Goal: Task Accomplishment & Management: Manage account settings

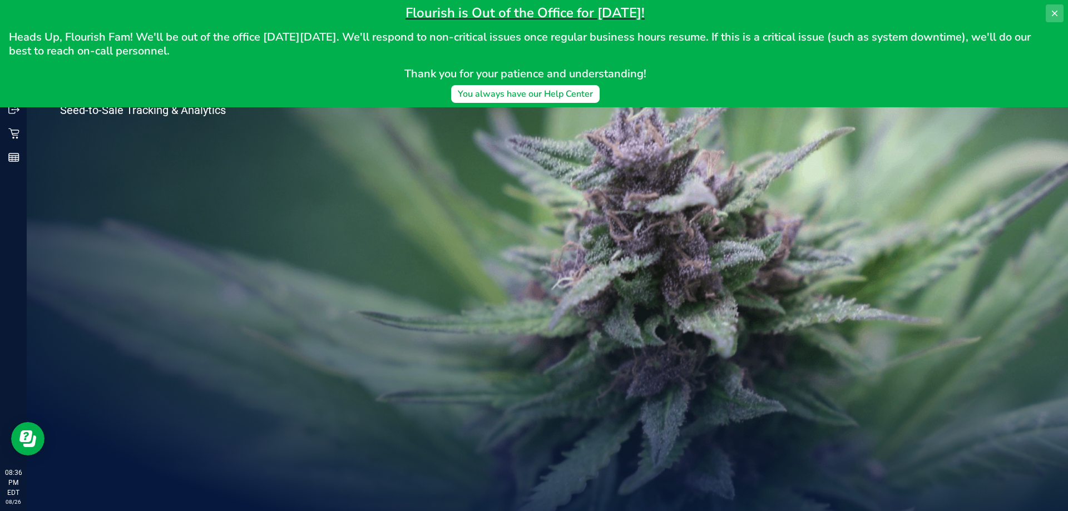
click at [1056, 11] on icon at bounding box center [1054, 13] width 9 height 9
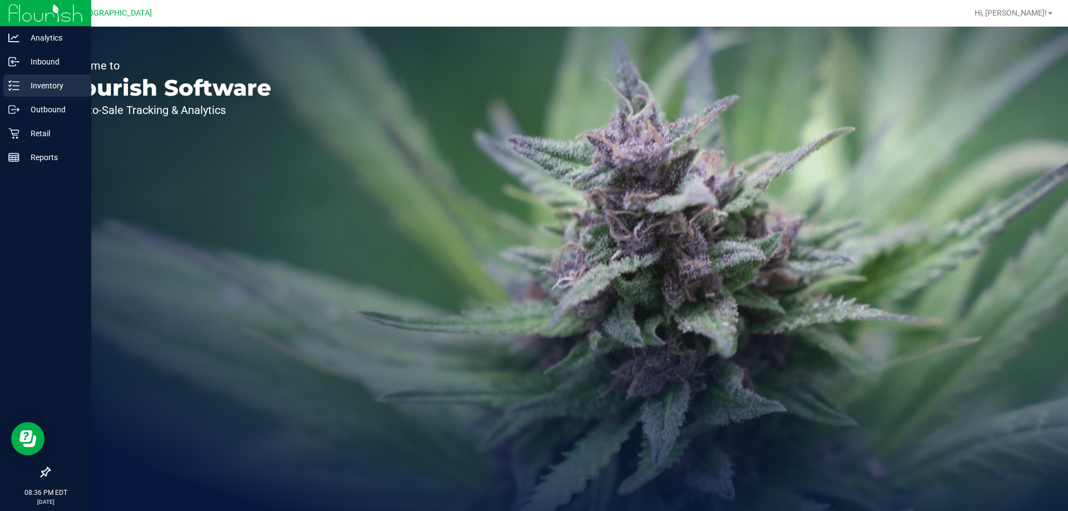
click at [52, 89] on p "Inventory" at bounding box center [52, 85] width 67 height 13
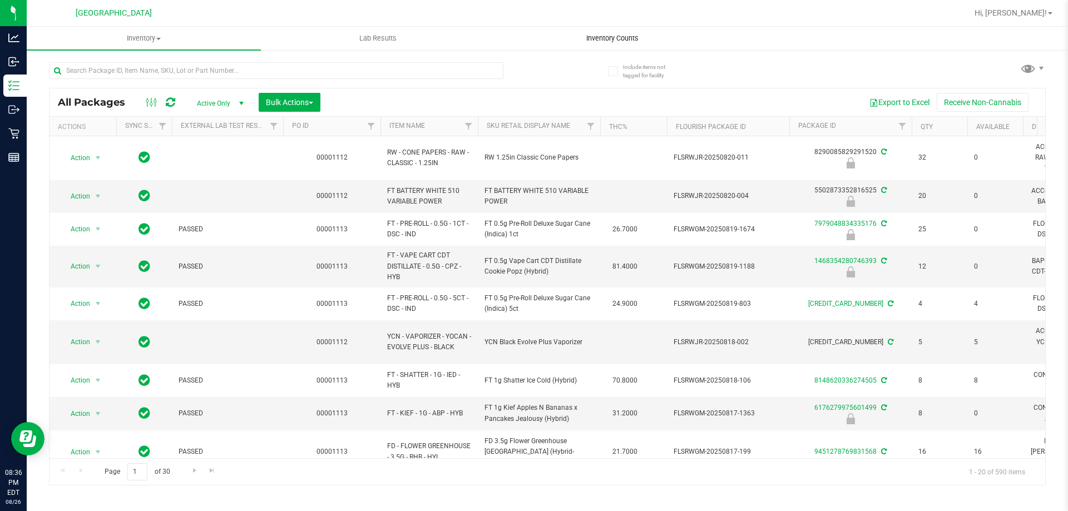
click at [636, 40] on span "Inventory Counts" at bounding box center [612, 38] width 82 height 10
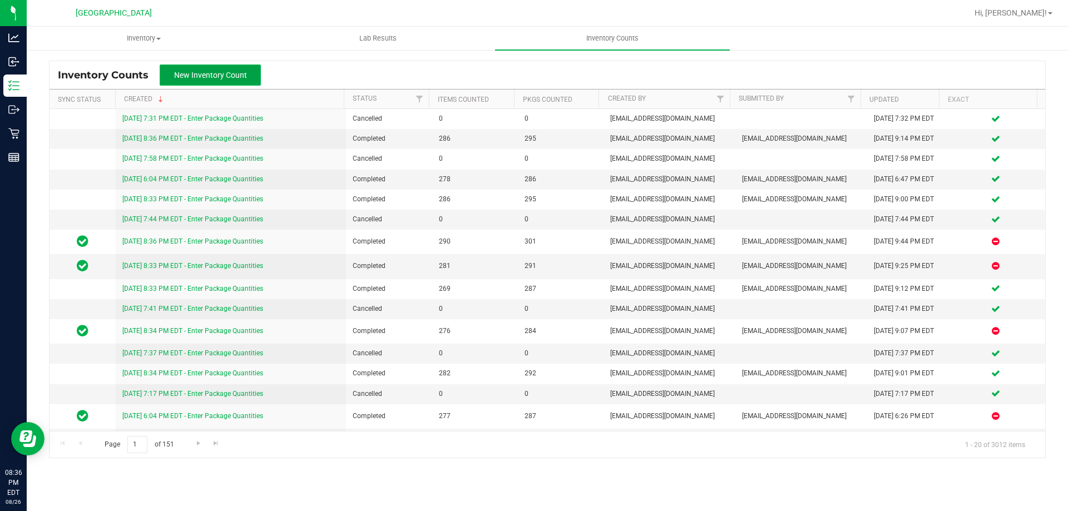
click at [180, 82] on button "New Inventory Count" at bounding box center [210, 75] width 101 height 21
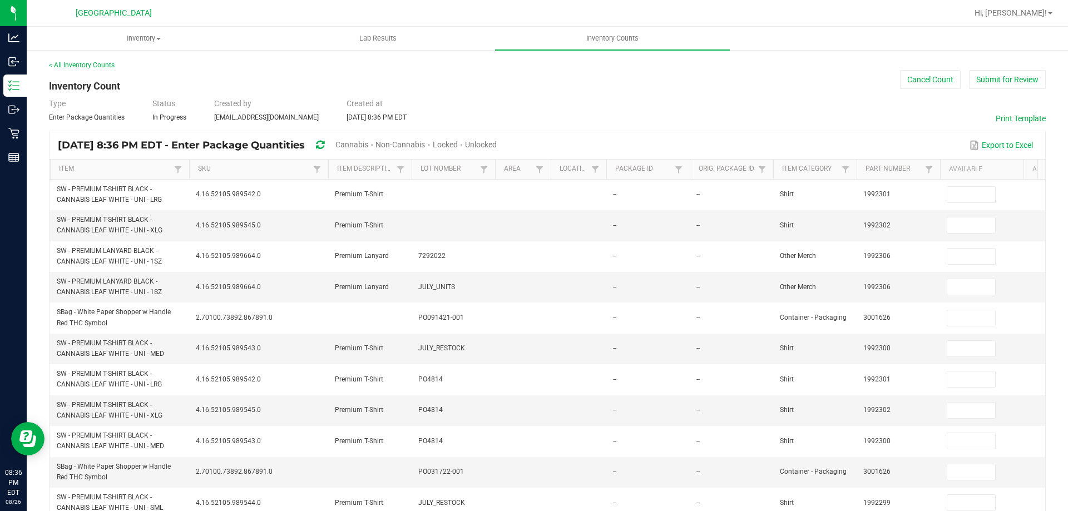
click at [368, 147] on span "Cannabis" at bounding box center [351, 144] width 33 height 9
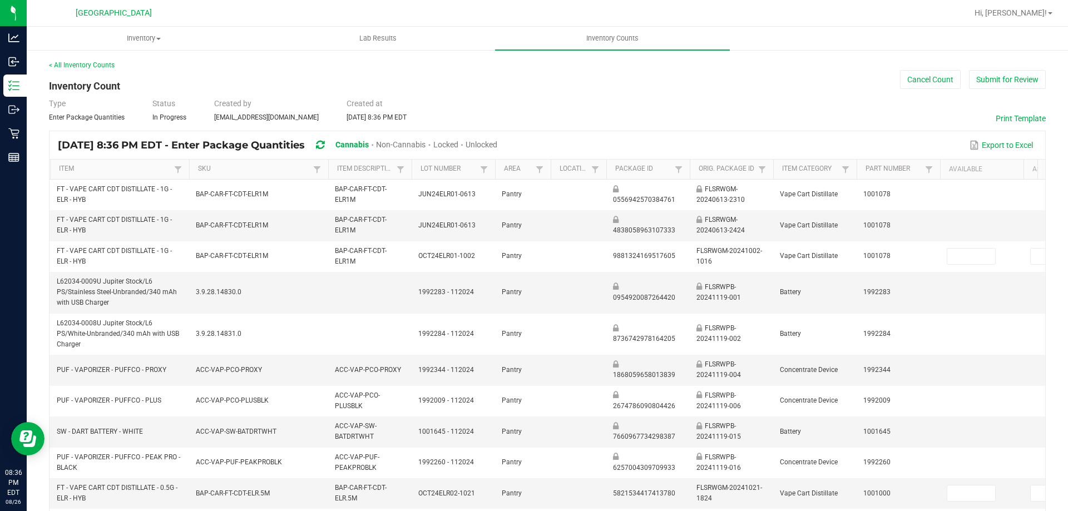
click at [497, 149] on span "Unlocked" at bounding box center [482, 144] width 32 height 9
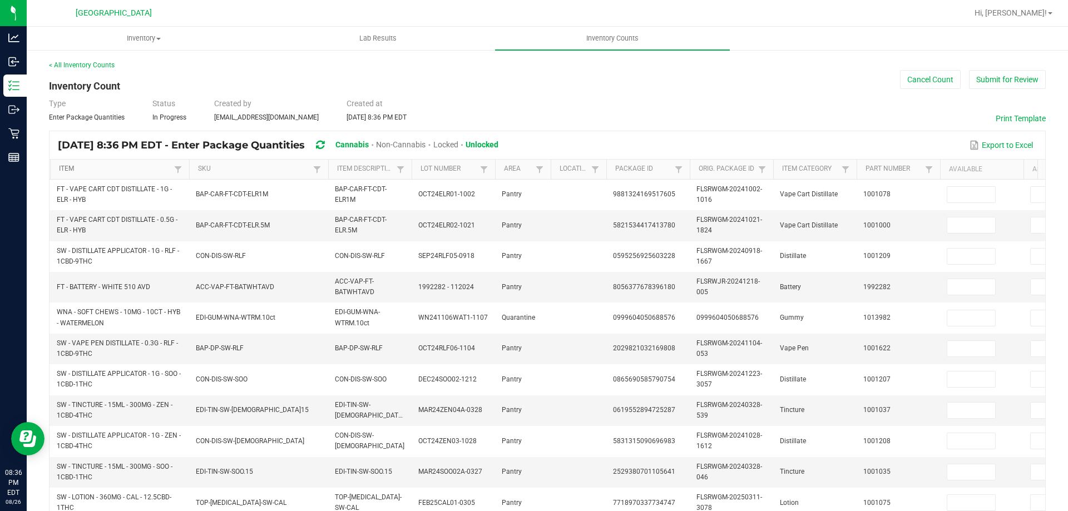
click at [115, 171] on link "Item" at bounding box center [115, 169] width 112 height 9
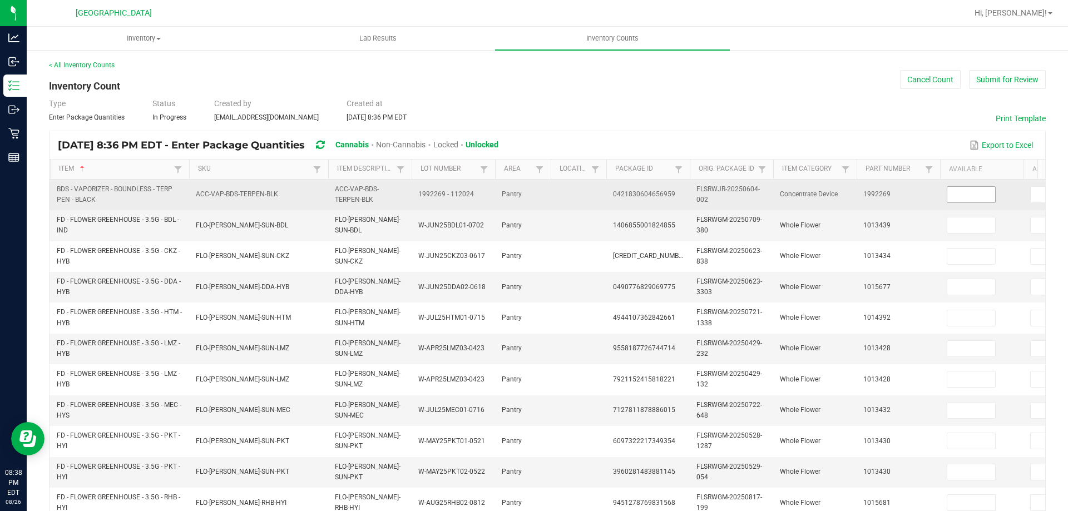
click at [988, 196] on input at bounding box center [971, 195] width 48 height 16
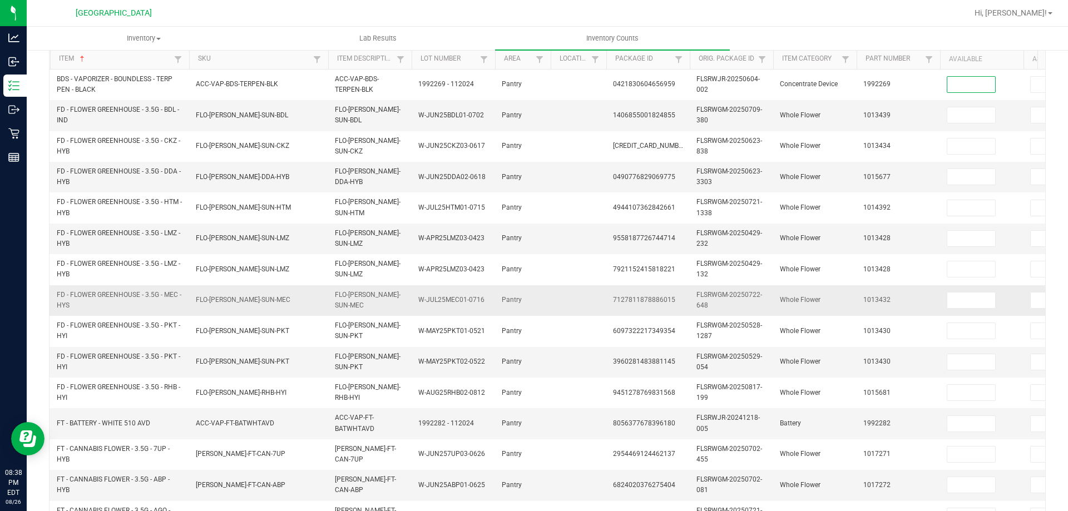
scroll to position [111, 0]
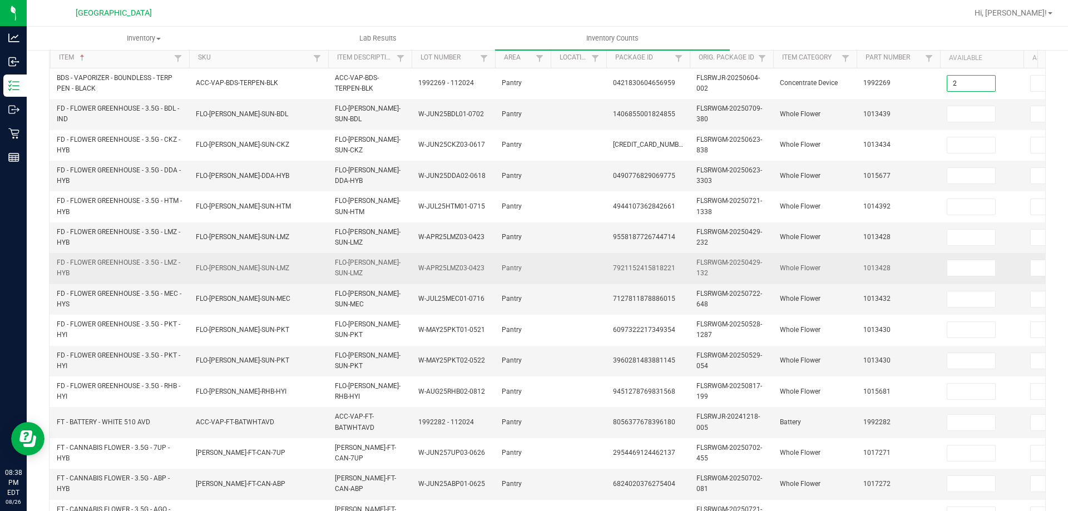
type input "2"
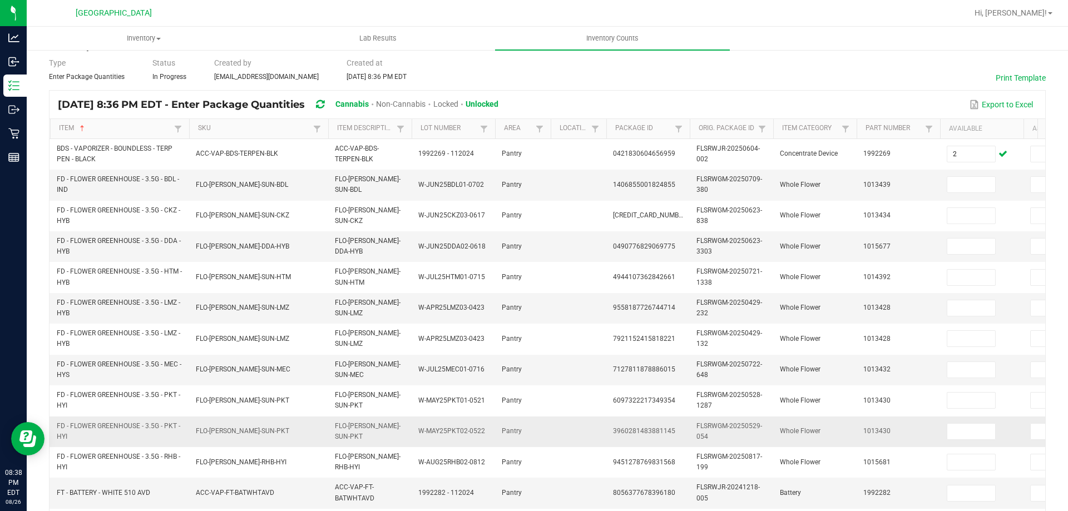
scroll to position [0, 0]
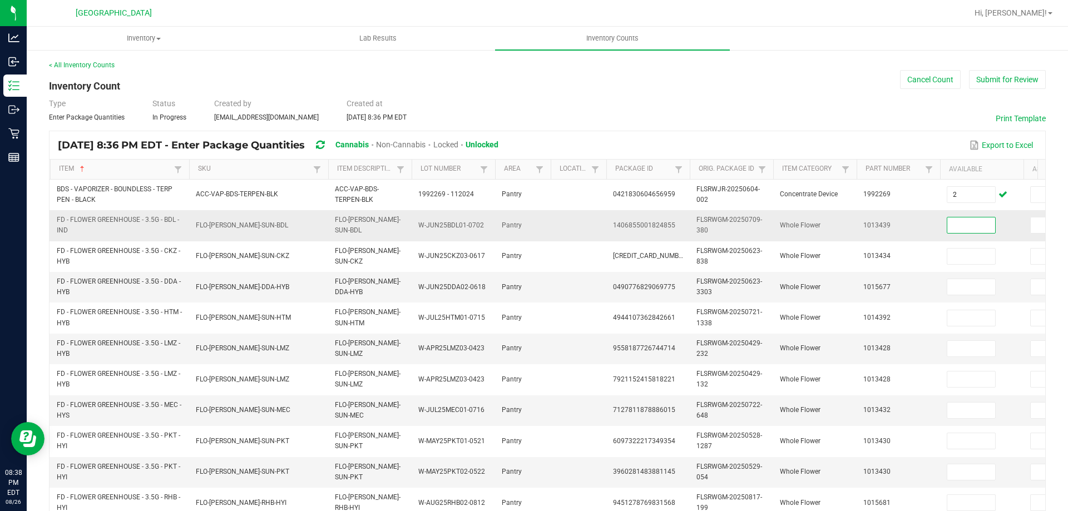
click at [969, 225] on input at bounding box center [971, 226] width 48 height 16
type input "23"
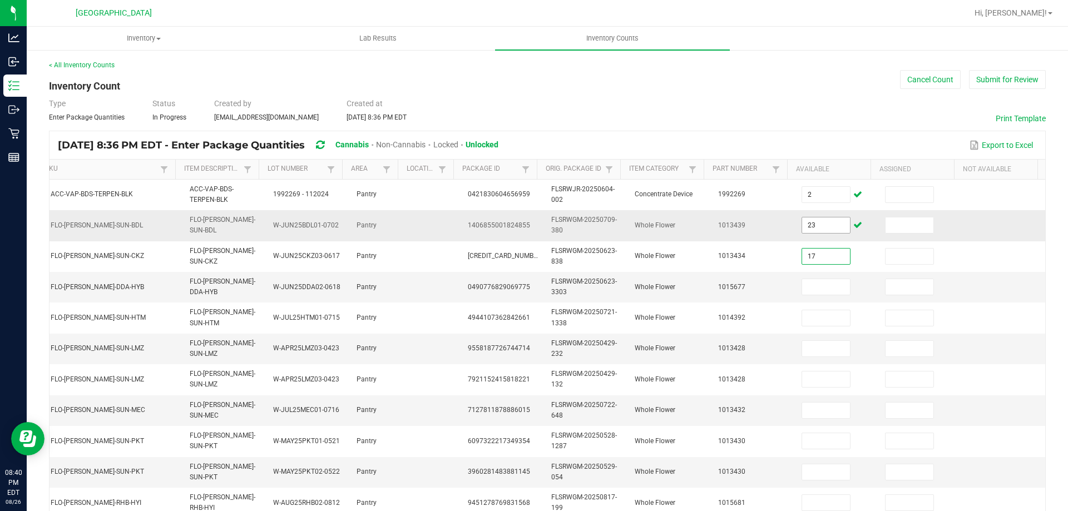
type input "17"
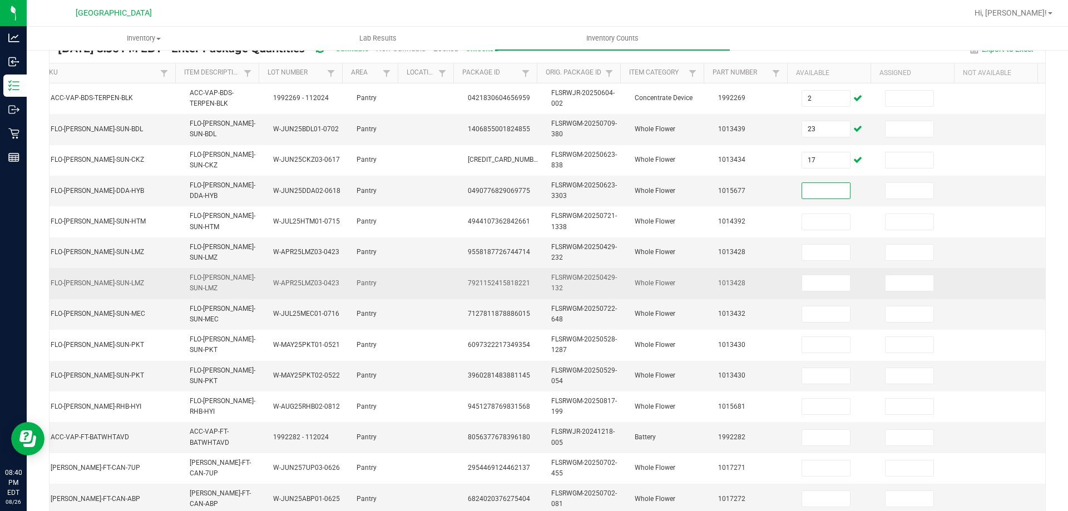
scroll to position [111, 0]
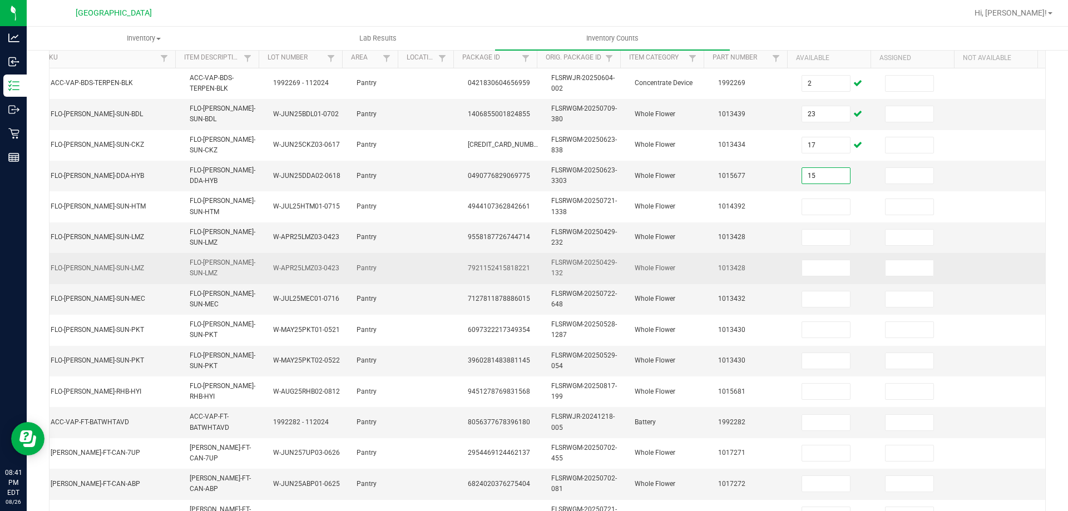
type input "15"
type input "4"
type input "17"
type input "1"
type input "7"
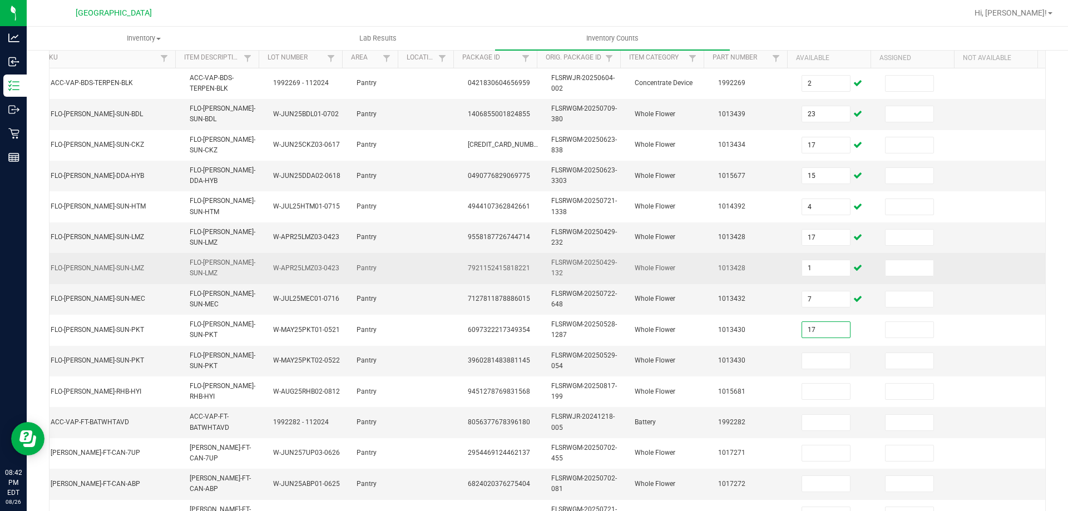
type input "17"
type input "2"
type input "16"
type input "0"
type input "7"
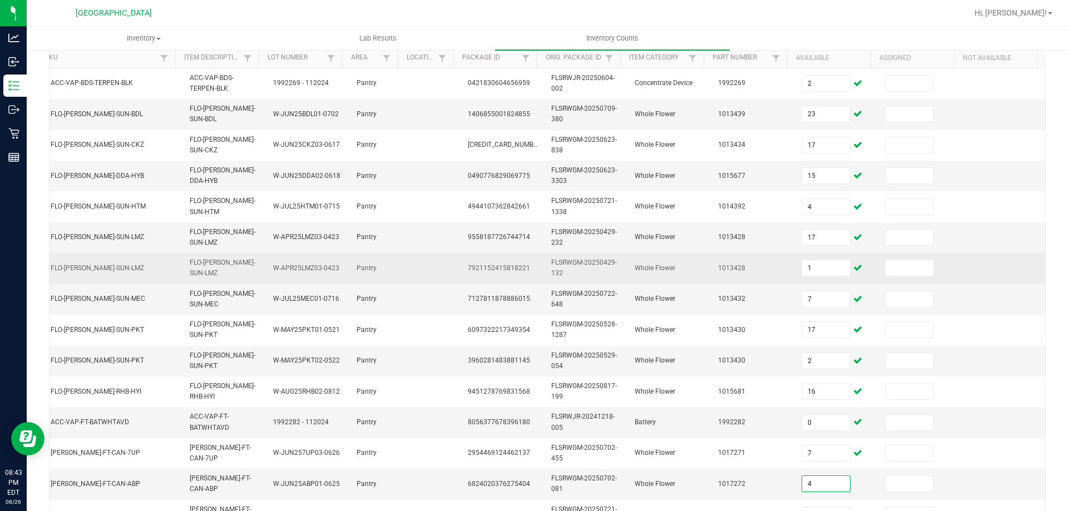
type input "4"
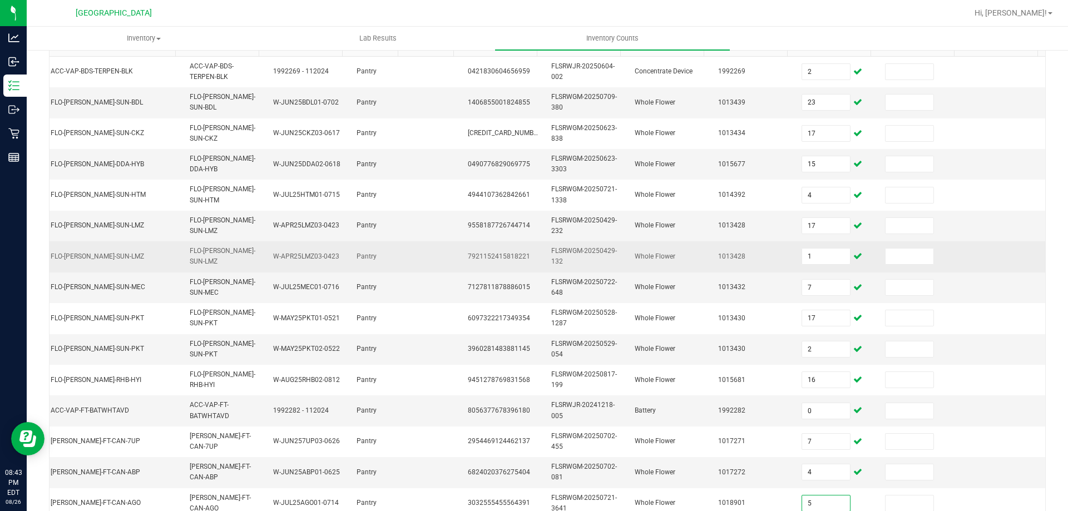
type input "5"
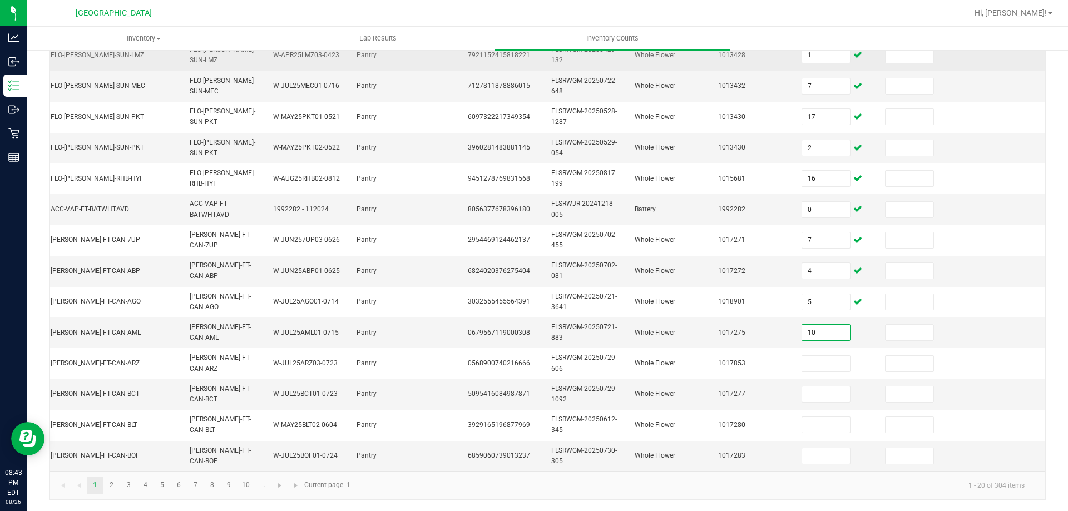
type input "10"
type input "8"
type input "11"
type input "4"
type input "9"
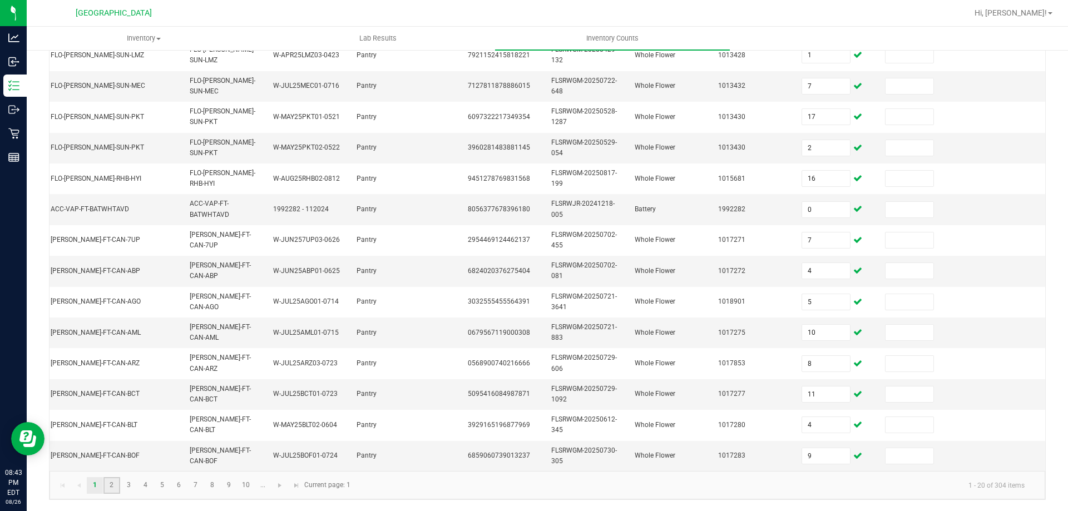
click at [106, 481] on link "2" at bounding box center [111, 485] width 16 height 17
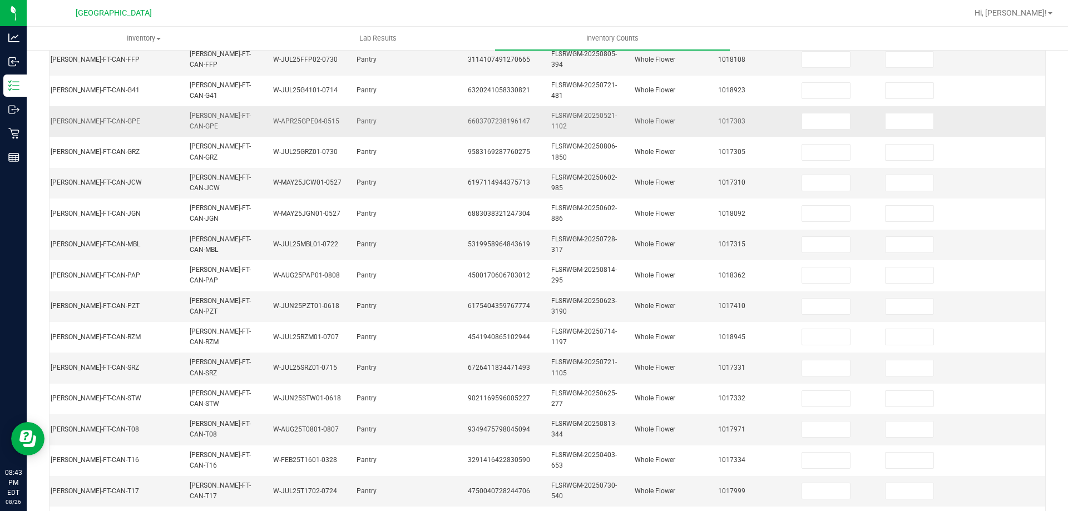
scroll to position [0, 0]
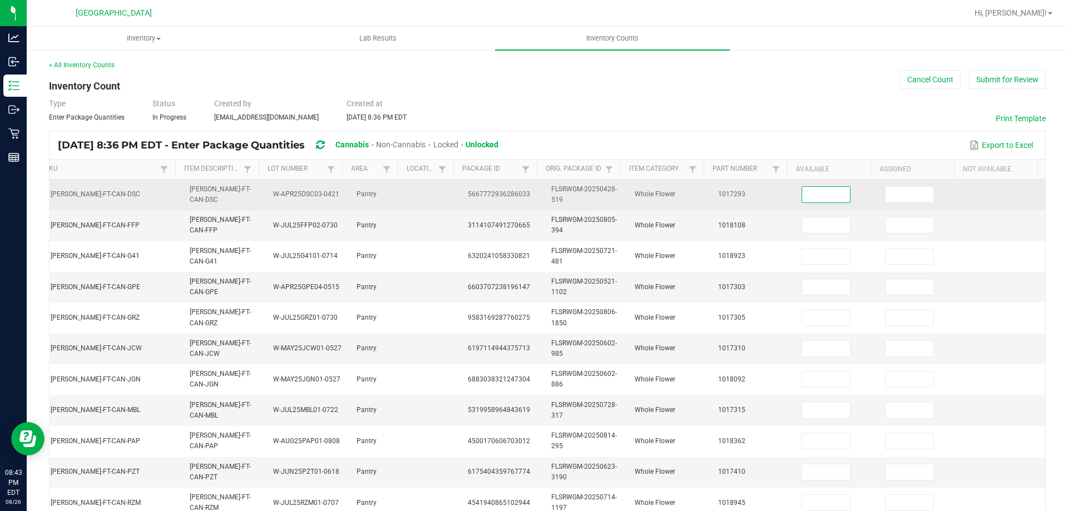
click at [802, 192] on input at bounding box center [826, 195] width 48 height 16
type input "7"
type input "17"
type input "19"
type input "17"
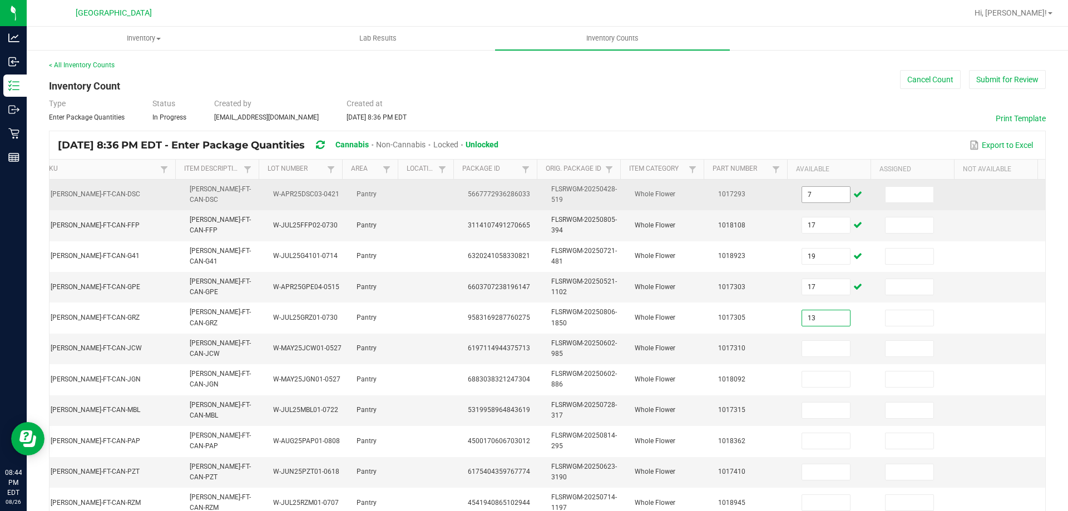
type input "13"
type input "1"
type input "3"
type input "18"
type input "20"
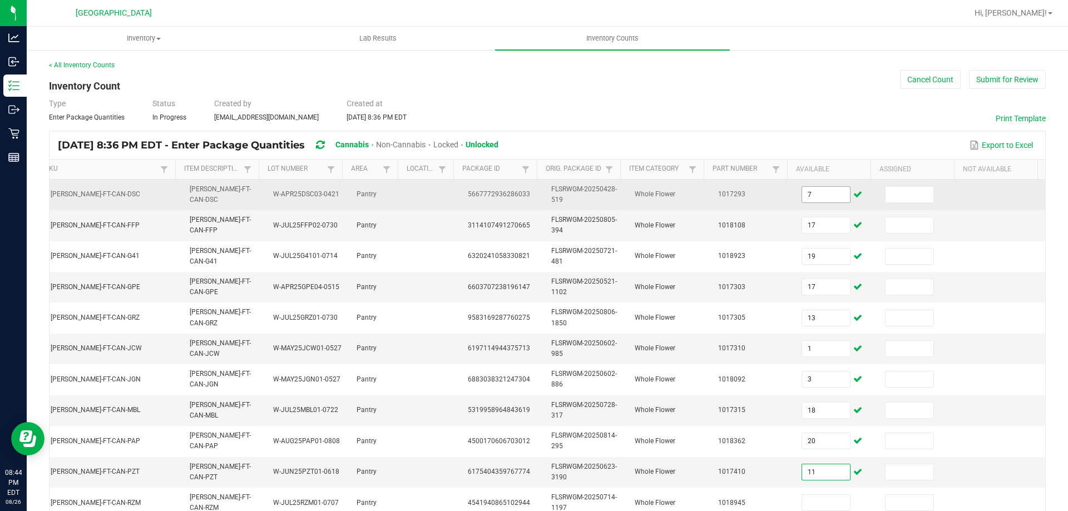
type input "11"
type input "7"
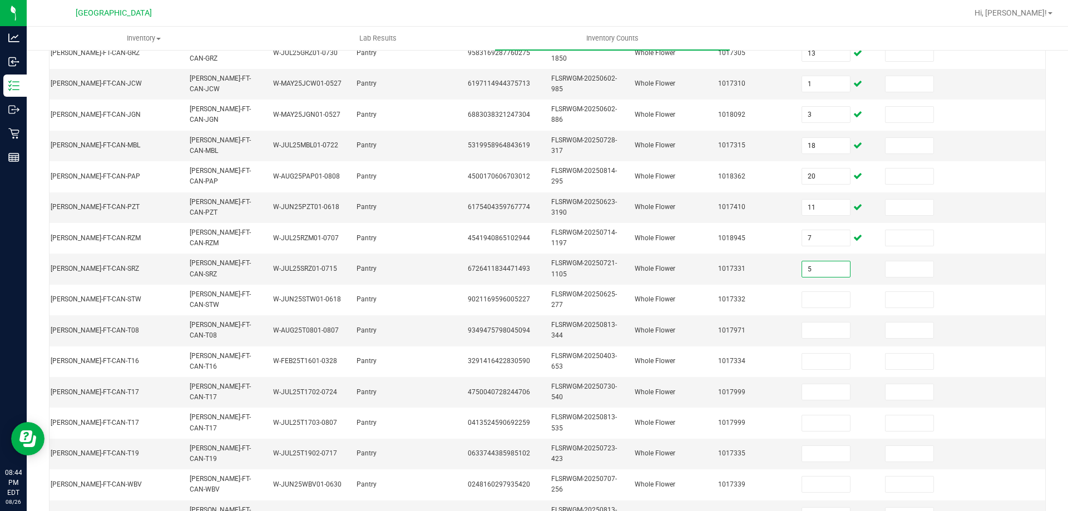
type input "5"
type input "7"
type input "12"
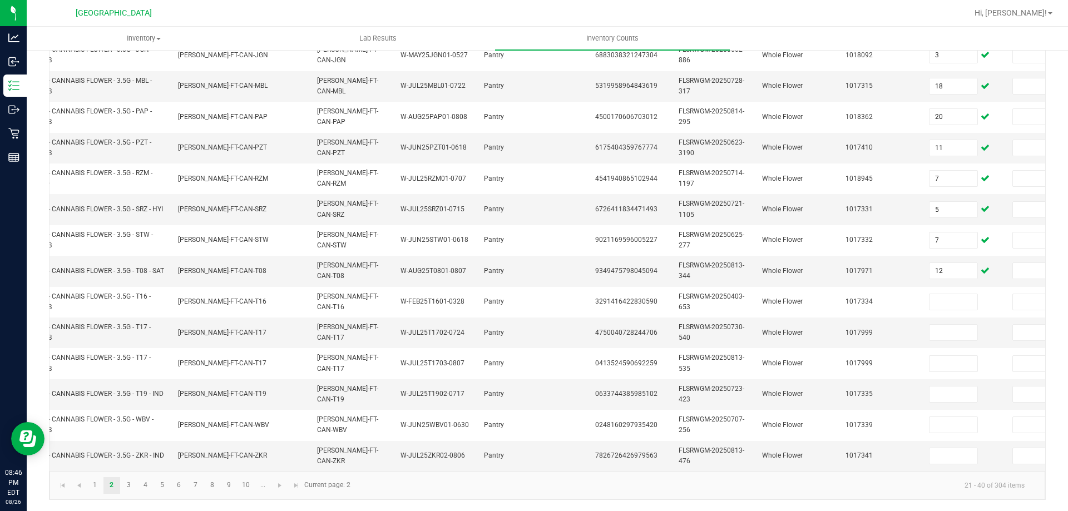
scroll to position [0, 0]
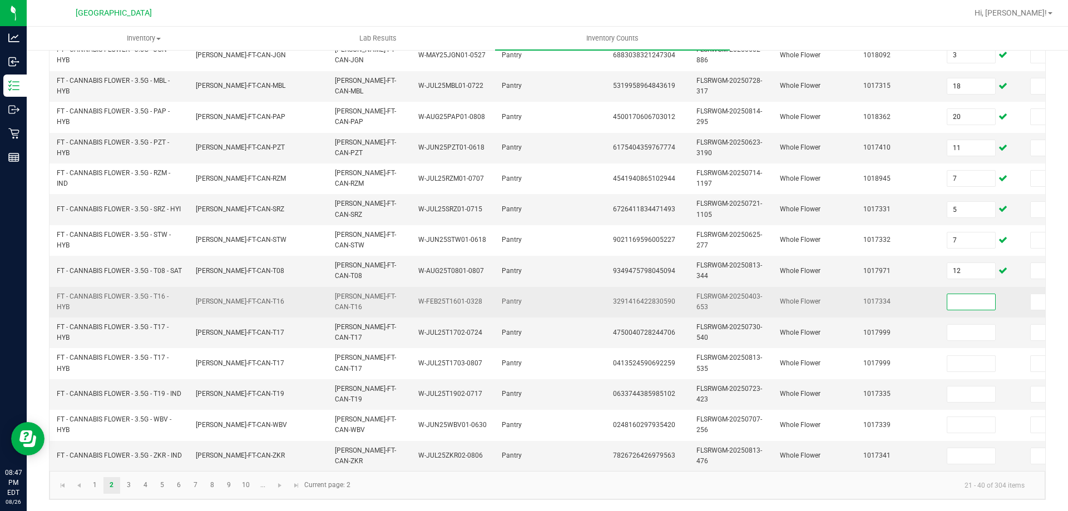
click at [959, 294] on input at bounding box center [971, 302] width 48 height 16
type input "20"
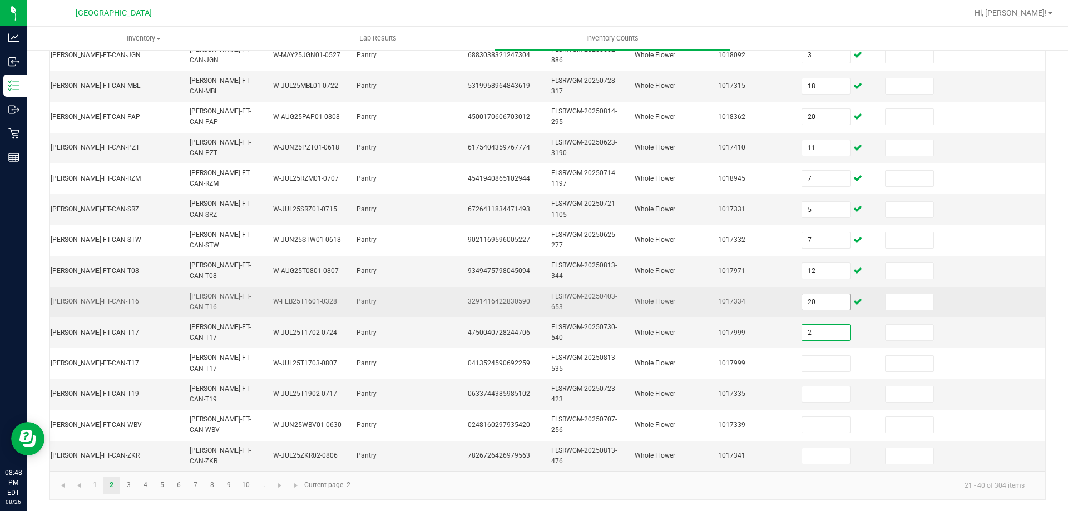
type input "2"
type input "20"
type input "7"
type input "18"
type input "15"
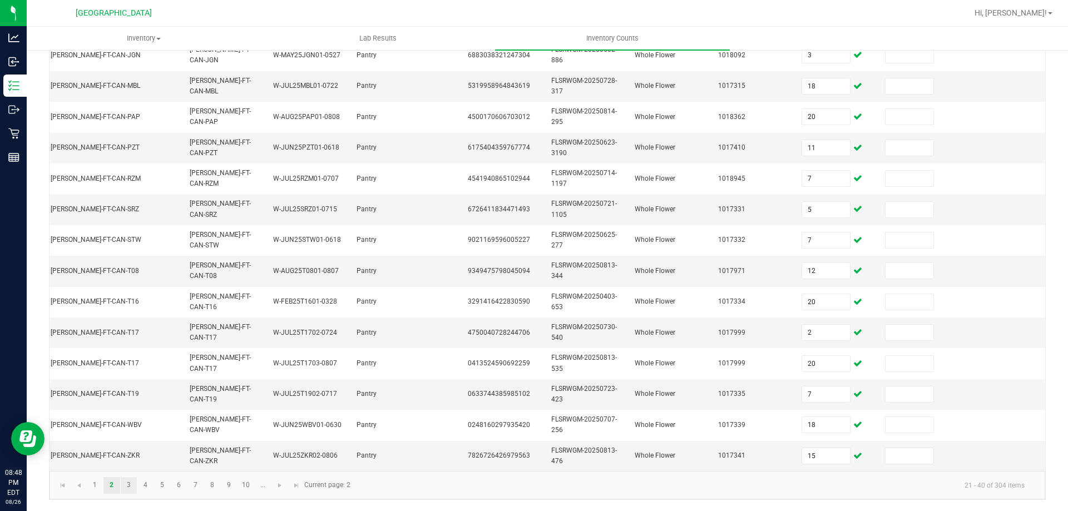
click at [130, 486] on link "3" at bounding box center [129, 485] width 16 height 17
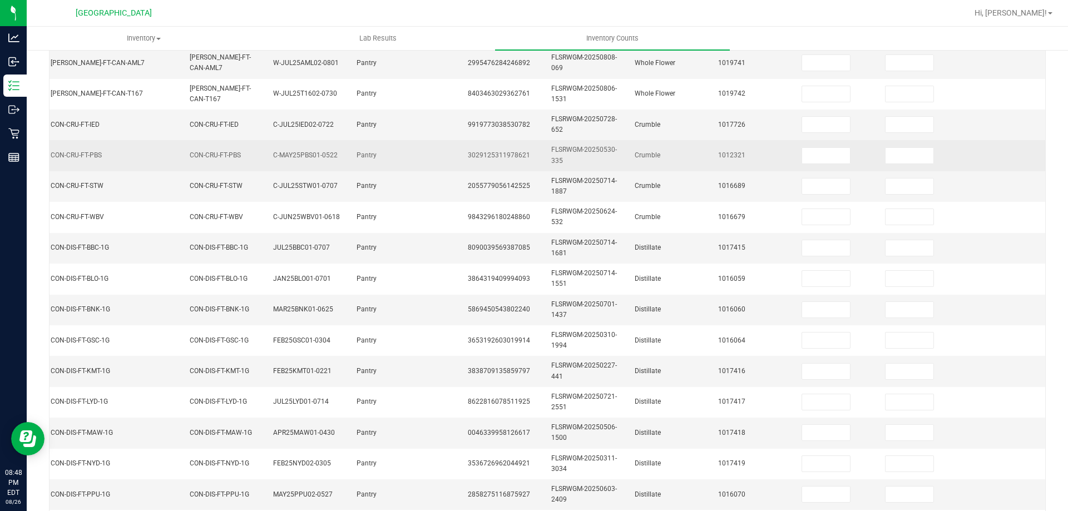
scroll to position [0, 0]
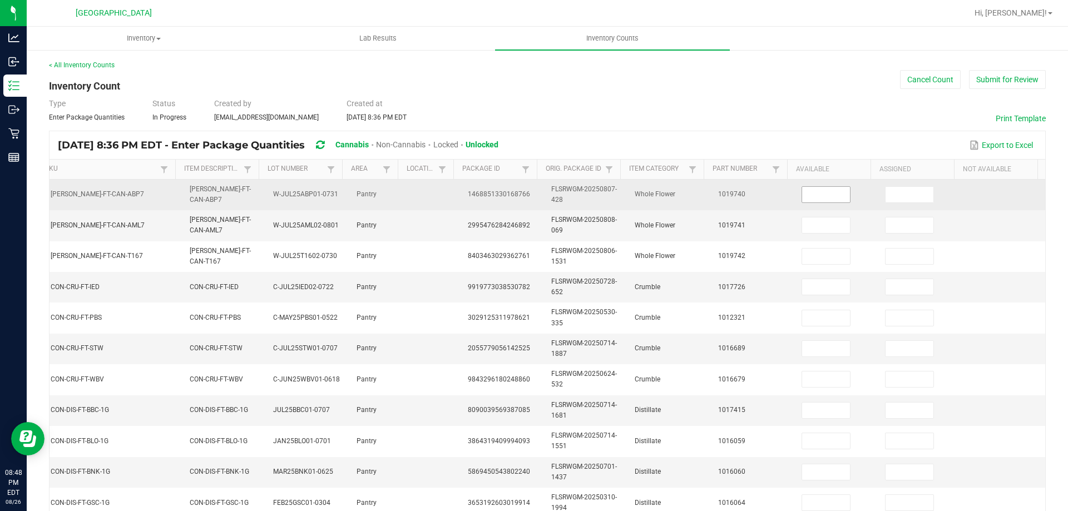
click at [823, 194] on input at bounding box center [826, 195] width 48 height 16
type input "19"
type input "16"
type input "4"
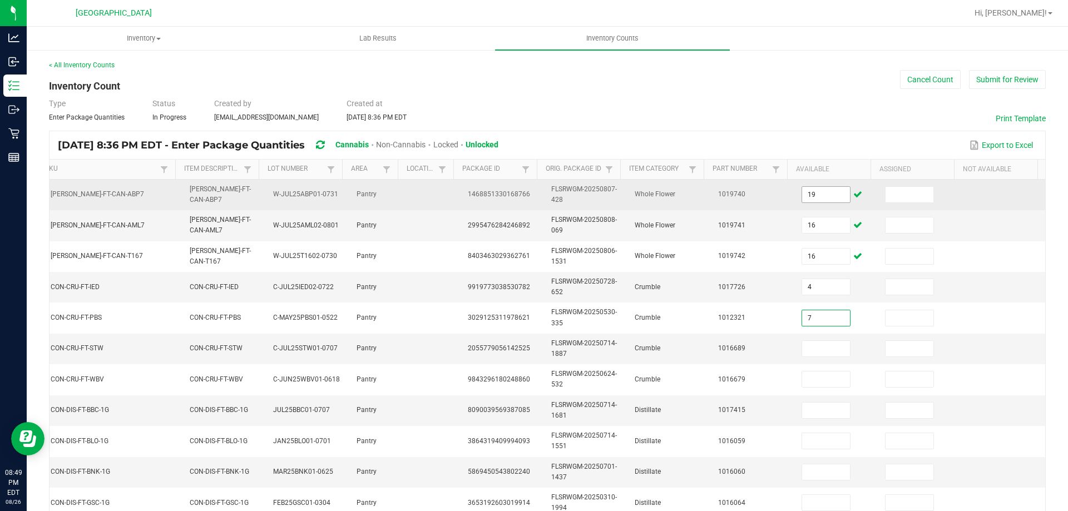
type input "7"
type input "3"
type input "7"
type input "9"
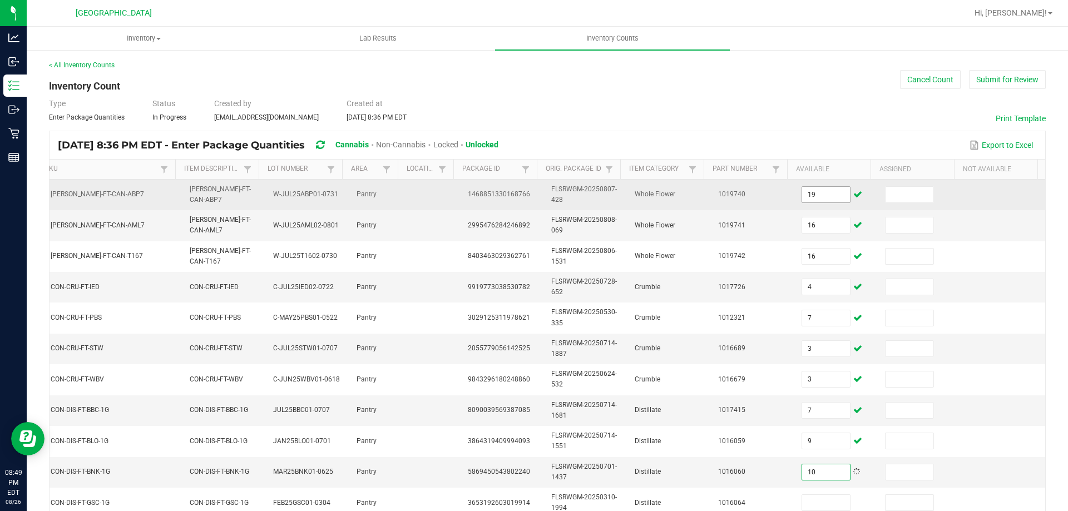
type input "10"
type input "8"
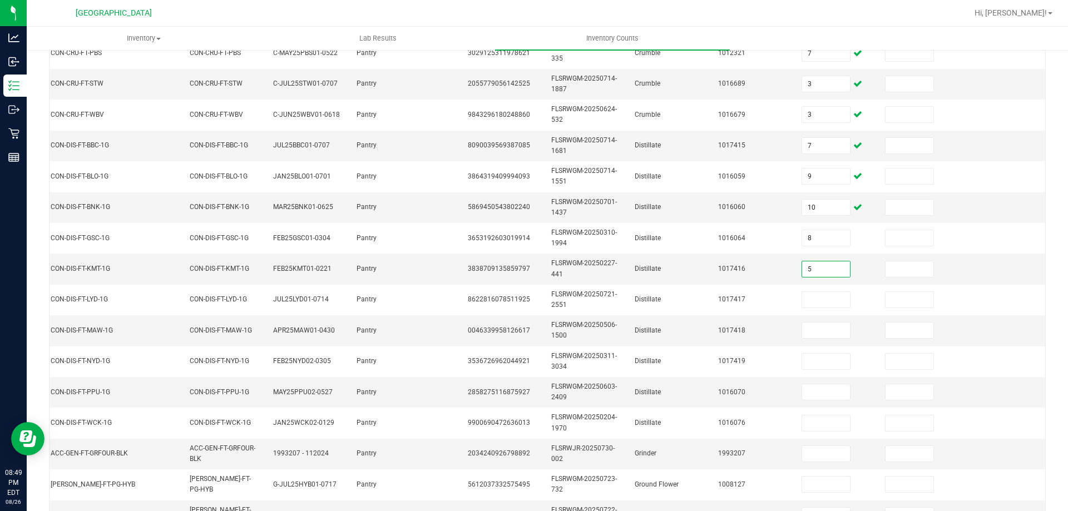
type input "5"
type input "3"
type input "9"
type input "1"
type input "3"
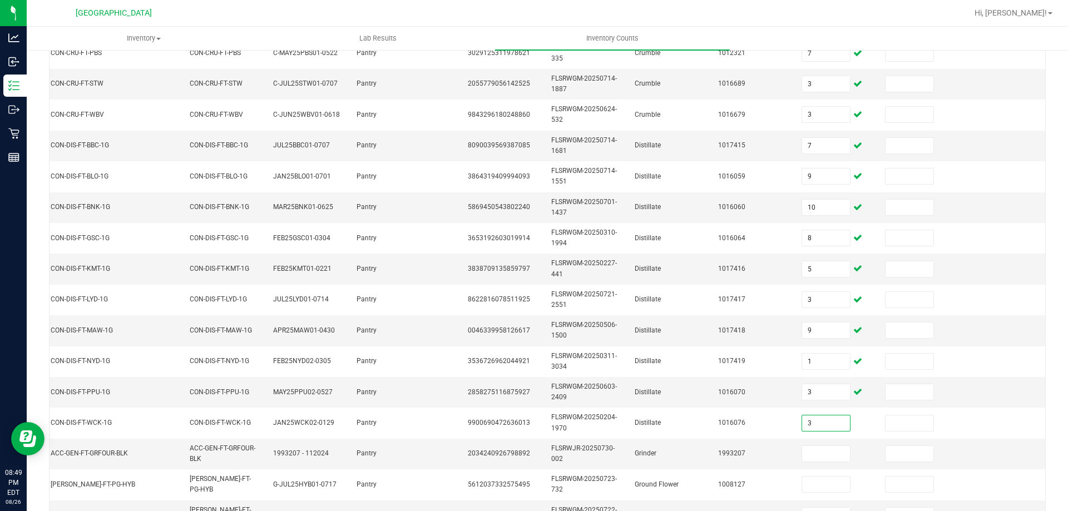
type input "3"
type input "5"
type input "17"
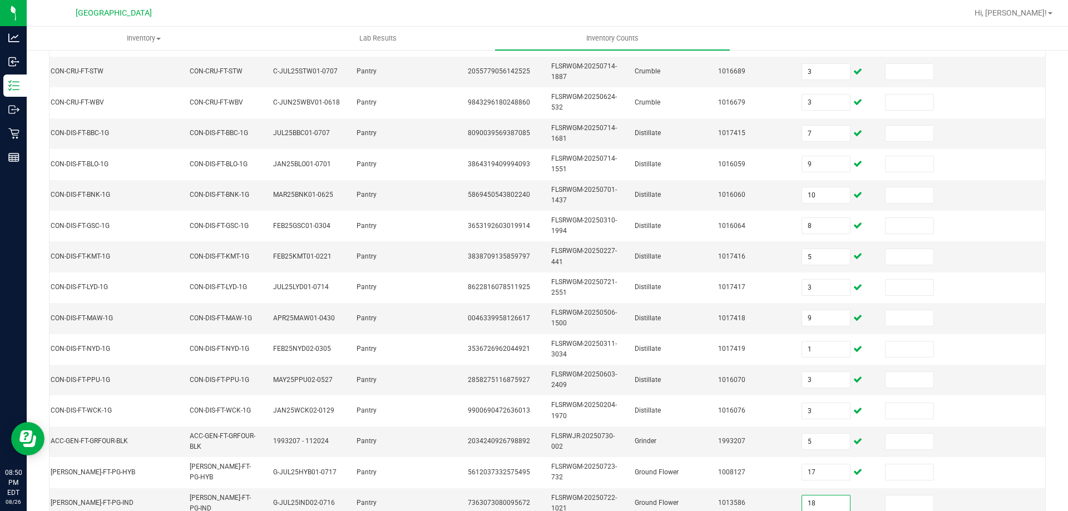
type input "18"
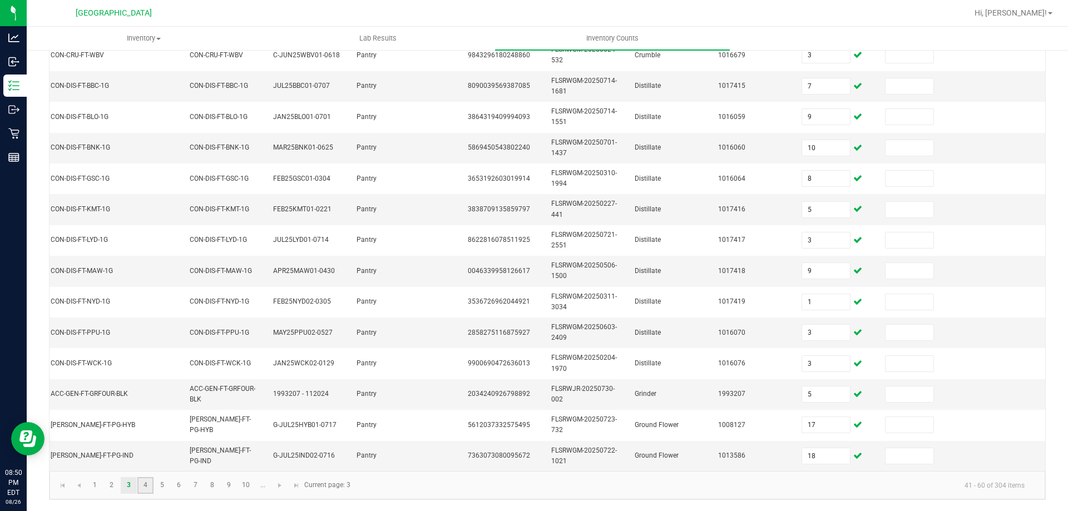
click at [139, 483] on link "4" at bounding box center [145, 485] width 16 height 17
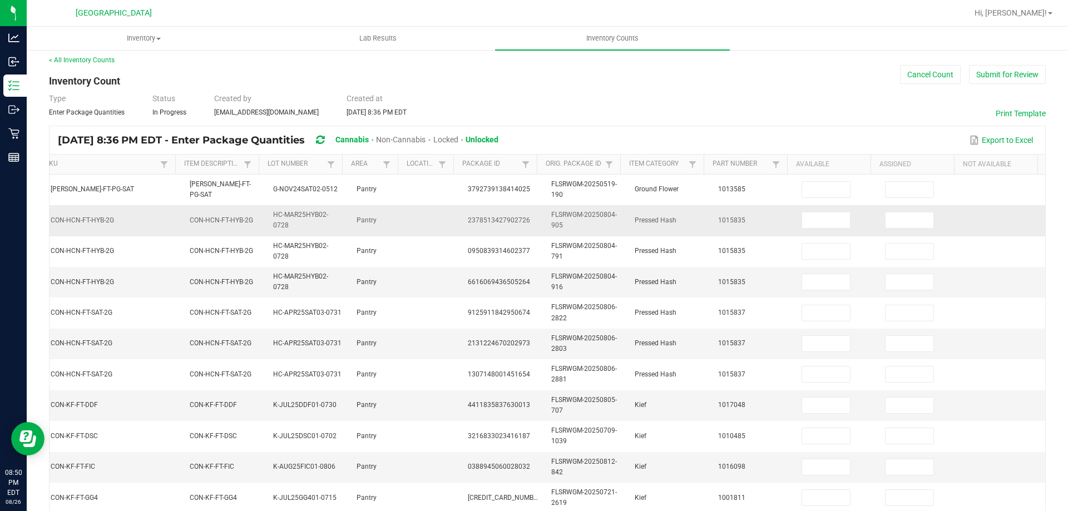
scroll to position [0, 0]
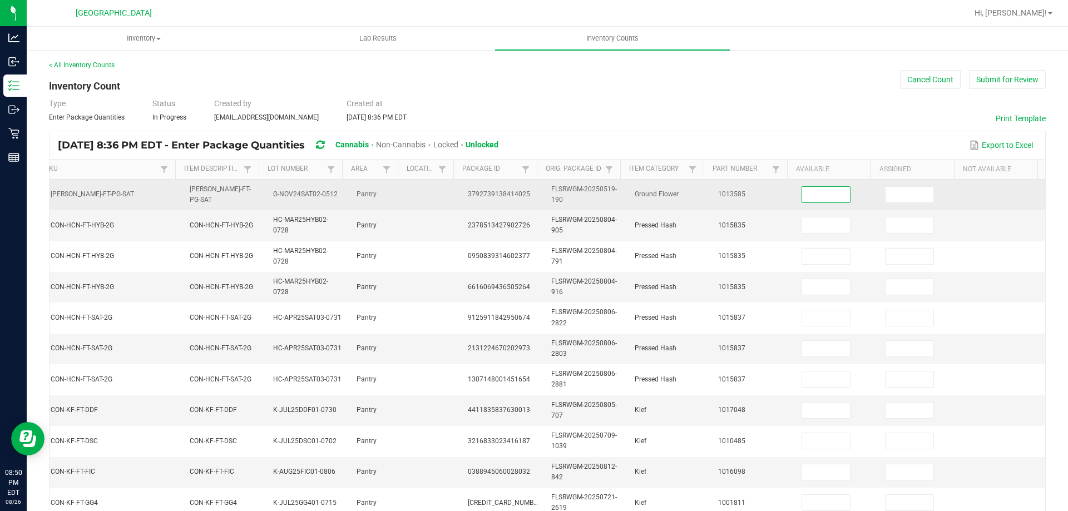
click at [802, 195] on input at bounding box center [826, 195] width 48 height 16
type input "1"
type input "7"
type input "1"
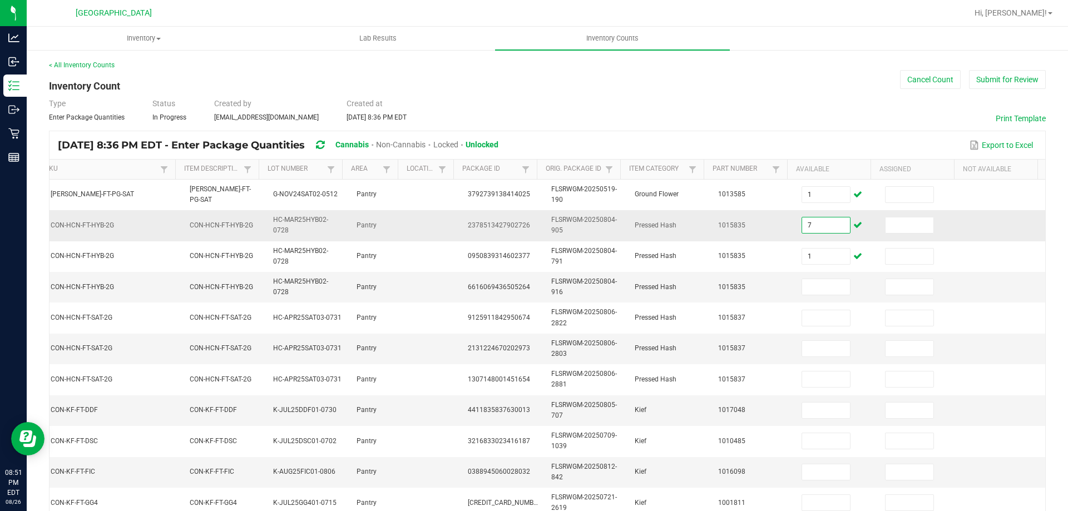
click at [802, 226] on input "7" at bounding box center [826, 226] width 48 height 16
type input "6"
click at [812, 282] on input at bounding box center [826, 287] width 48 height 16
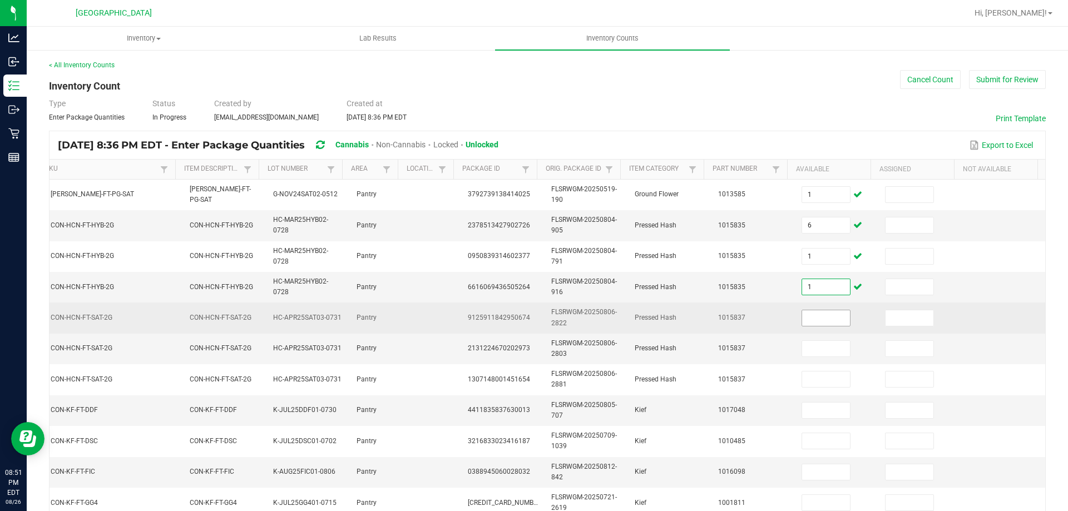
type input "1"
click at [802, 318] on input at bounding box center [826, 318] width 48 height 16
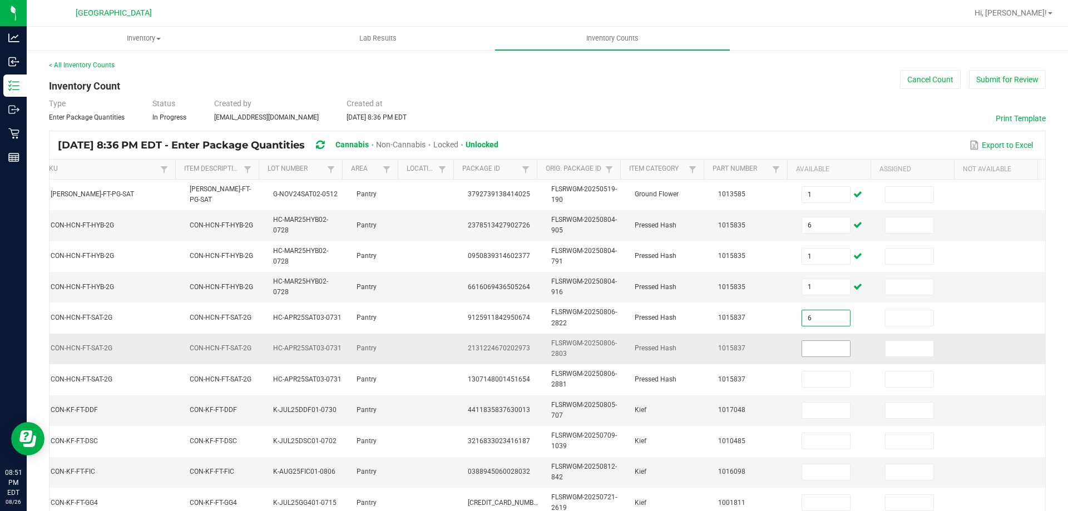
type input "6"
click at [807, 352] on input at bounding box center [826, 349] width 48 height 16
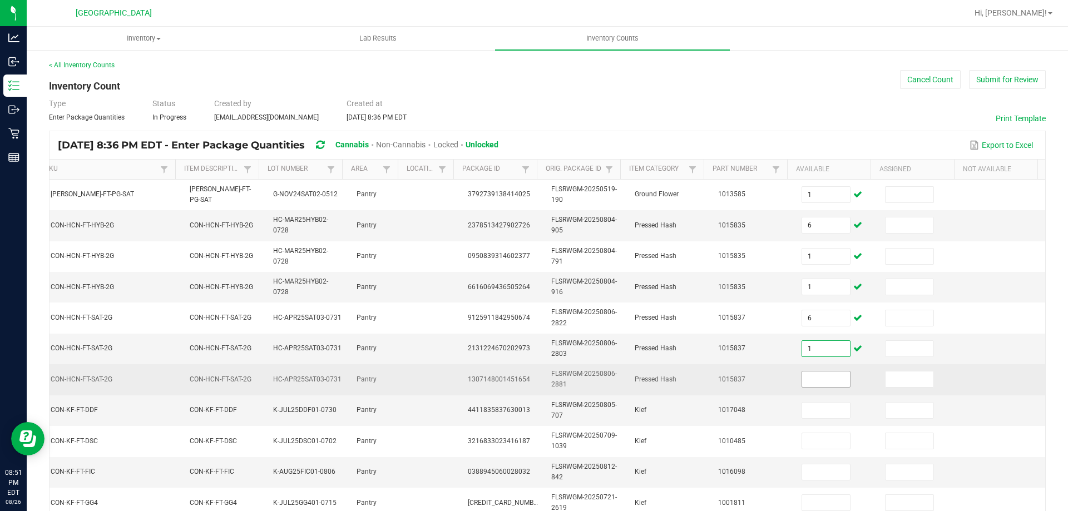
type input "1"
click at [806, 378] on input at bounding box center [826, 380] width 48 height 16
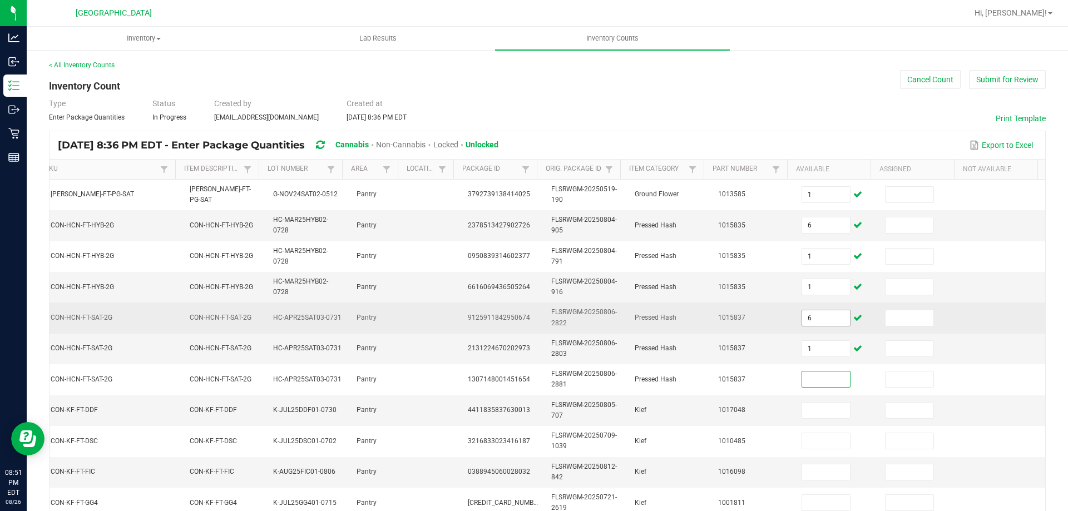
click at [811, 323] on input "6" at bounding box center [826, 318] width 48 height 16
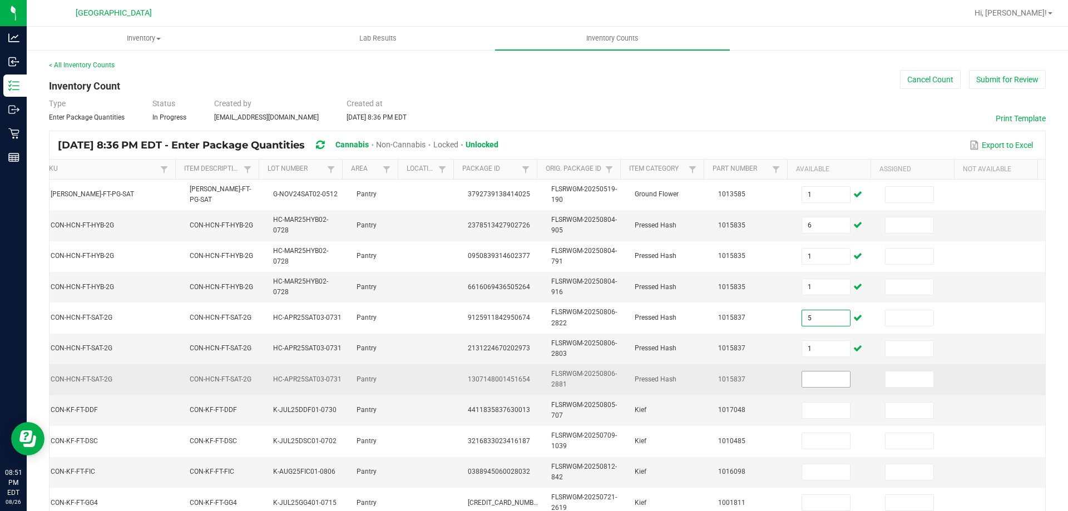
type input "5"
click at [821, 374] on input at bounding box center [826, 380] width 48 height 16
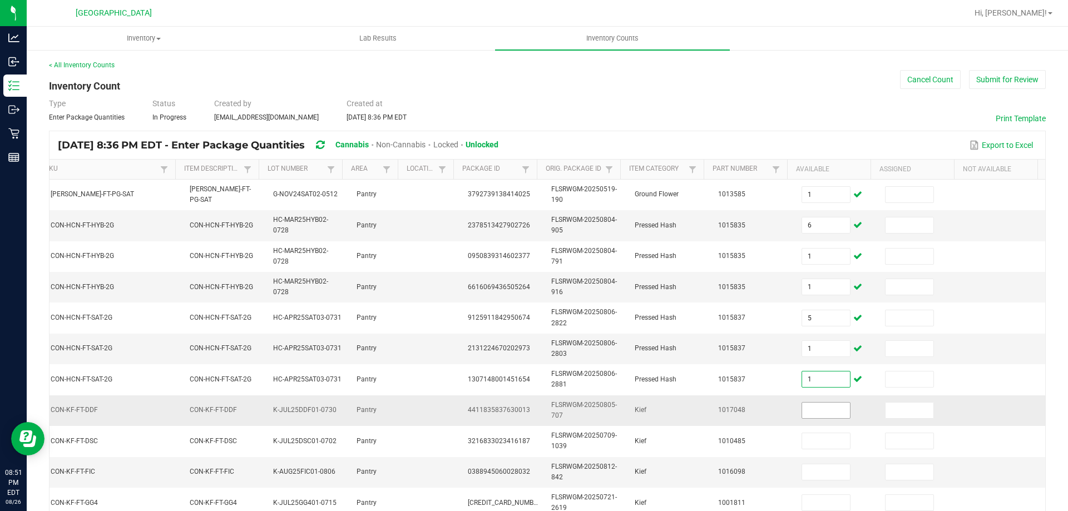
type input "1"
click at [805, 416] on input at bounding box center [826, 411] width 48 height 16
type input "3"
type input "4"
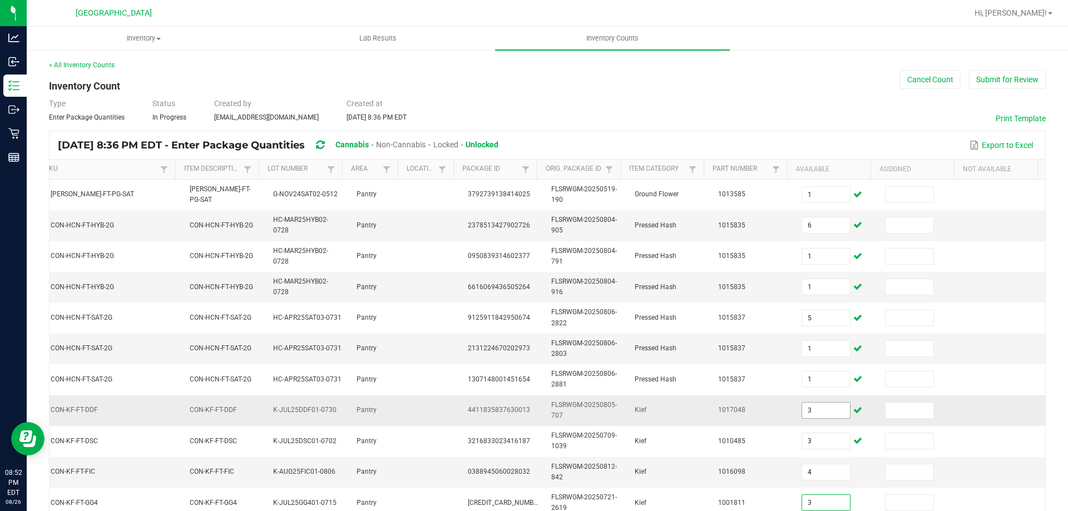
type input "3"
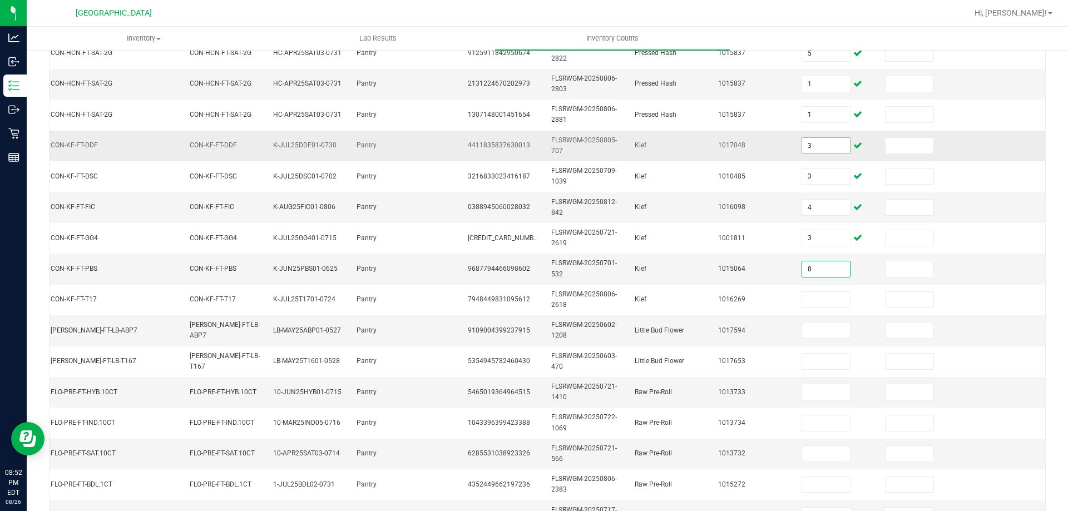
type input "8"
type input "4"
type input "18"
type input "12"
type input "15"
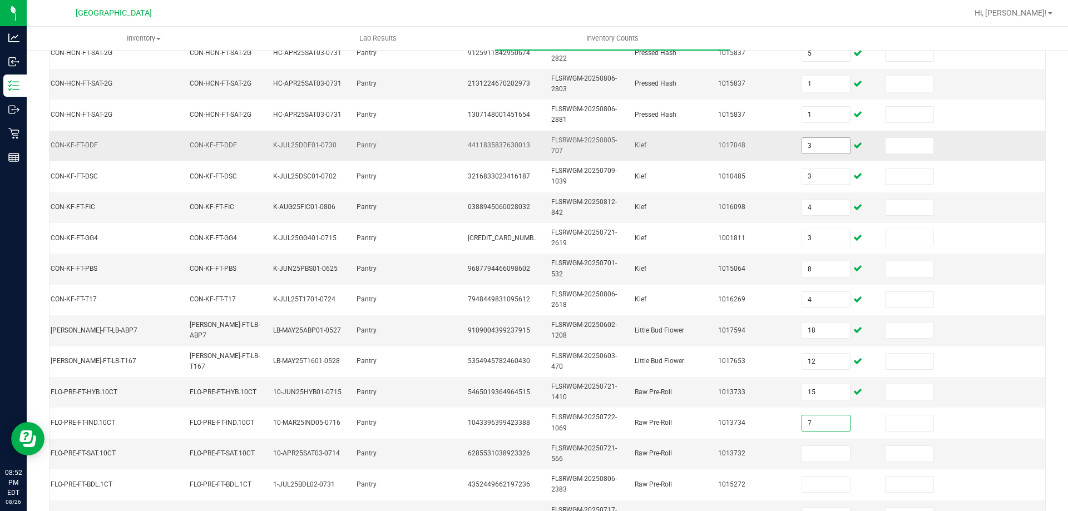
type input "7"
type input "4"
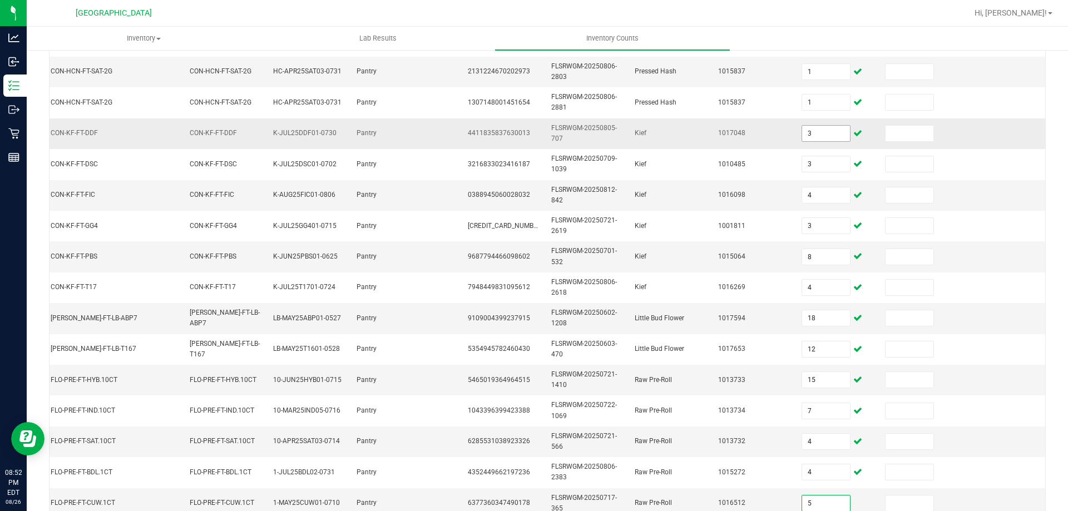
type input "5"
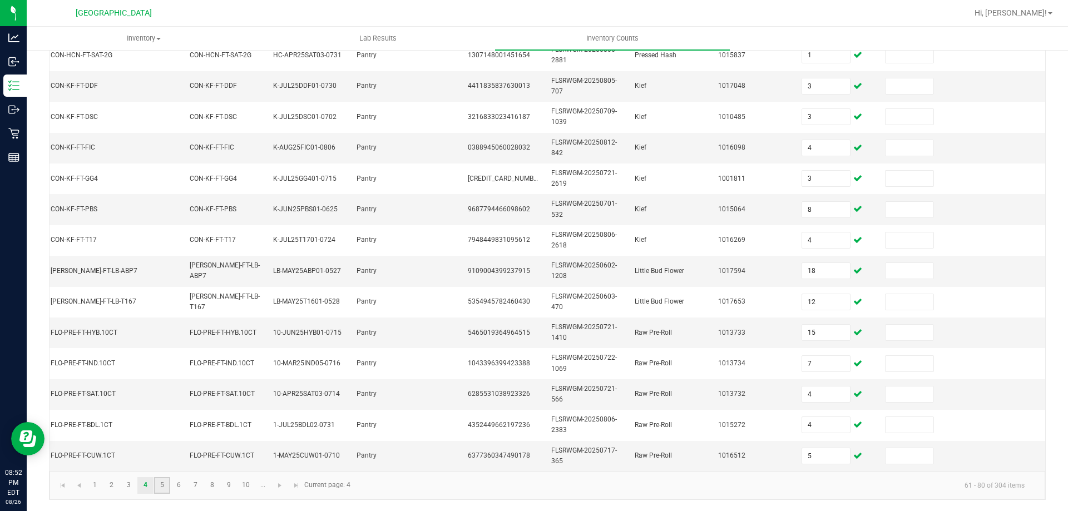
click at [161, 482] on link "5" at bounding box center [162, 485] width 16 height 17
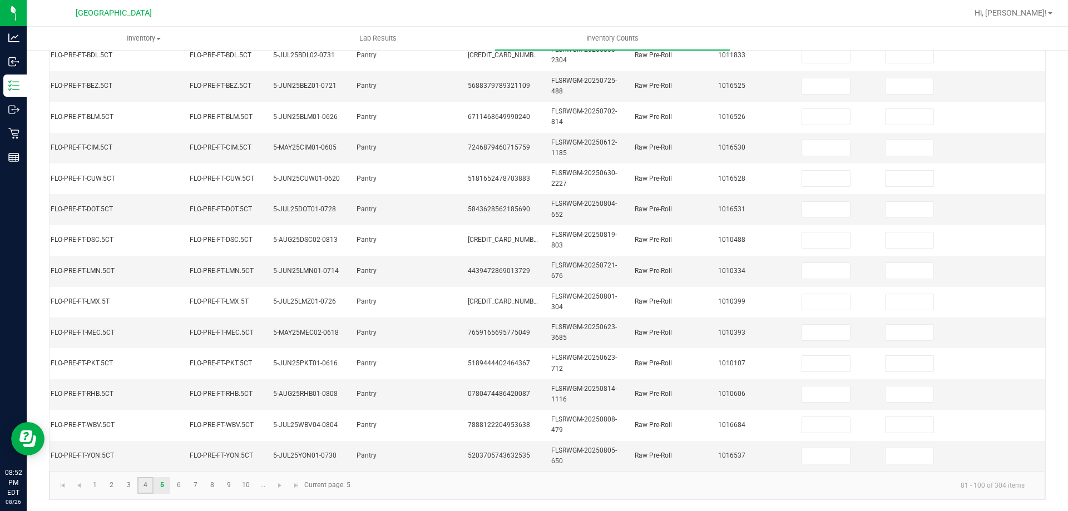
click at [146, 483] on link "4" at bounding box center [145, 485] width 16 height 17
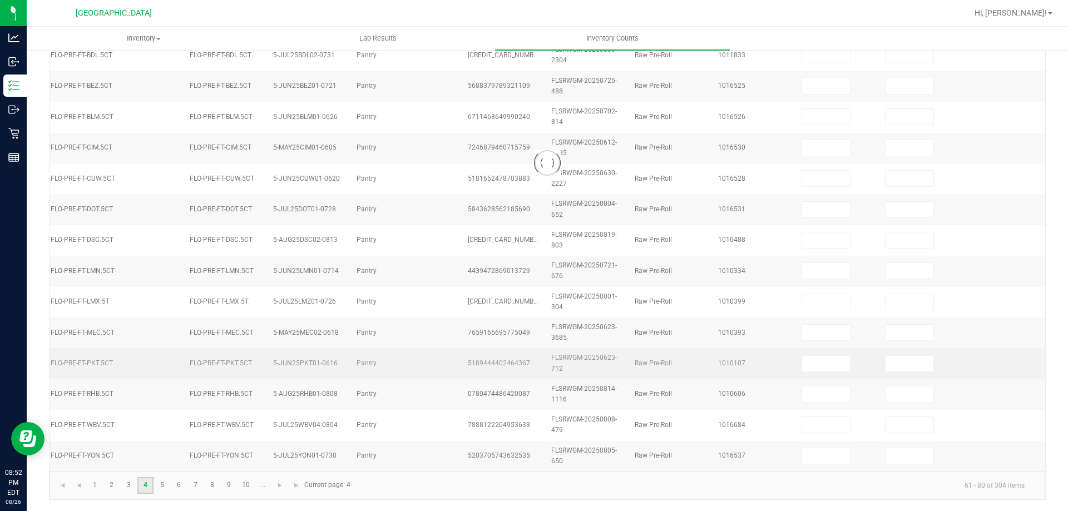
type input "1"
type input "4"
type input "3"
type input "8"
type input "4"
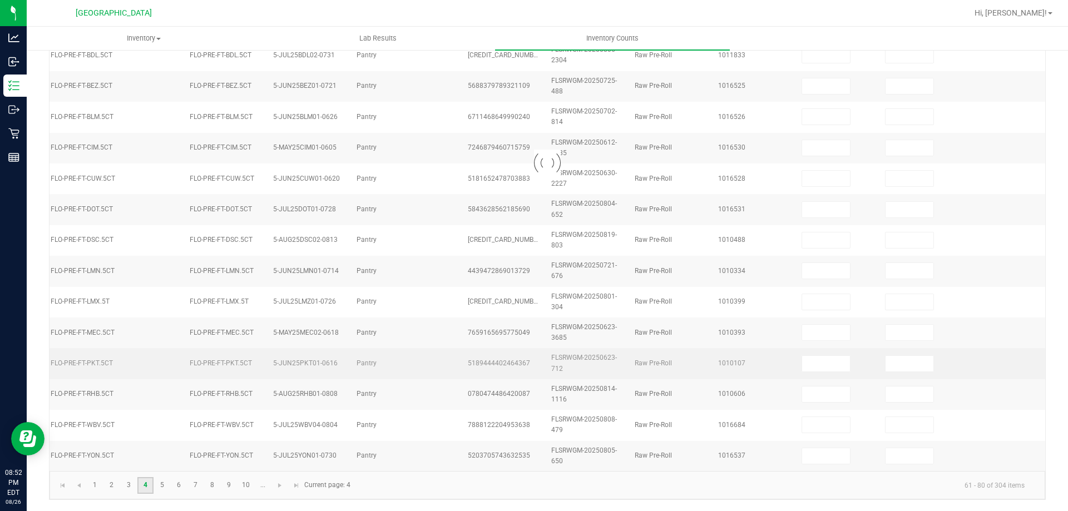
type input "15"
type input "4"
type input "5"
type input "1"
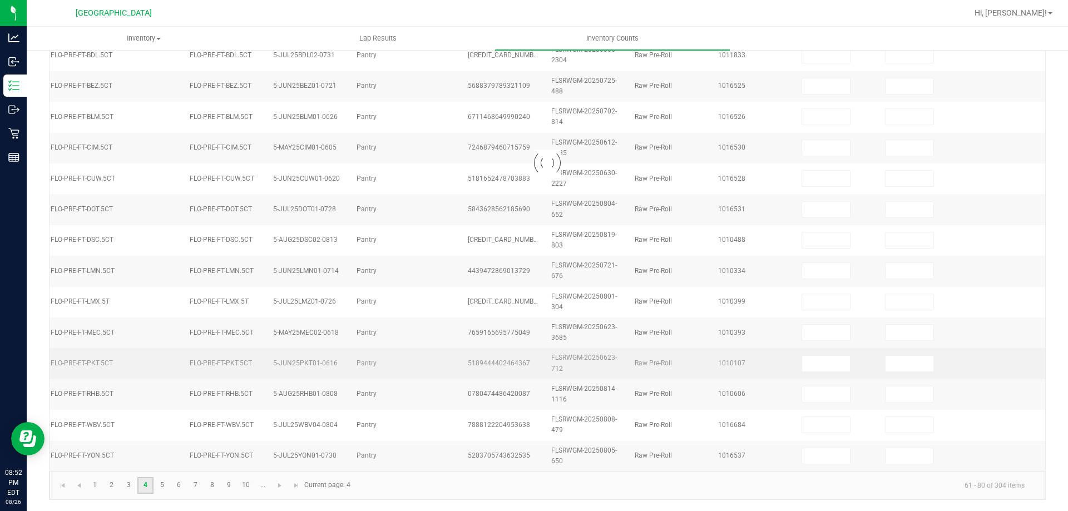
type input "6"
type input "1"
type input "5"
type input "1"
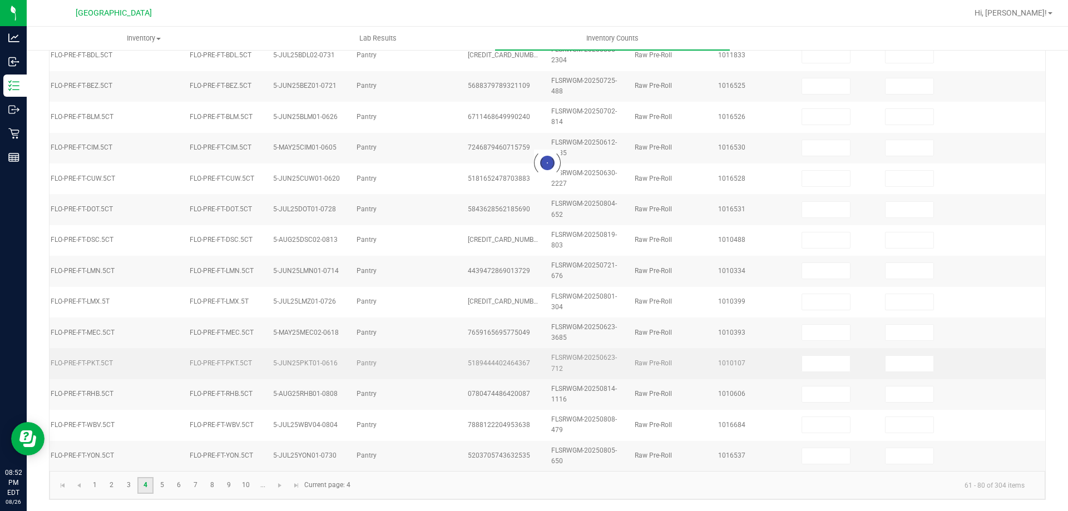
type input "3"
type input "18"
type input "12"
type input "7"
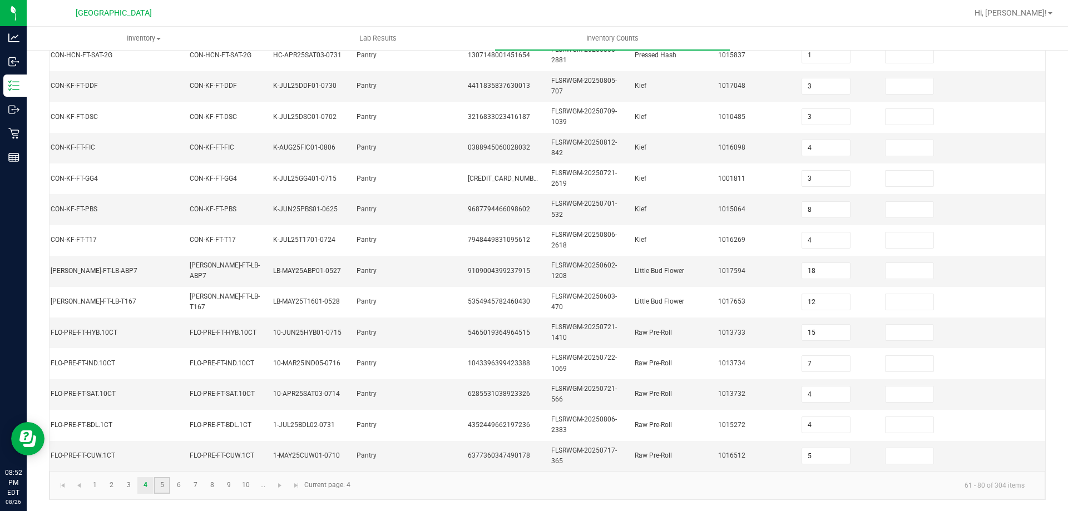
click at [159, 488] on link "5" at bounding box center [162, 485] width 16 height 17
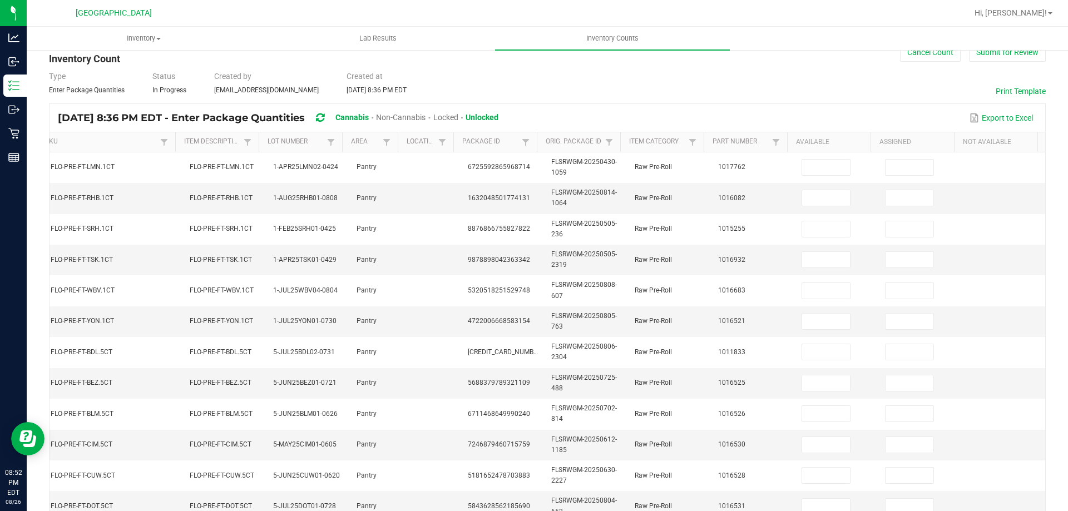
scroll to position [0, 0]
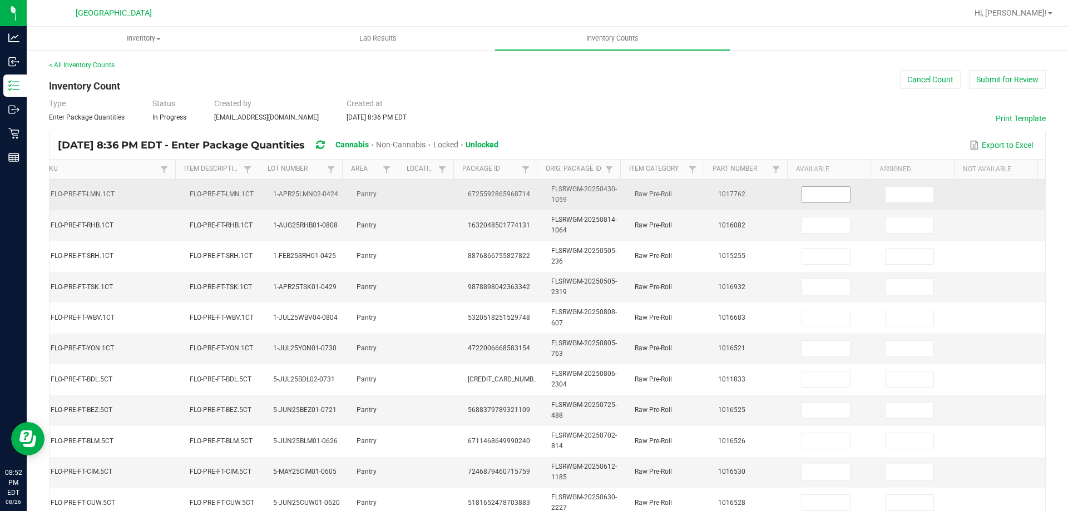
click at [803, 200] on input at bounding box center [826, 195] width 48 height 16
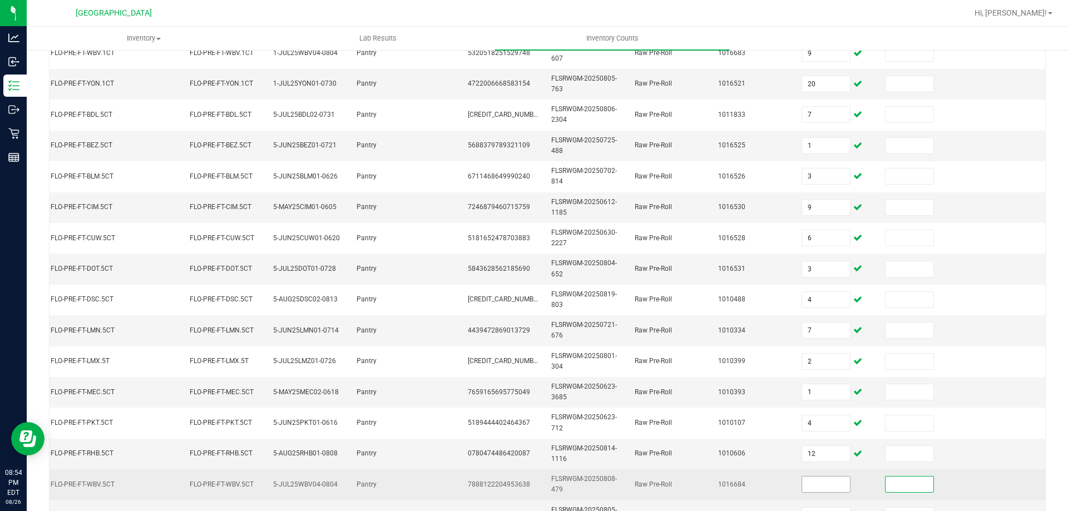
click at [802, 486] on input at bounding box center [826, 485] width 48 height 16
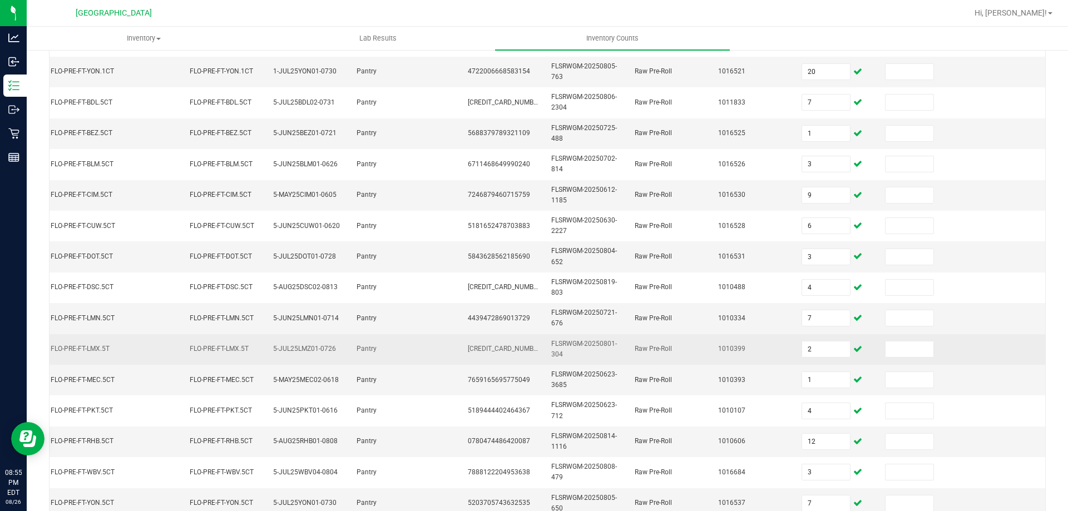
scroll to position [333, 0]
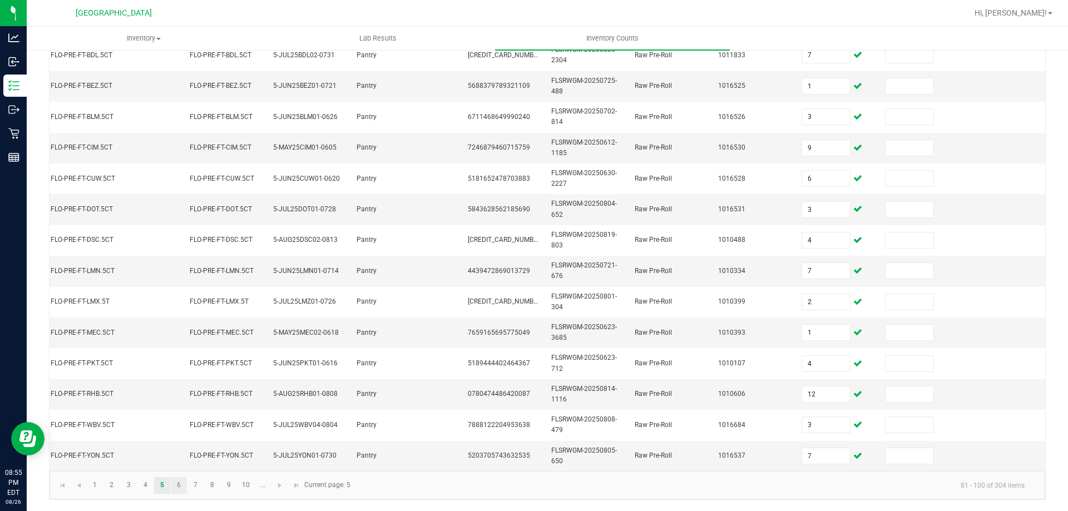
click at [181, 482] on link "6" at bounding box center [179, 485] width 16 height 17
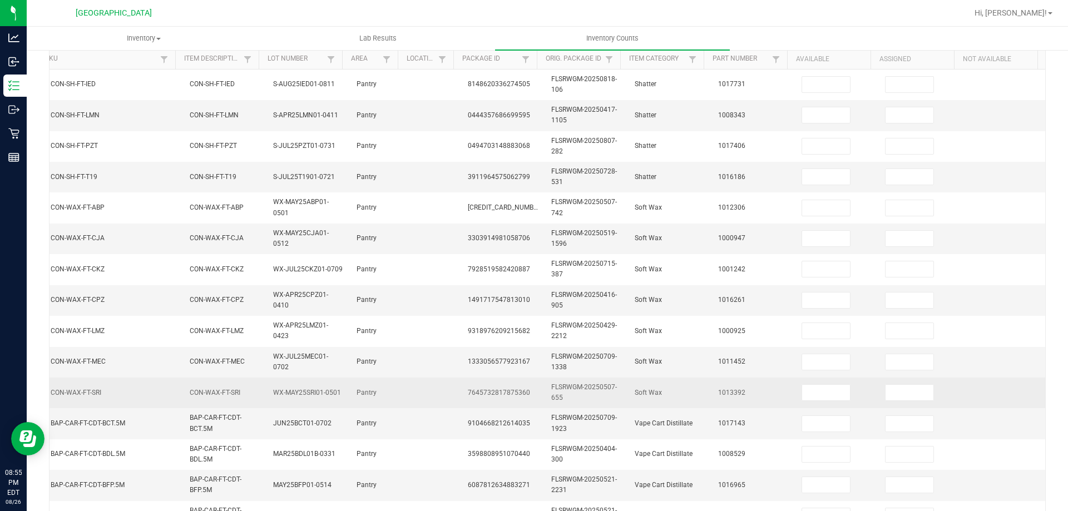
scroll to position [0, 0]
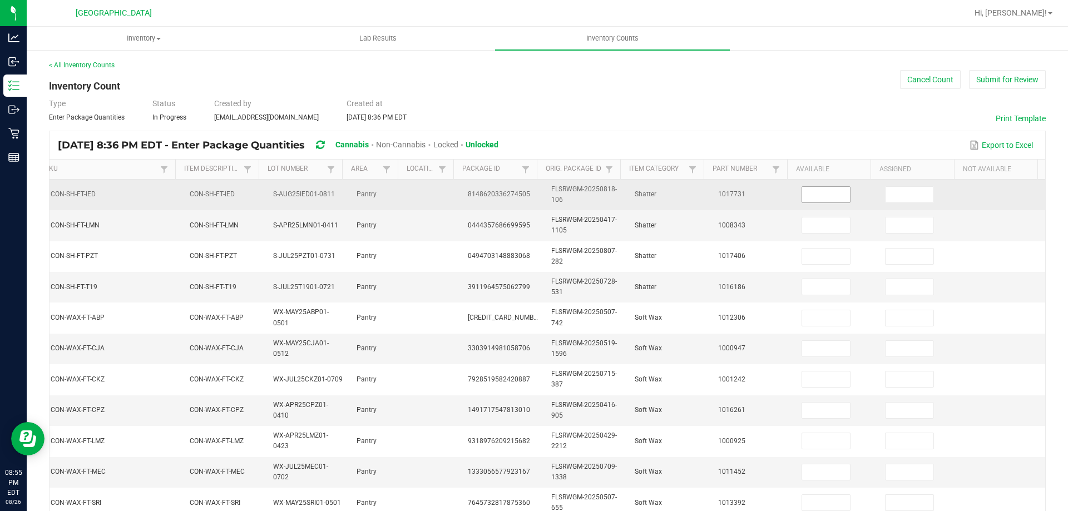
click at [802, 192] on input at bounding box center [826, 195] width 48 height 16
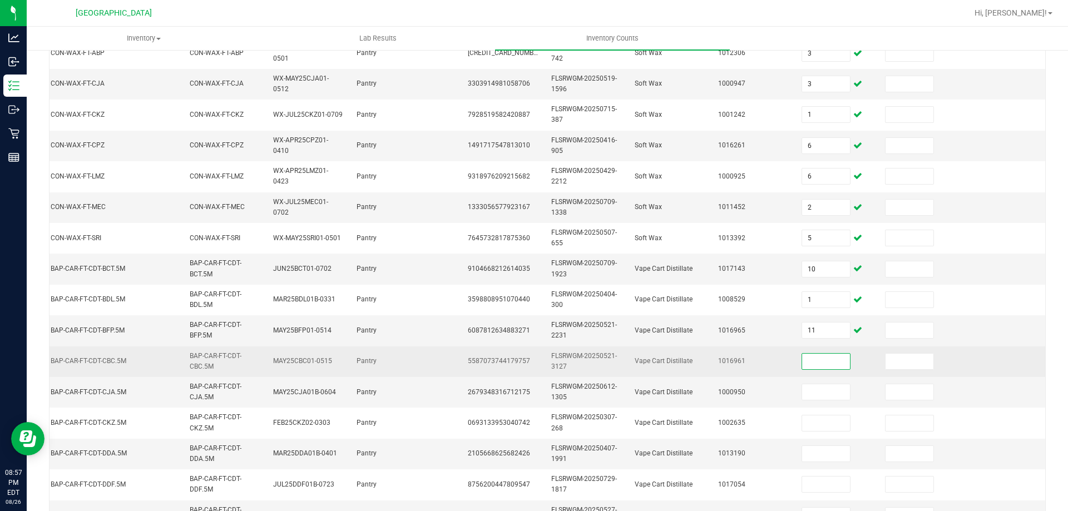
click at [812, 363] on input at bounding box center [826, 362] width 48 height 16
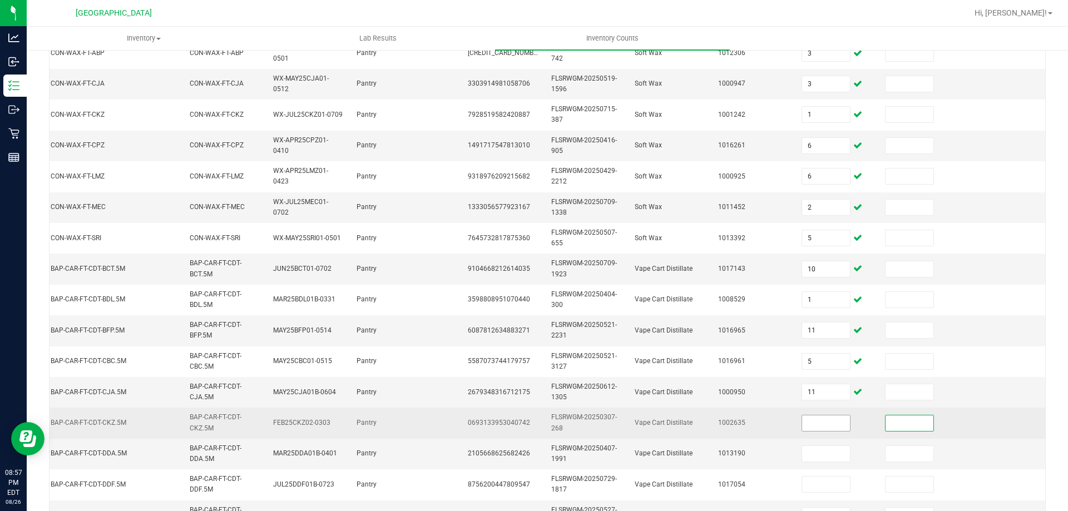
click at [807, 428] on input at bounding box center [826, 424] width 48 height 16
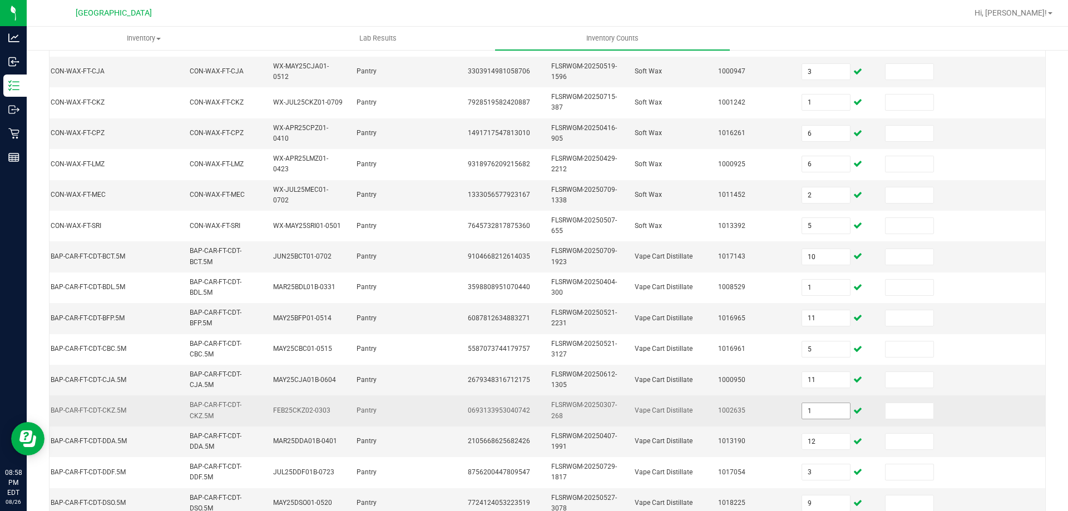
scroll to position [333, 0]
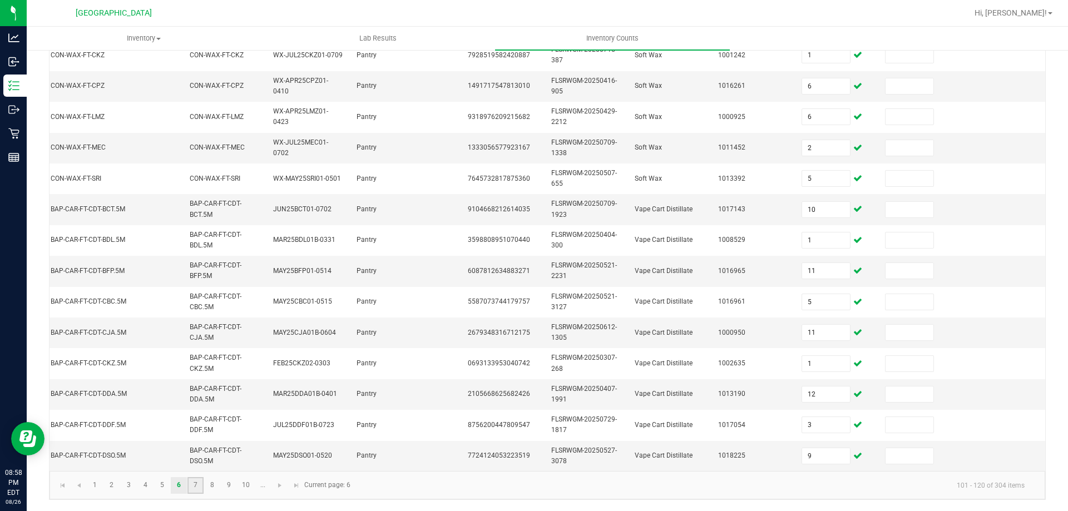
click at [194, 483] on link "7" at bounding box center [195, 485] width 16 height 17
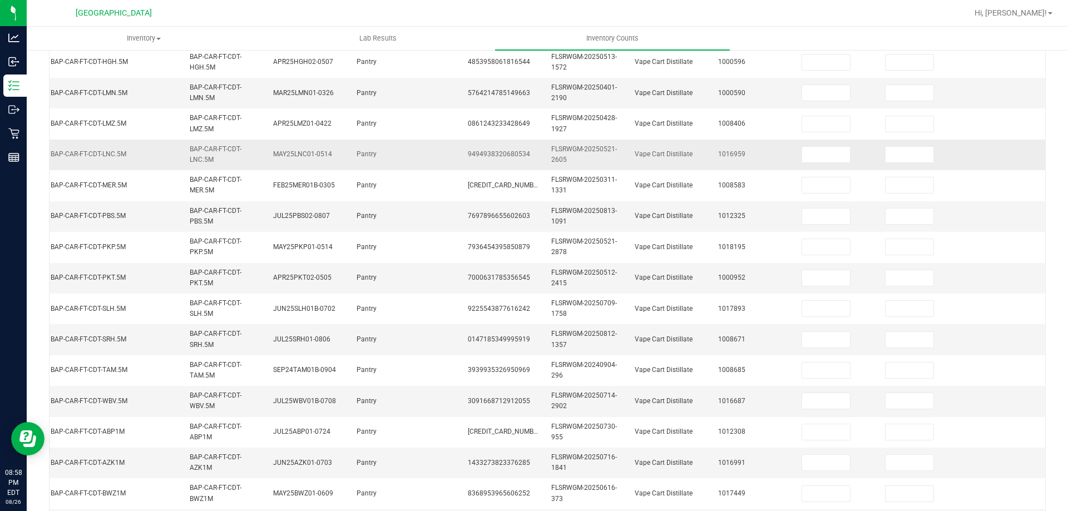
scroll to position [55, 0]
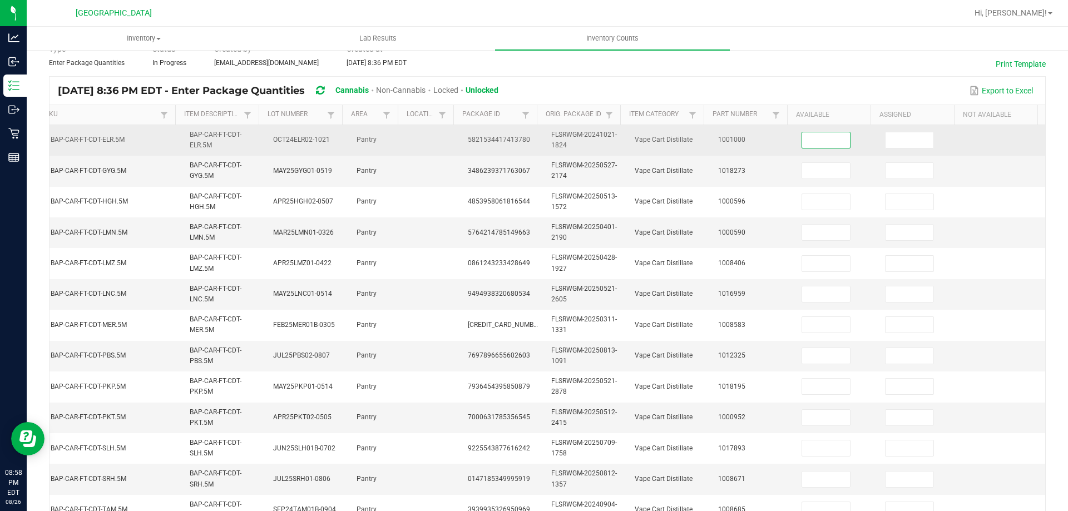
click at [819, 134] on input at bounding box center [826, 140] width 48 height 16
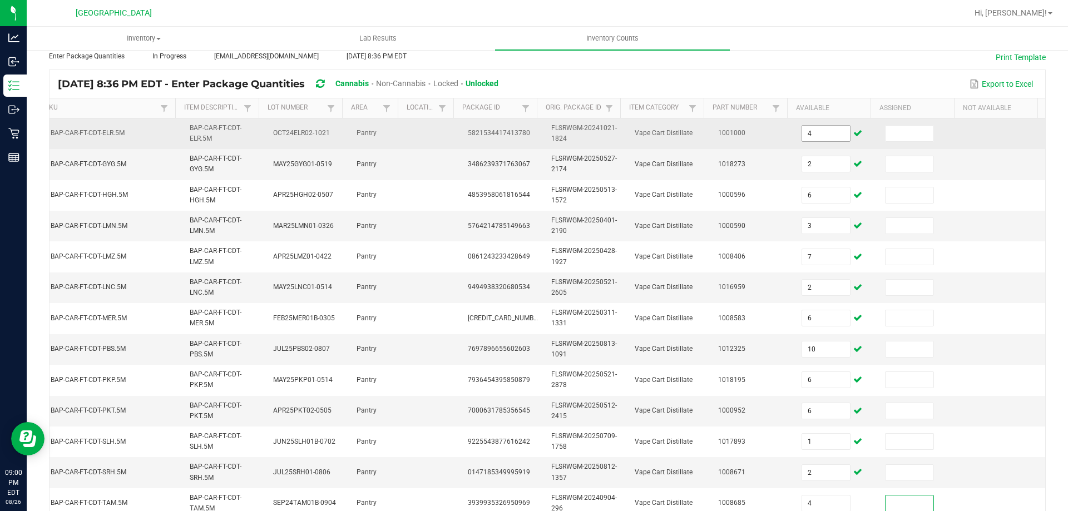
scroll to position [327, 0]
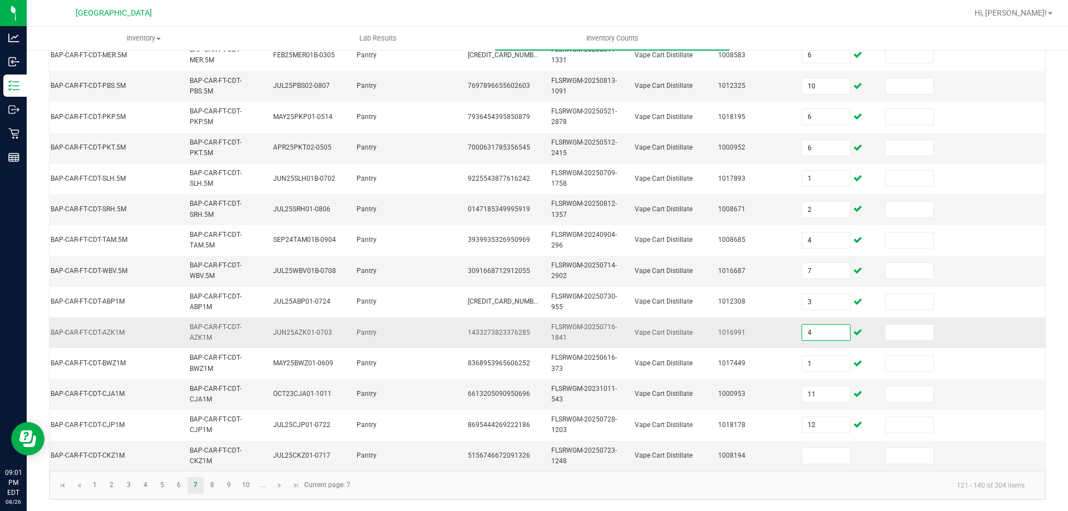
click at [818, 327] on input "4" at bounding box center [826, 333] width 48 height 16
click at [808, 448] on input at bounding box center [826, 456] width 48 height 16
click at [213, 491] on link "8" at bounding box center [212, 485] width 16 height 17
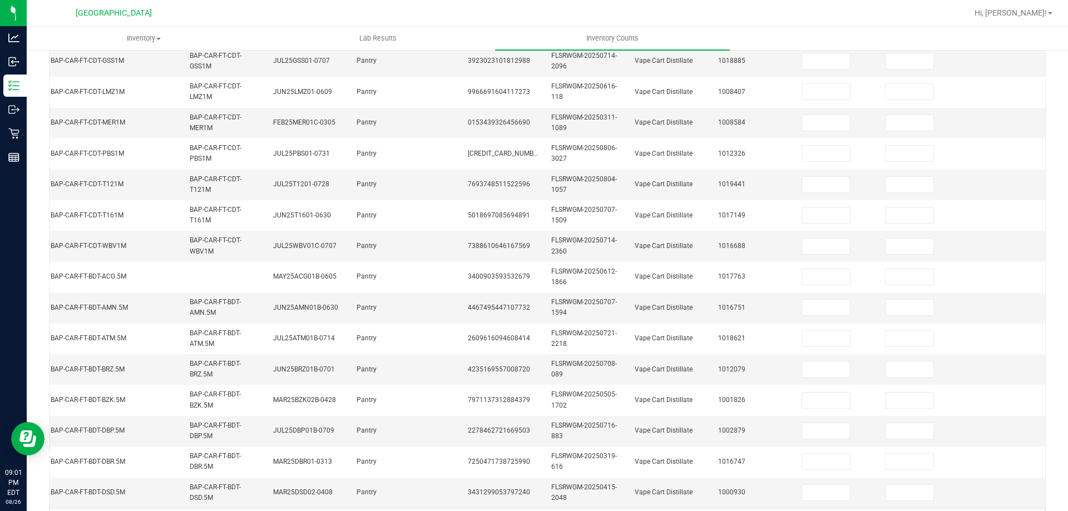
scroll to position [104, 0]
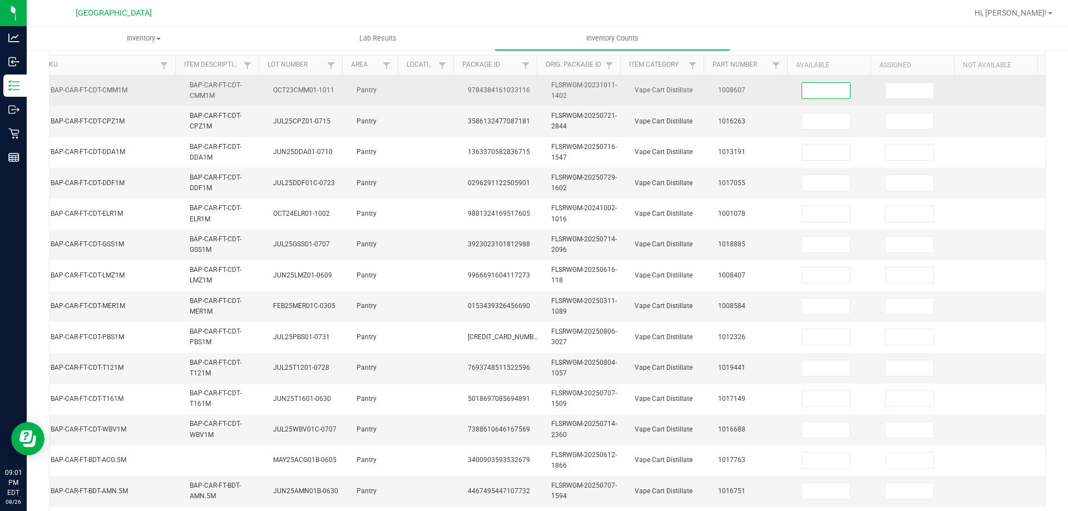
click at [816, 98] on input at bounding box center [826, 91] width 48 height 16
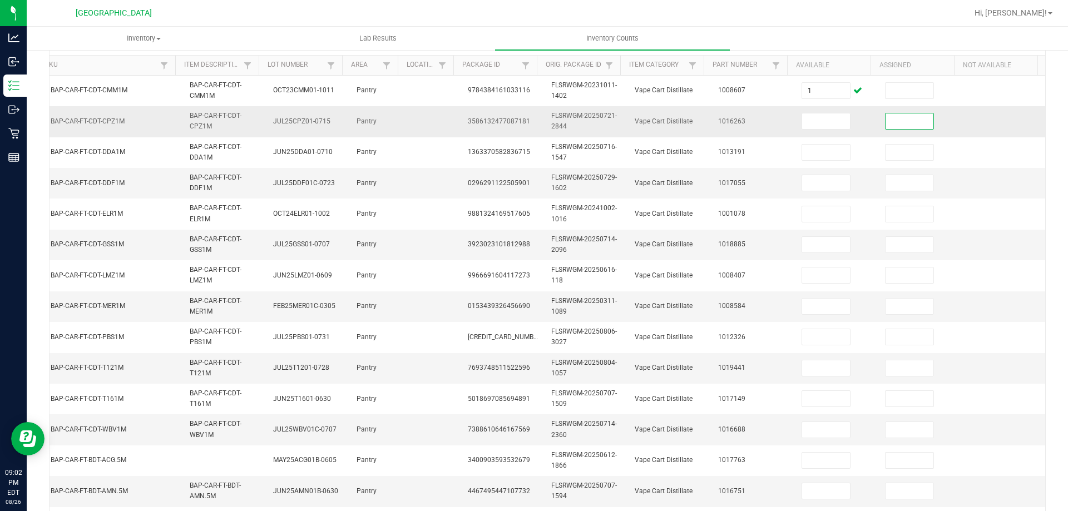
click at [814, 111] on td at bounding box center [836, 121] width 83 height 31
click at [806, 125] on input at bounding box center [826, 121] width 48 height 16
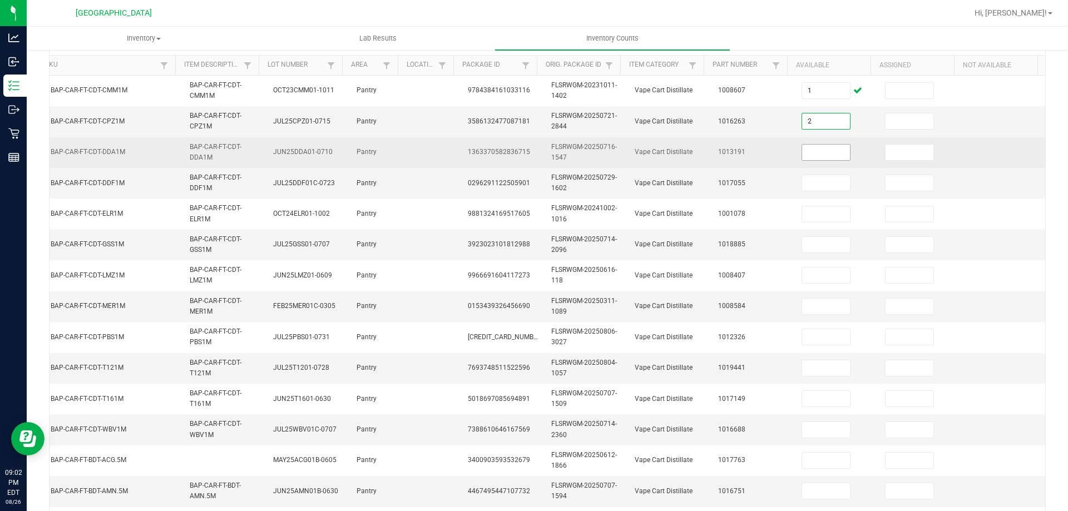
click at [808, 151] on input at bounding box center [826, 153] width 48 height 16
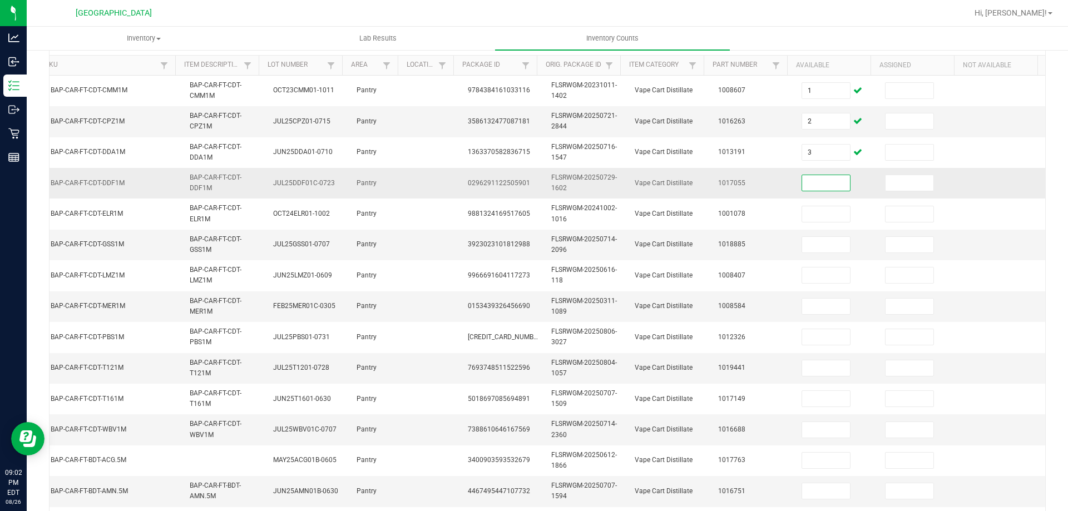
click at [808, 187] on input at bounding box center [826, 183] width 48 height 16
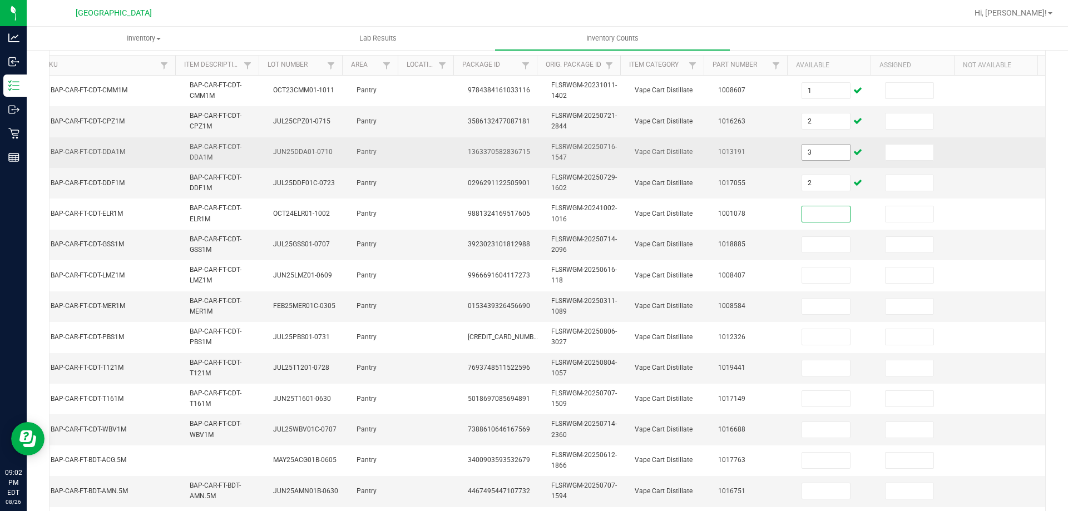
click at [814, 152] on input "3" at bounding box center [826, 153] width 48 height 16
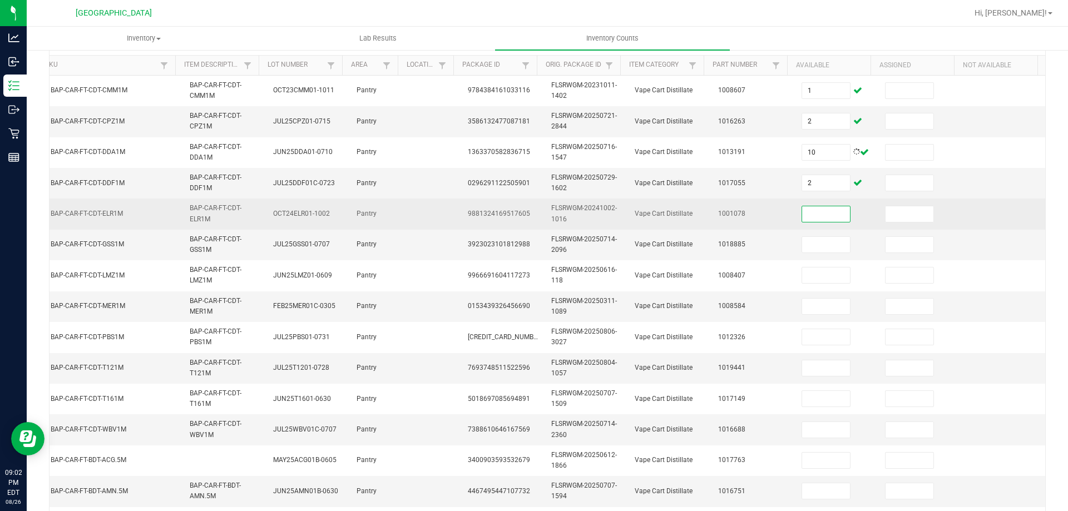
click at [802, 209] on input at bounding box center [826, 214] width 48 height 16
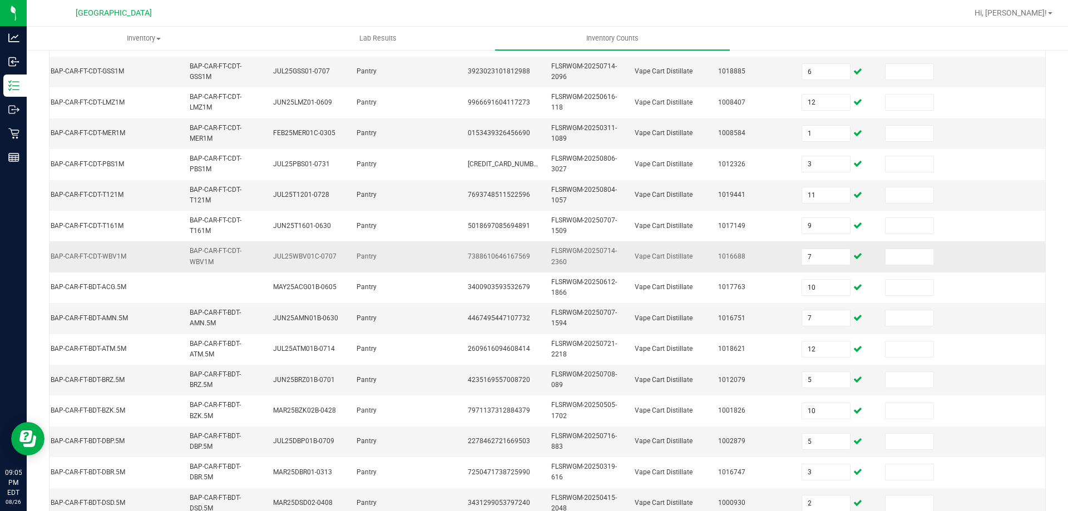
scroll to position [333, 0]
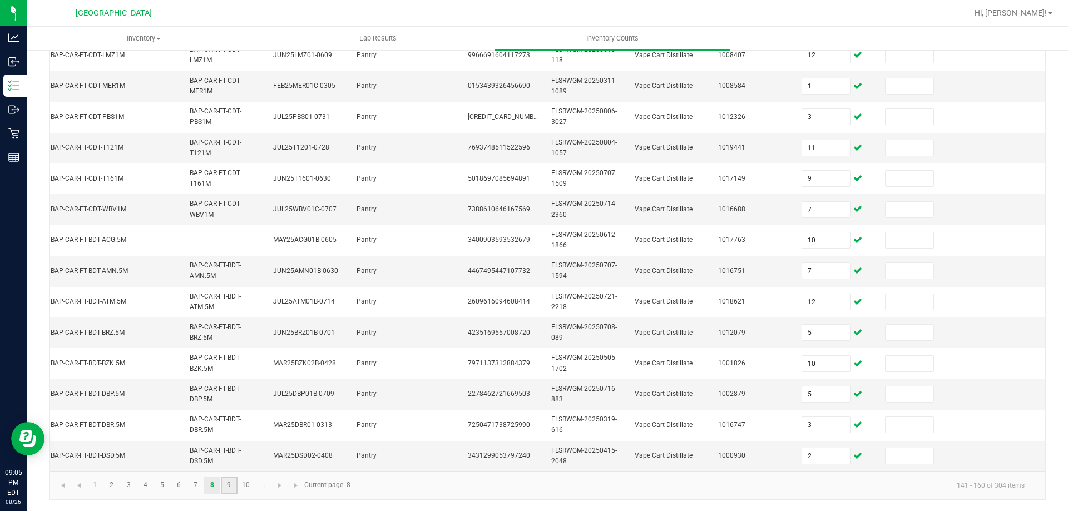
click at [228, 485] on link "9" at bounding box center [229, 485] width 16 height 17
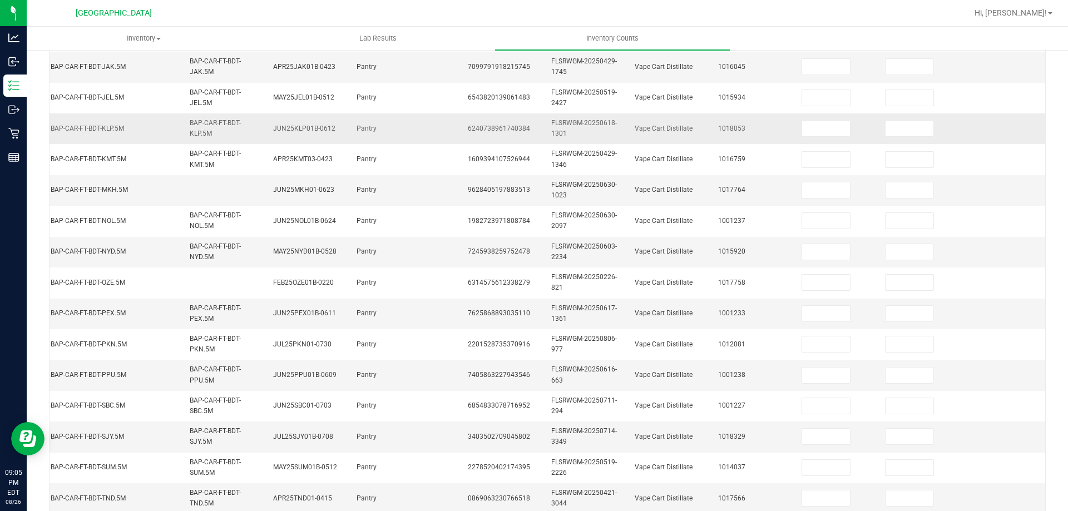
scroll to position [0, 0]
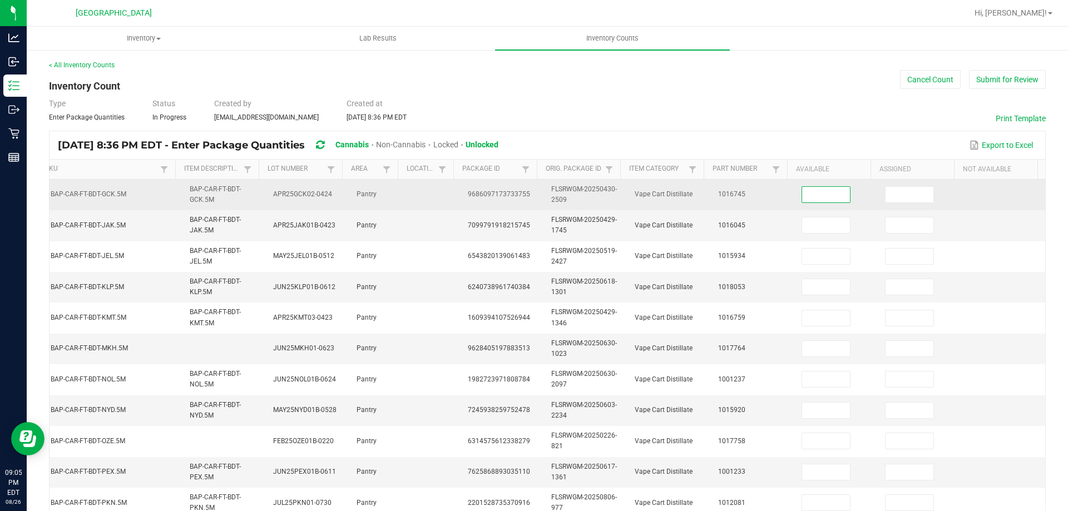
click at [809, 191] on input at bounding box center [826, 195] width 48 height 16
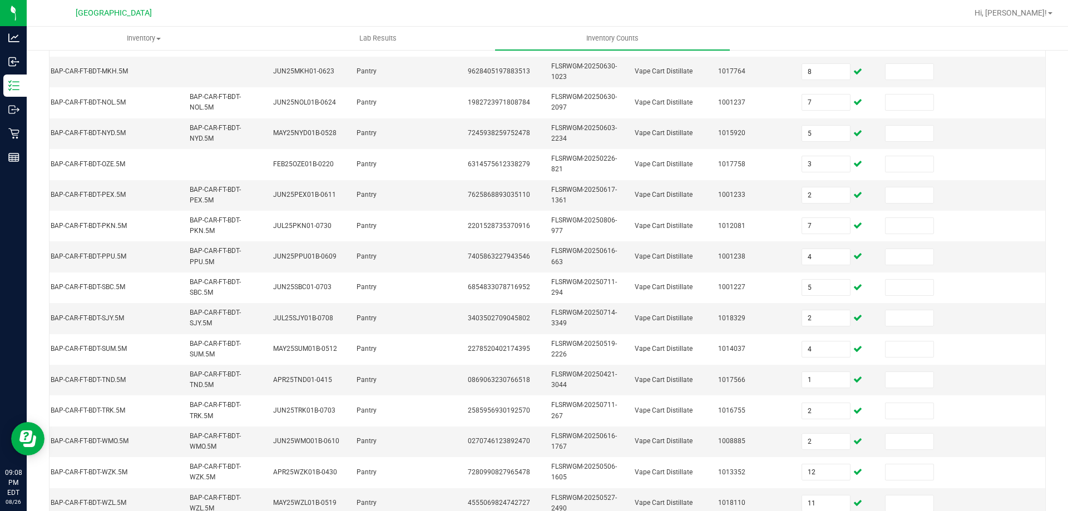
scroll to position [333, 0]
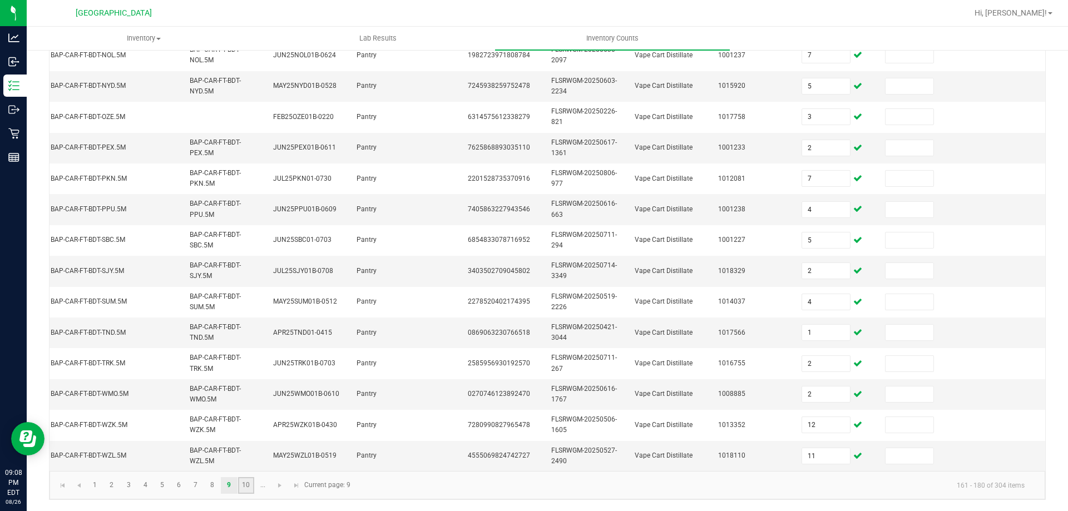
click at [250, 484] on link "10" at bounding box center [246, 485] width 16 height 17
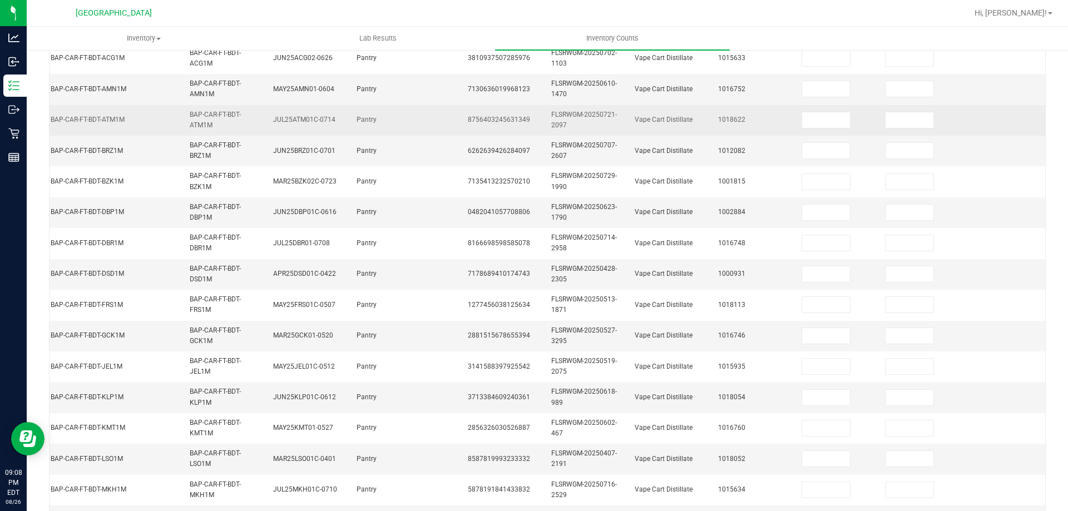
scroll to position [55, 0]
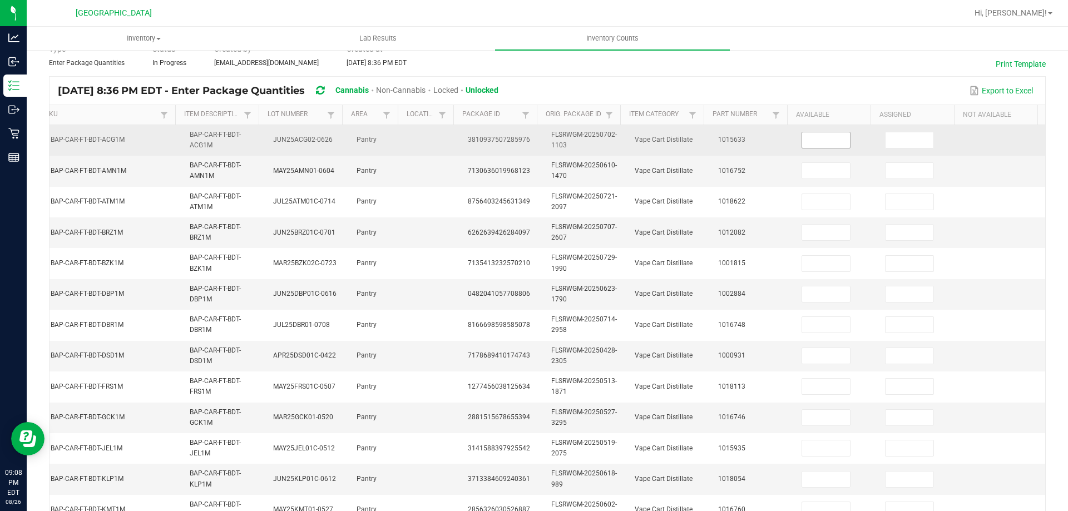
click at [802, 147] on input at bounding box center [826, 140] width 48 height 16
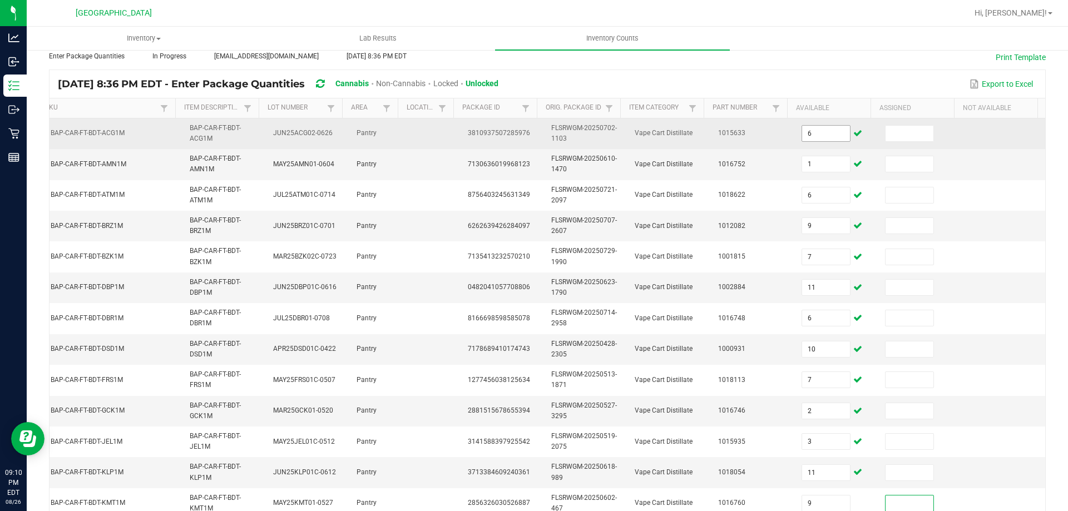
scroll to position [327, 0]
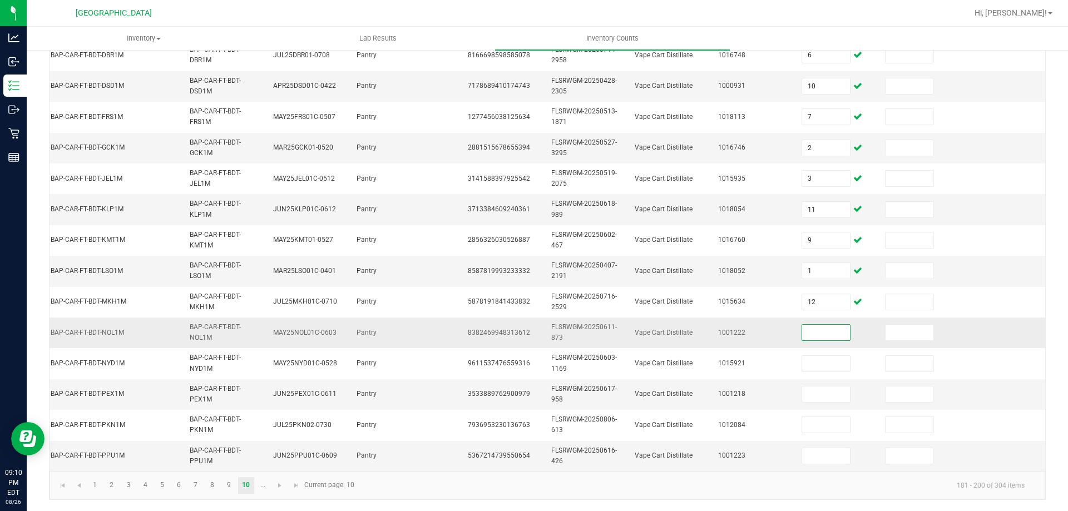
click at [811, 333] on input at bounding box center [826, 333] width 48 height 16
click at [279, 483] on link at bounding box center [280, 485] width 16 height 17
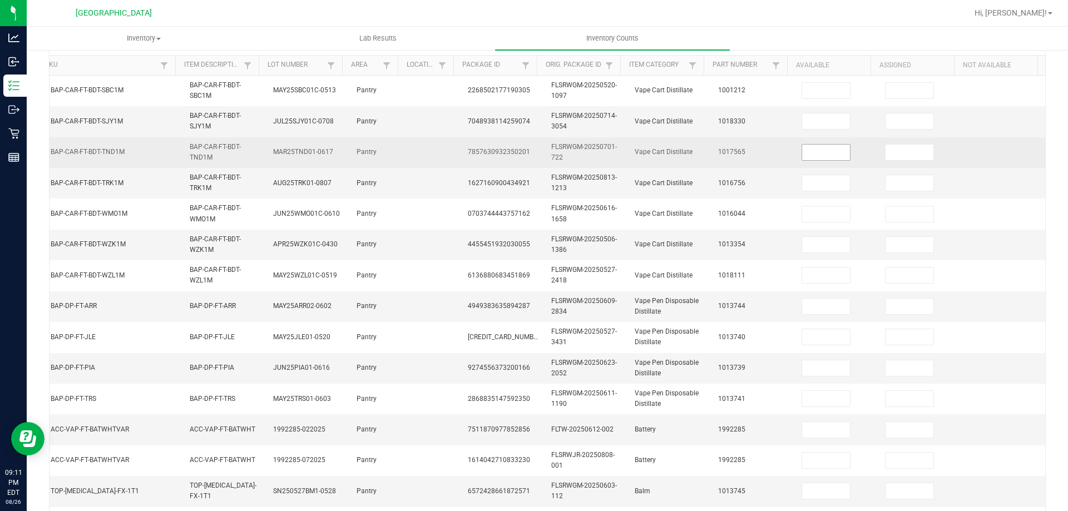
scroll to position [48, 0]
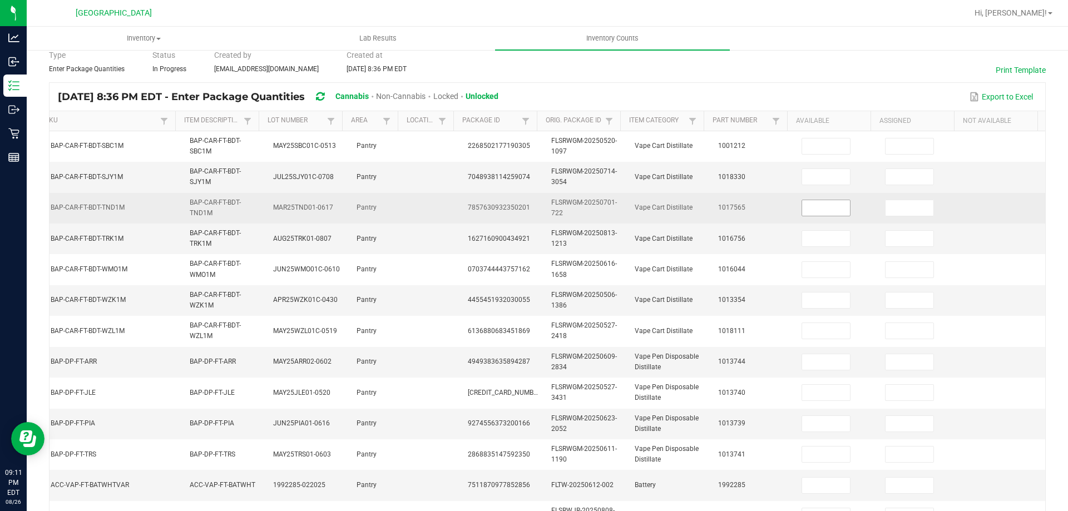
click at [814, 152] on input at bounding box center [826, 147] width 48 height 16
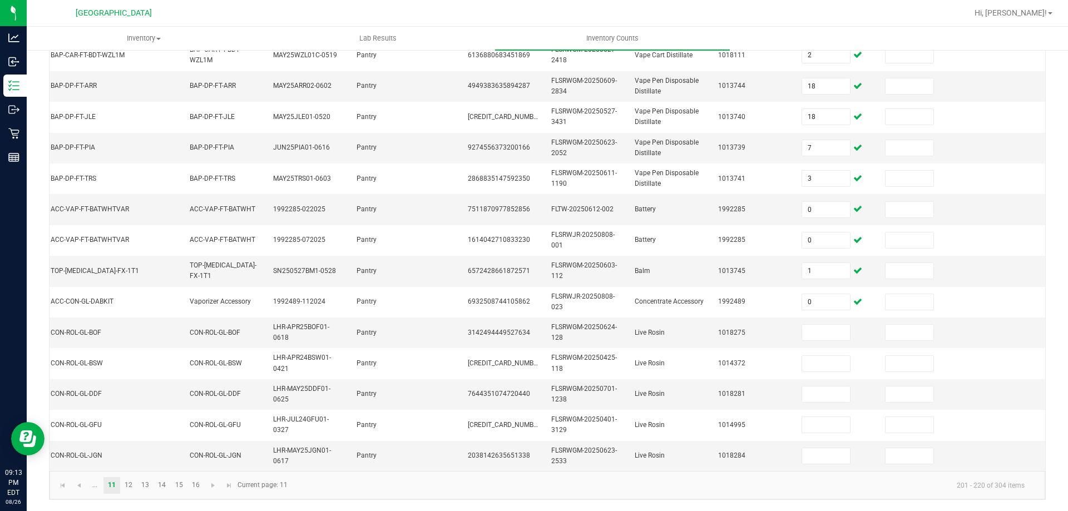
scroll to position [0, 161]
click at [817, 332] on input at bounding box center [826, 333] width 48 height 16
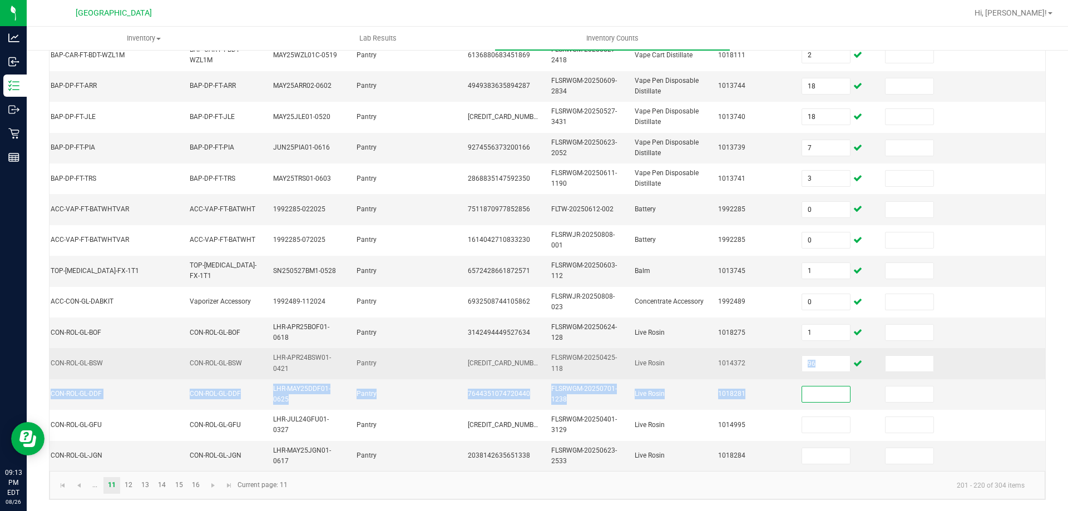
drag, startPoint x: 824, startPoint y: 381, endPoint x: 799, endPoint y: 370, distance: 27.7
click at [799, 370] on tbody "FT - VAPE CART DISTILLATE - 1G - SBC - HYS BAP-CAR-FT-BDT-SBC1M BAP-CAR-FT-BDT-…" at bounding box center [474, 163] width 1141 height 616
click at [805, 358] on input "96" at bounding box center [826, 364] width 48 height 16
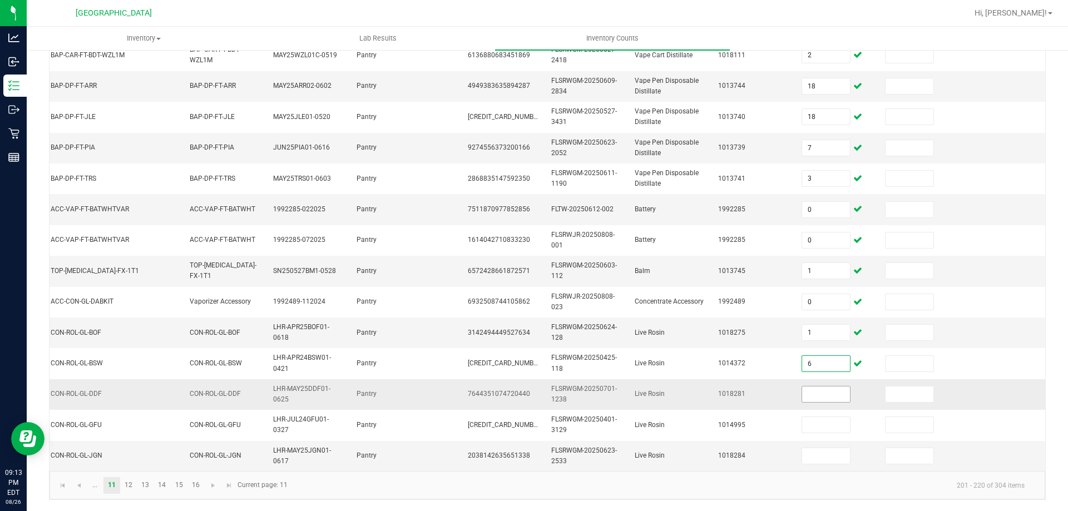
click at [802, 392] on input at bounding box center [826, 395] width 48 height 16
click at [129, 488] on link "12" at bounding box center [129, 485] width 16 height 17
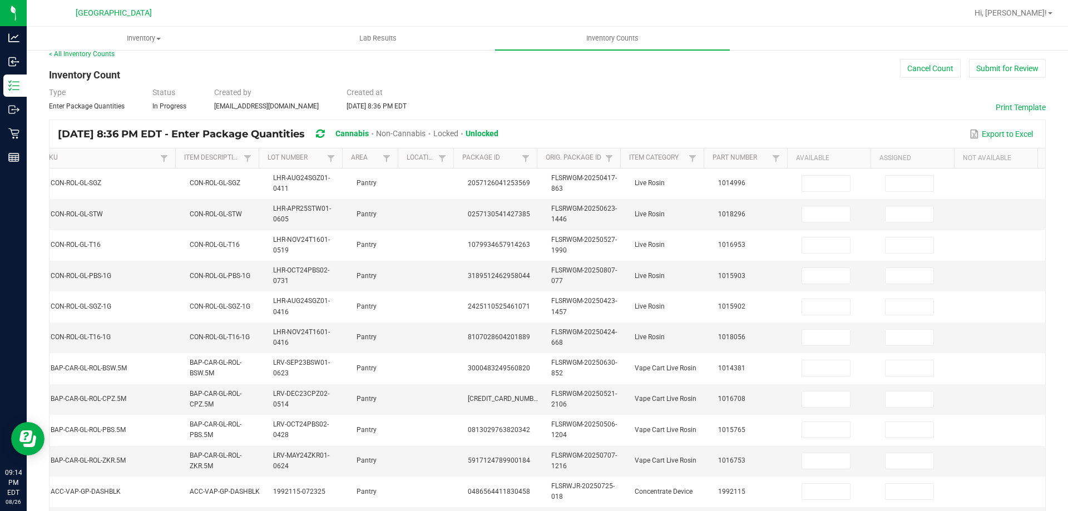
scroll to position [0, 0]
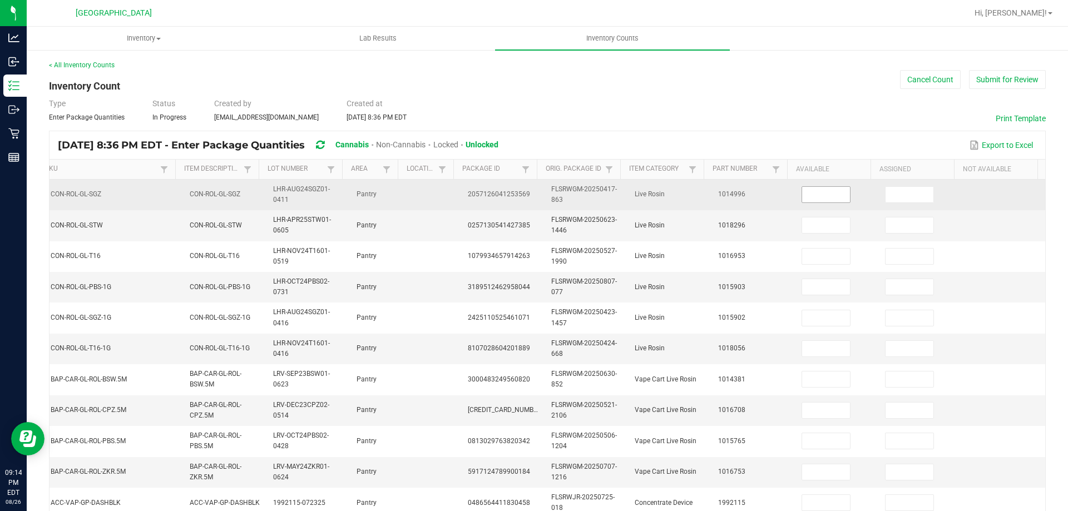
click at [819, 197] on input at bounding box center [826, 195] width 48 height 16
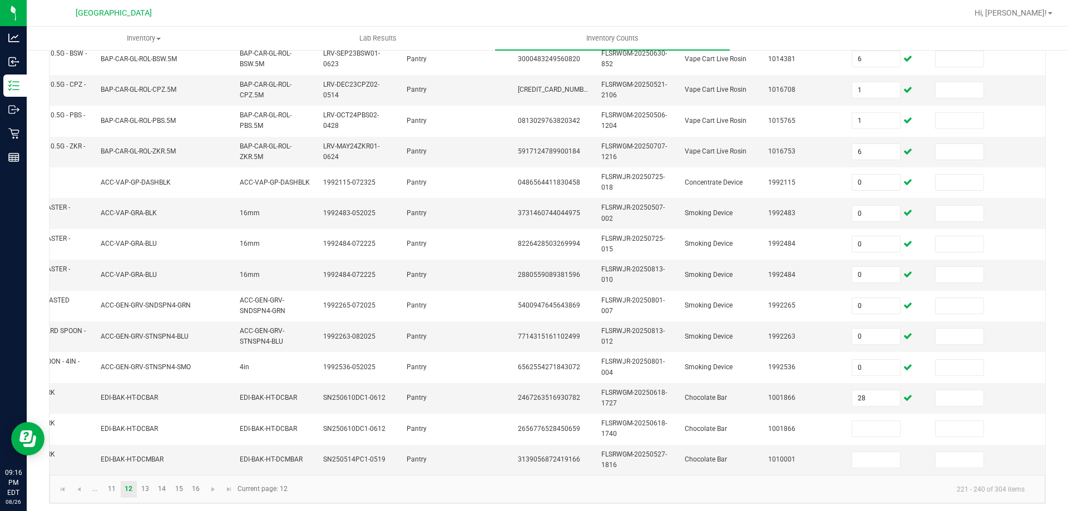
scroll to position [0, 161]
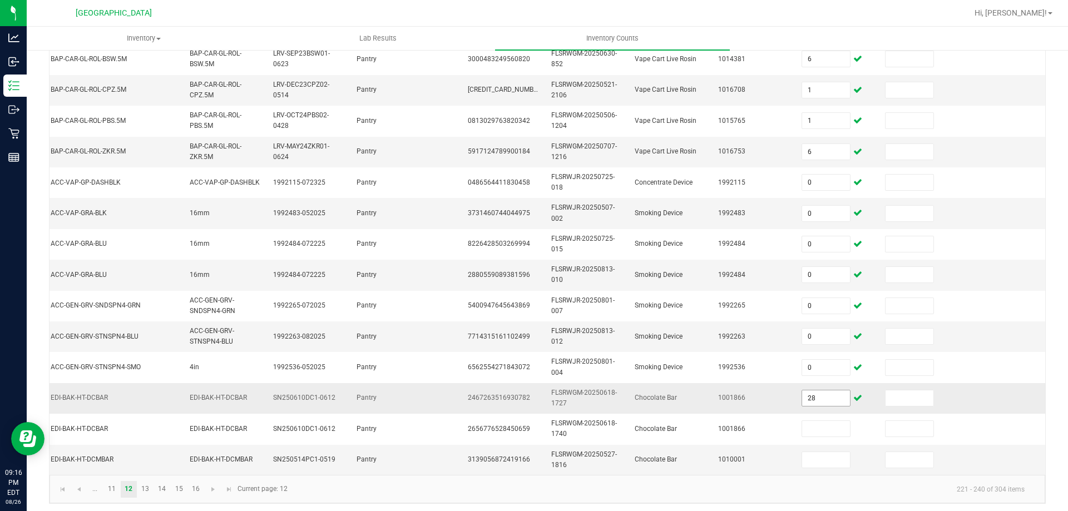
click at [814, 392] on input "28" at bounding box center [826, 399] width 48 height 16
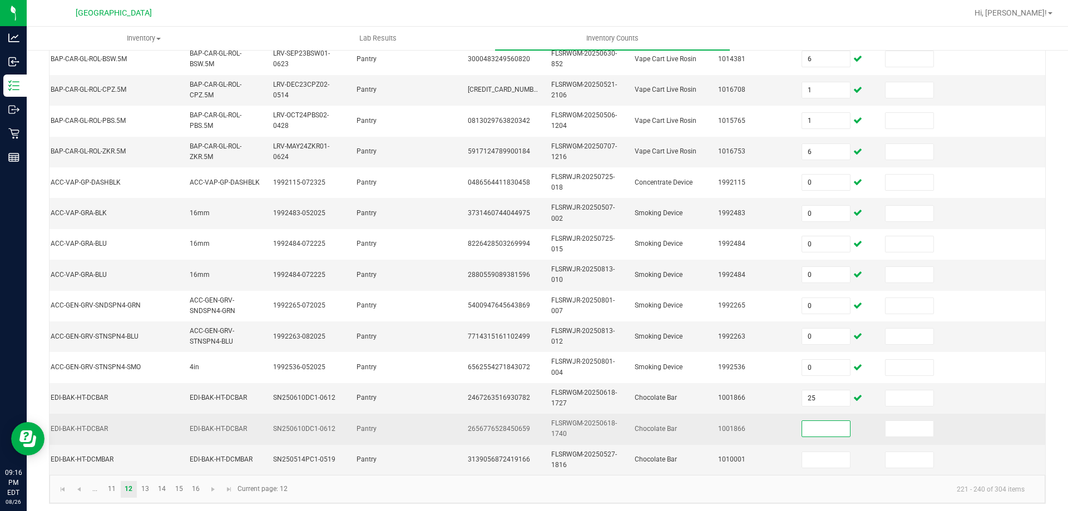
click at [811, 435] on input at bounding box center [826, 429] width 48 height 16
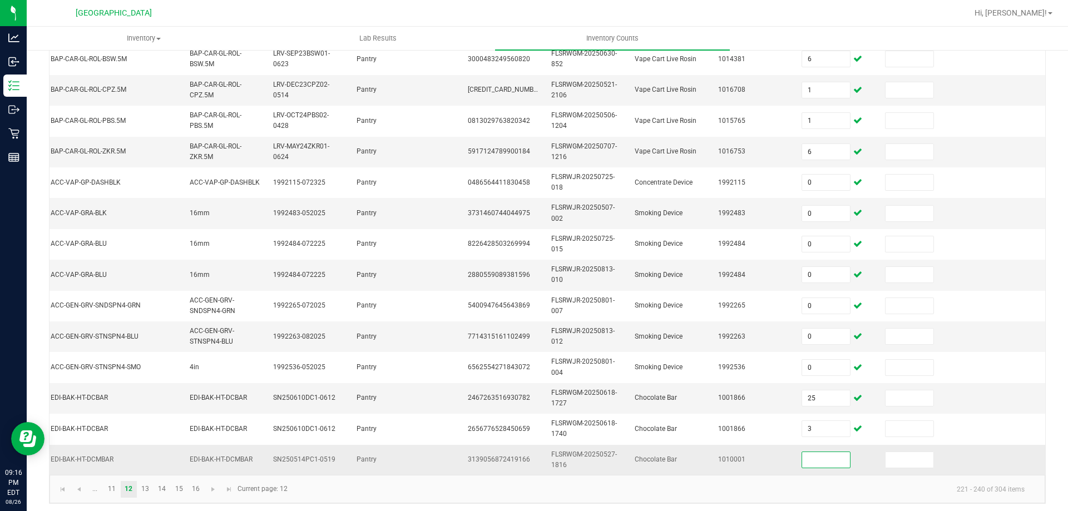
click at [803, 455] on input at bounding box center [826, 460] width 48 height 16
click at [149, 493] on link "13" at bounding box center [145, 489] width 16 height 17
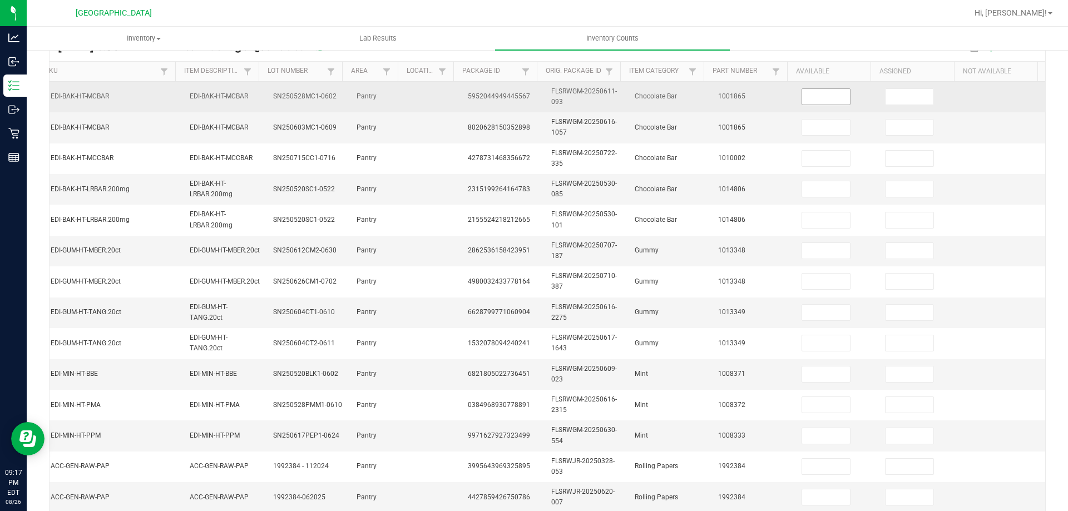
click at [809, 100] on input at bounding box center [826, 97] width 48 height 16
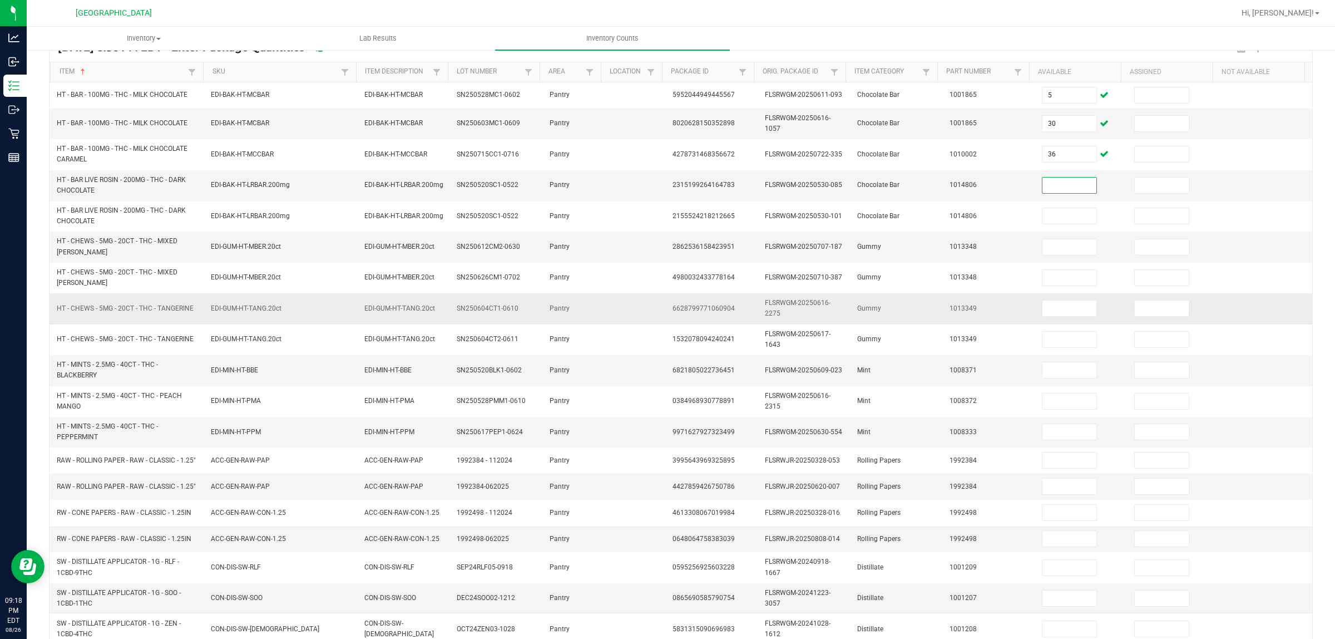
scroll to position [0, 0]
click at [1064, 244] on input at bounding box center [1070, 247] width 54 height 16
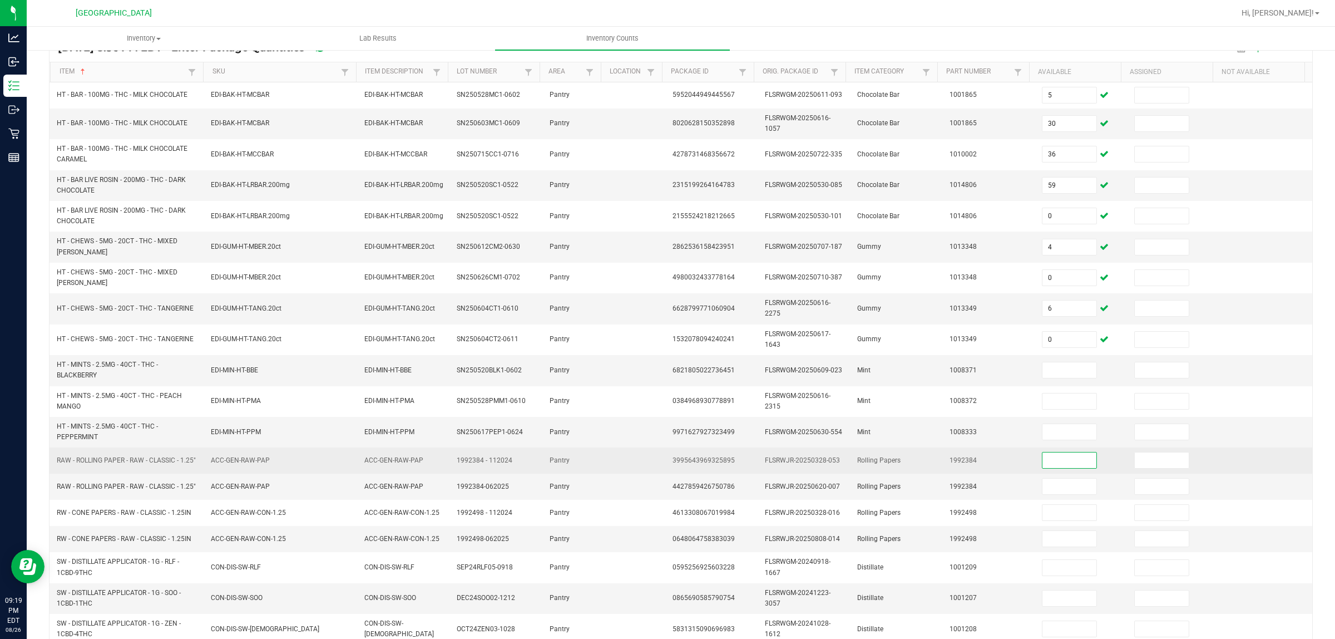
click at [1050, 468] on input at bounding box center [1070, 460] width 54 height 16
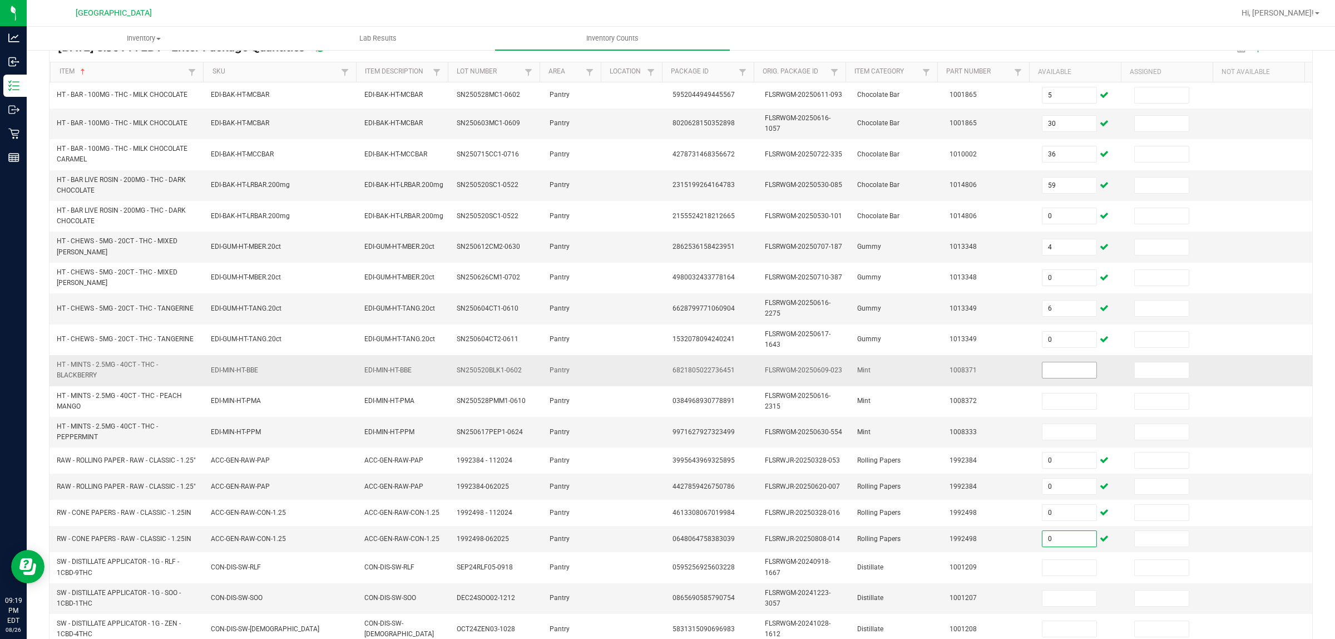
click at [1066, 378] on input at bounding box center [1070, 370] width 54 height 16
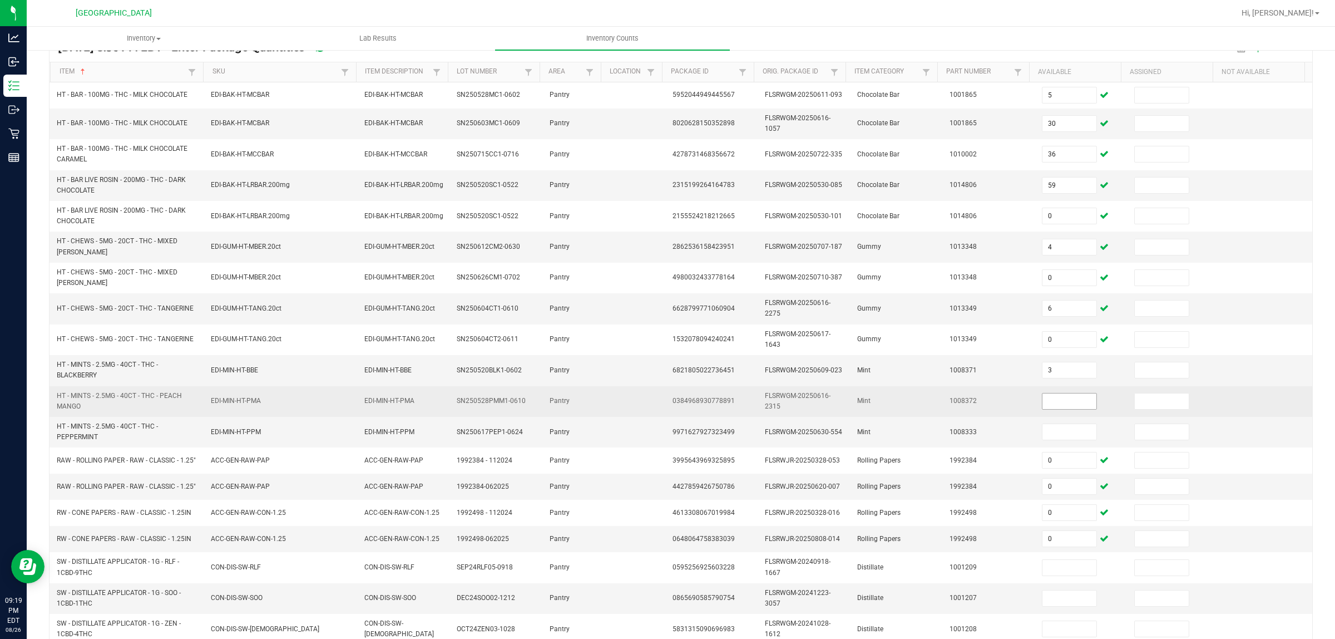
click at [1054, 394] on span at bounding box center [1069, 401] width 55 height 17
click at [1053, 402] on input at bounding box center [1070, 401] width 54 height 16
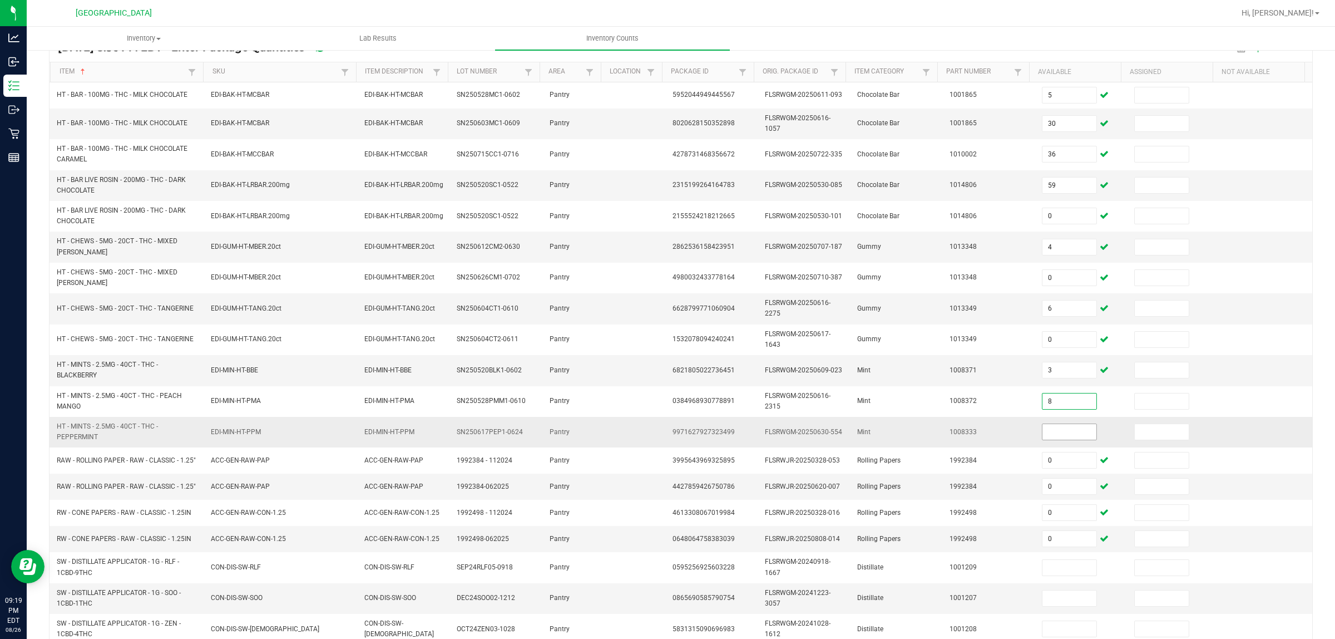
click at [1052, 434] on input at bounding box center [1070, 432] width 54 height 16
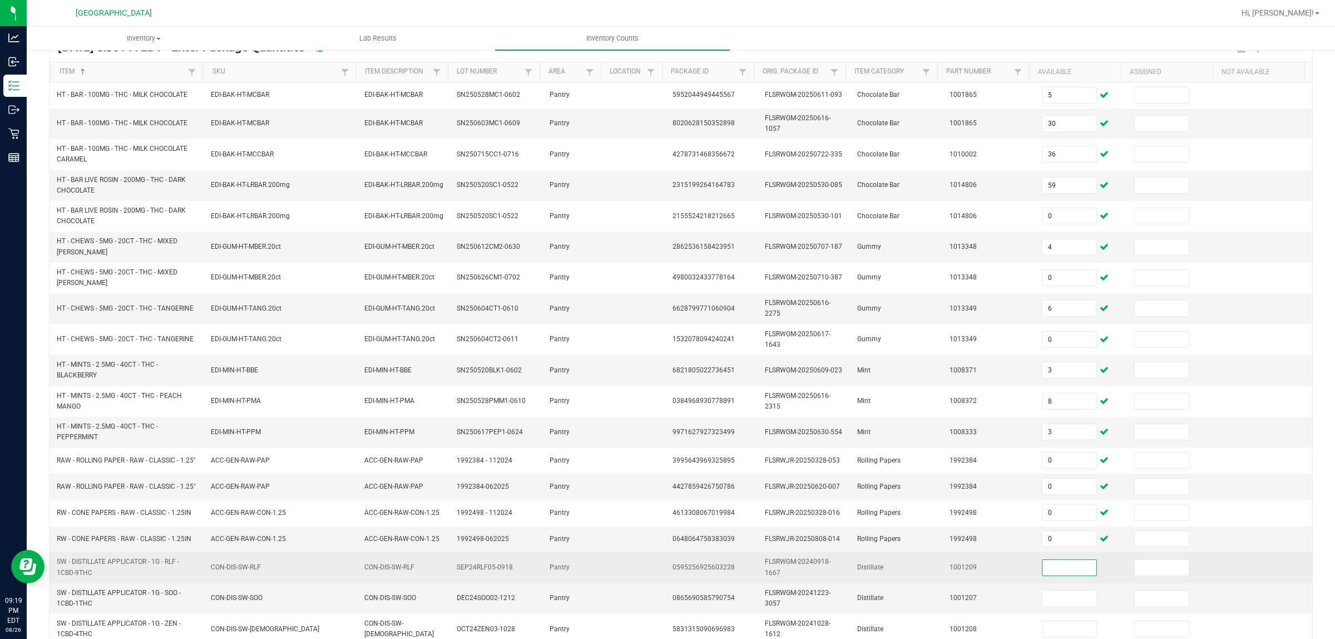
click at [1043, 511] on input at bounding box center [1070, 568] width 54 height 16
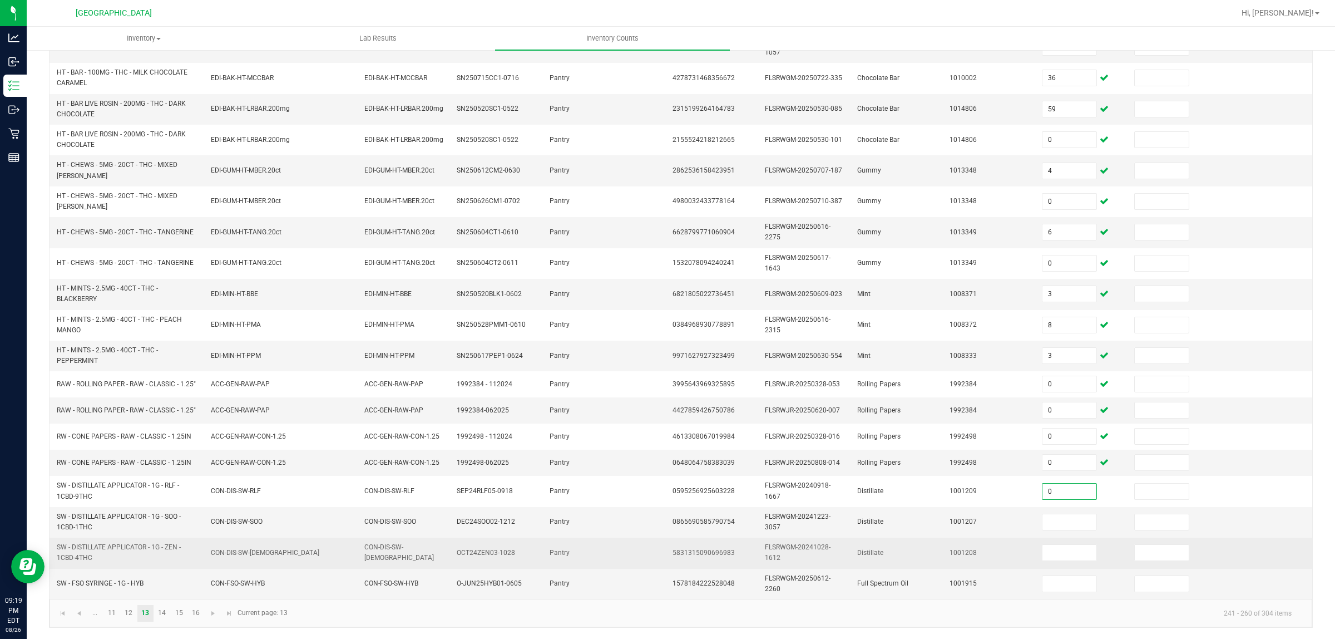
scroll to position [186, 0]
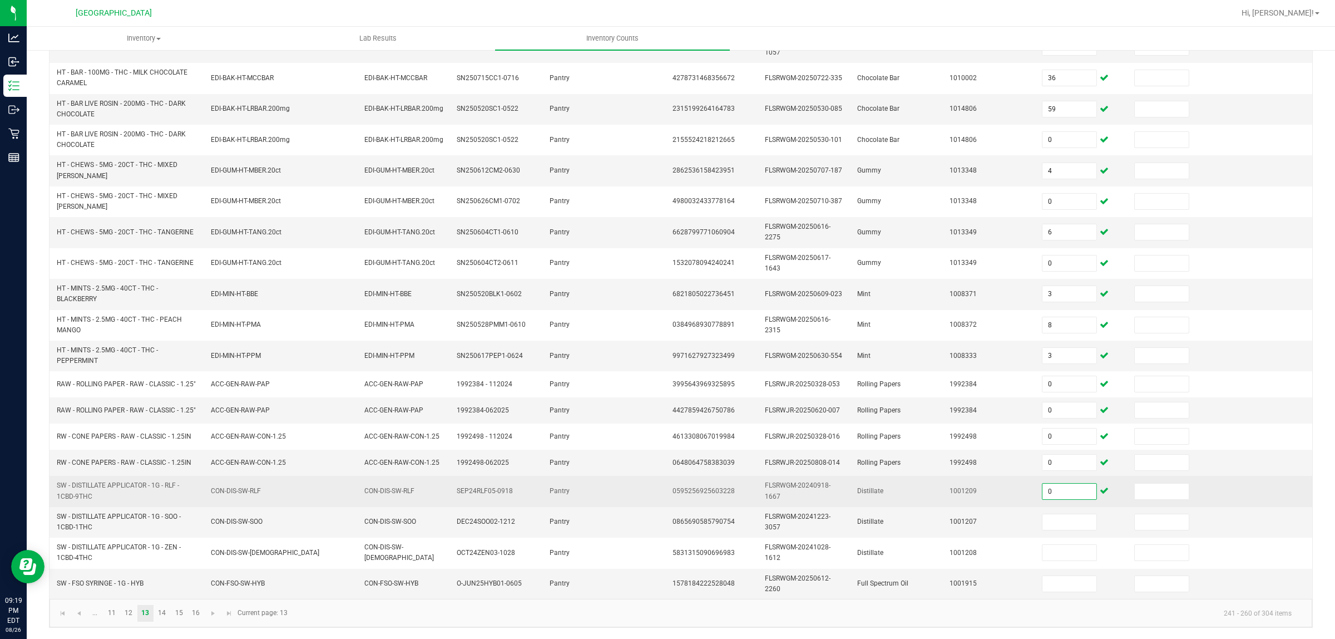
click at [1043, 488] on input "0" at bounding box center [1070, 491] width 54 height 16
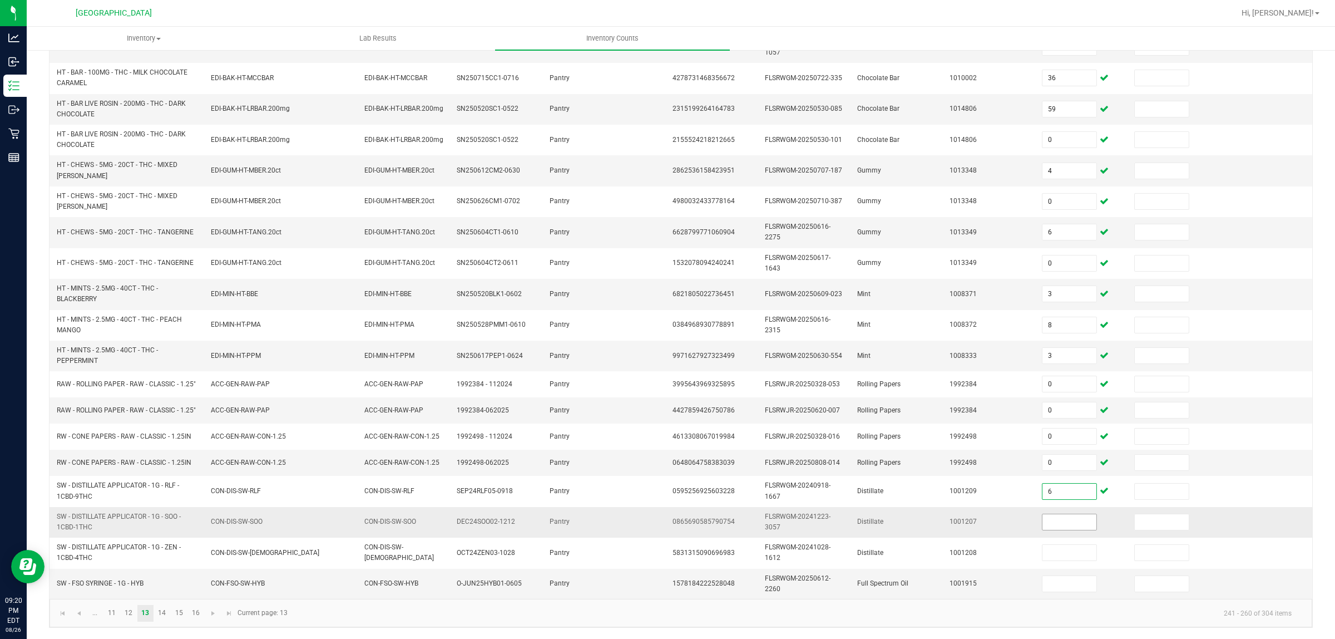
click at [1043, 511] on input at bounding box center [1070, 522] width 54 height 16
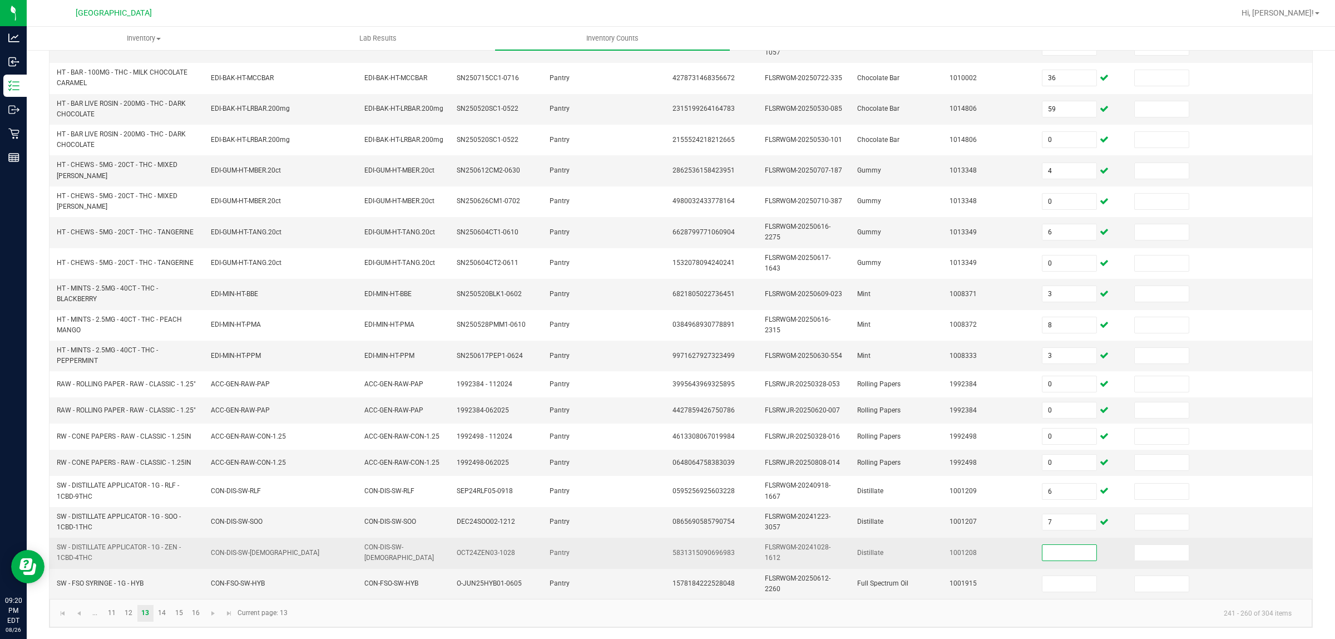
click at [1043, 511] on input at bounding box center [1070, 553] width 54 height 16
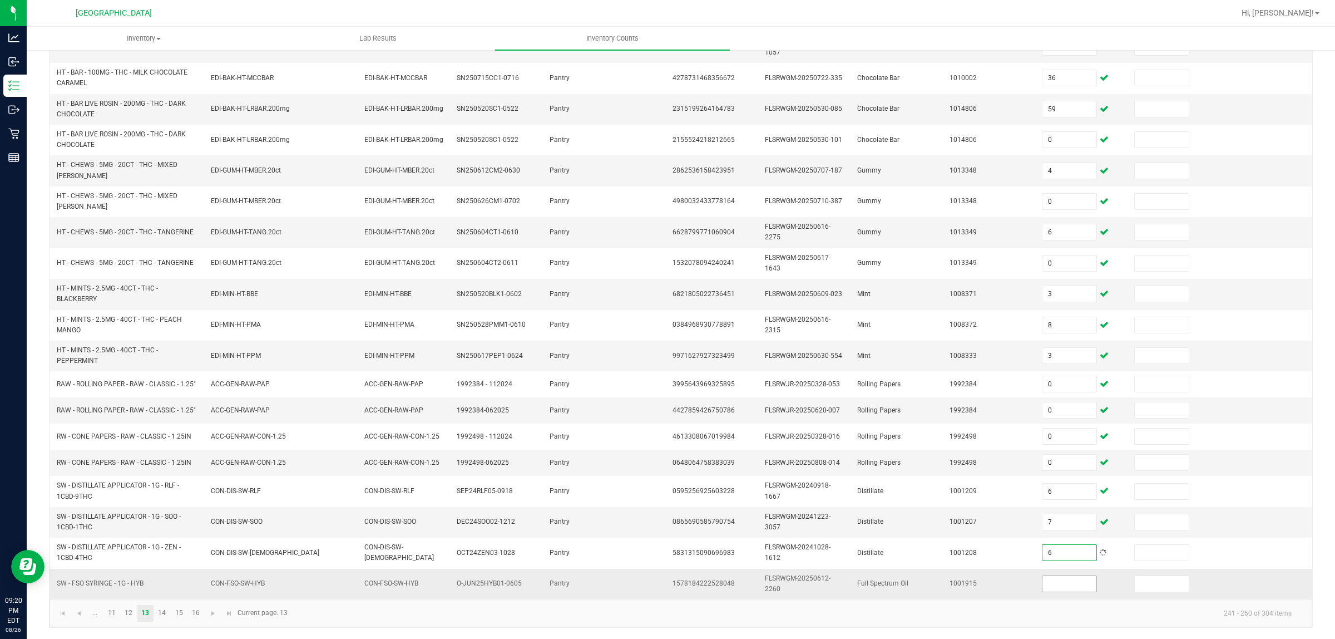
click at [1043, 511] on input at bounding box center [1070, 584] width 54 height 16
click at [166, 511] on link "14" at bounding box center [162, 613] width 16 height 17
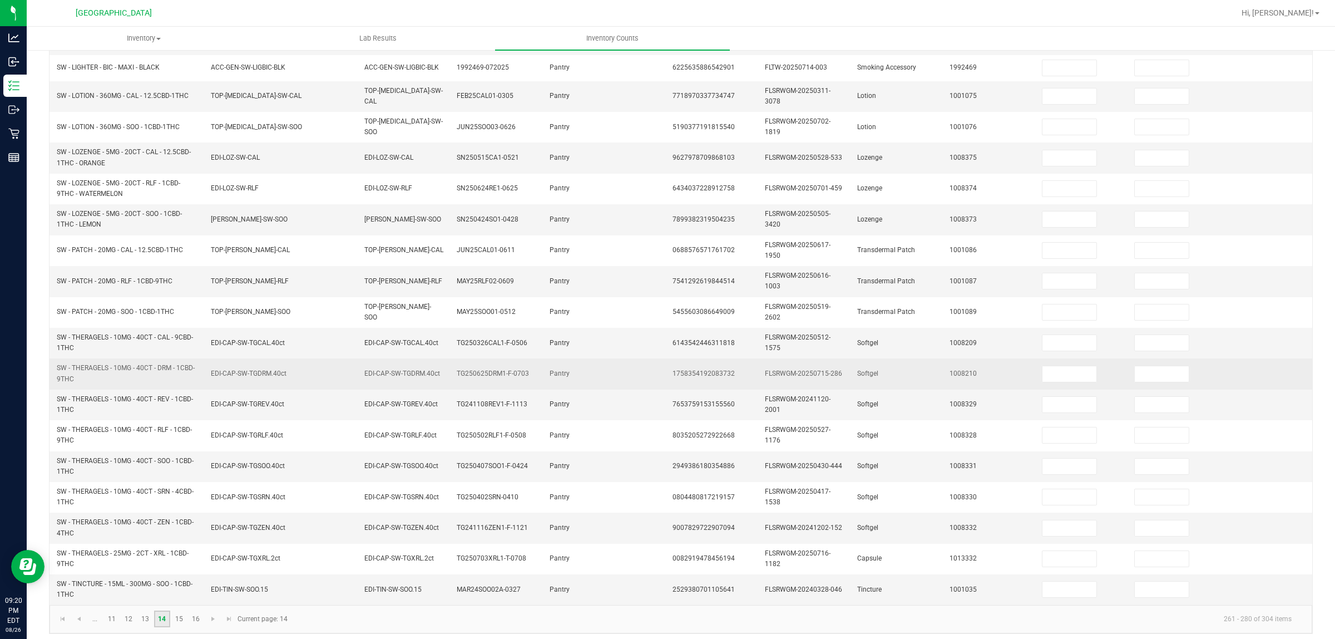
scroll to position [0, 0]
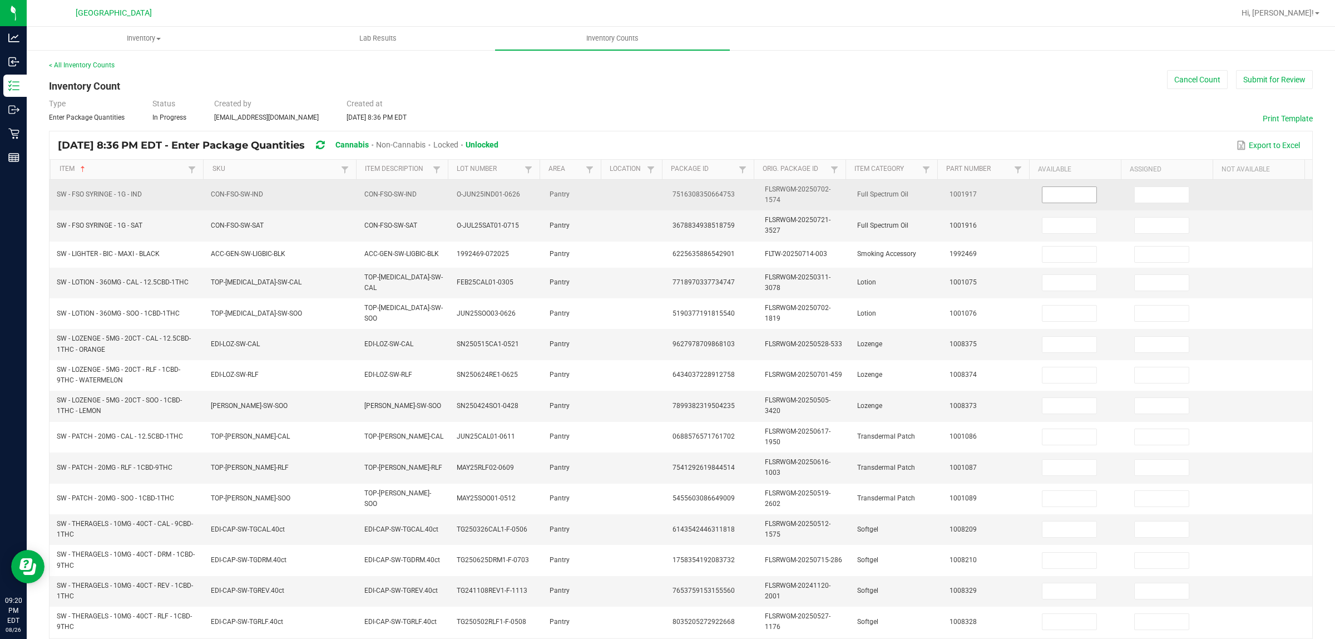
click at [1045, 199] on input at bounding box center [1070, 195] width 54 height 16
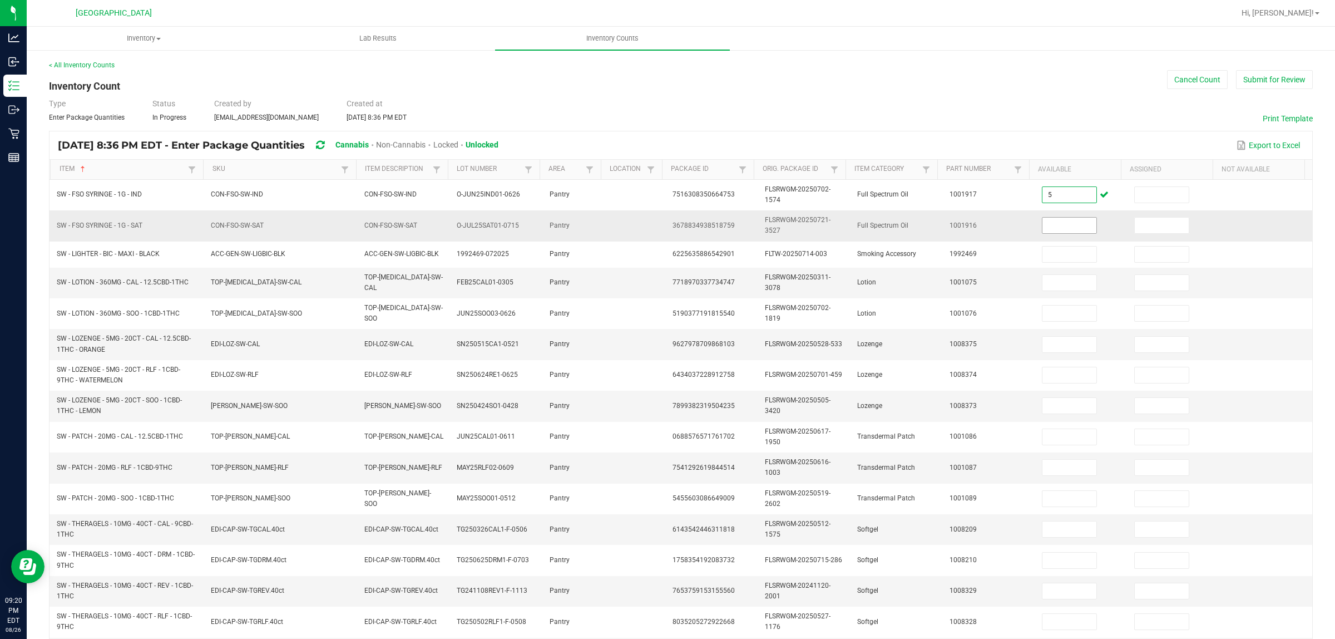
click at [1068, 223] on input at bounding box center [1070, 226] width 54 height 16
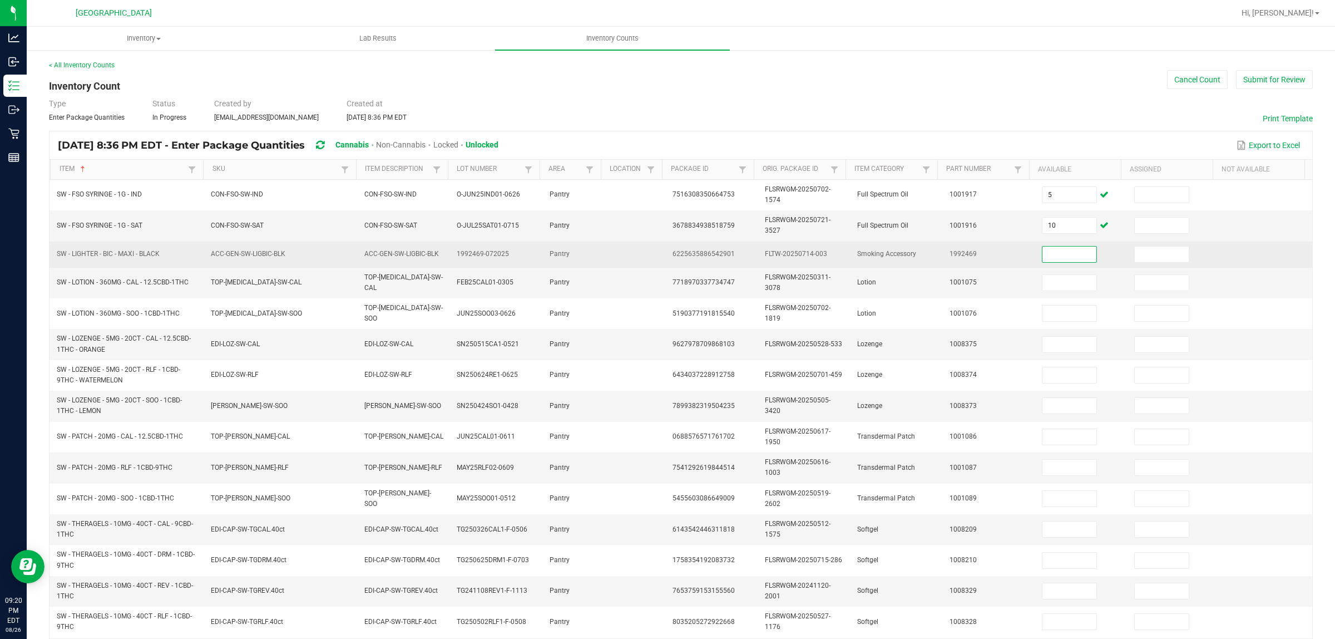
click at [1068, 248] on input at bounding box center [1070, 254] width 54 height 16
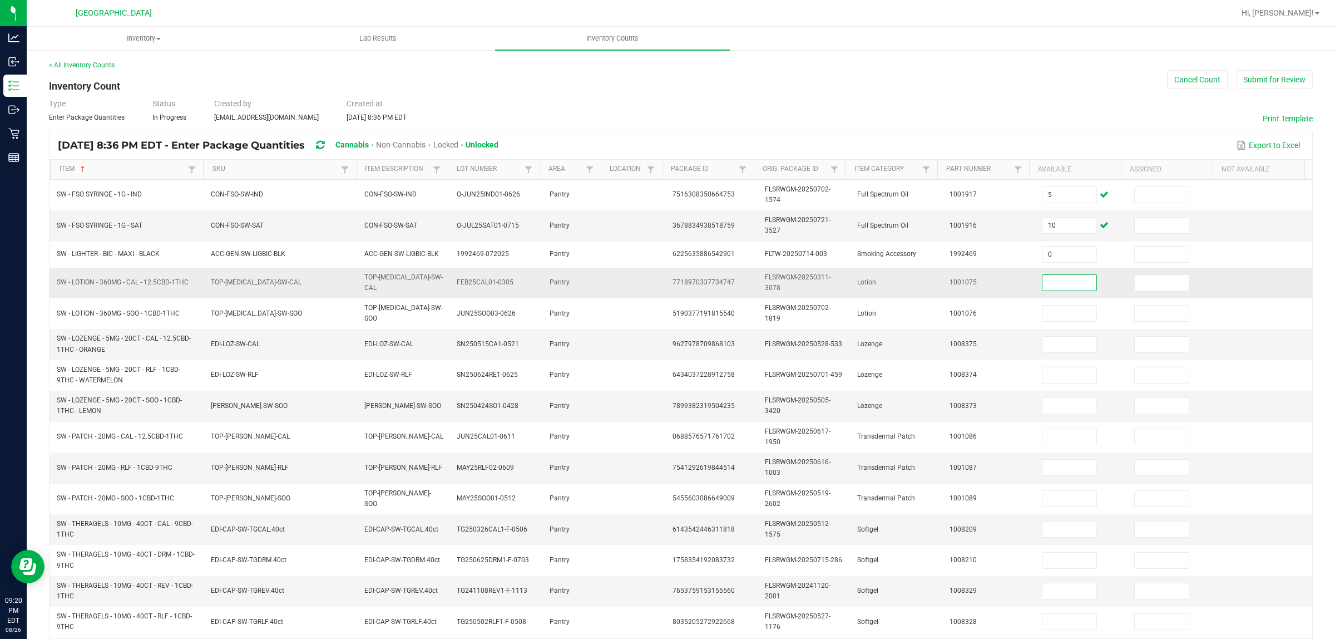
click at [1058, 282] on input at bounding box center [1070, 283] width 54 height 16
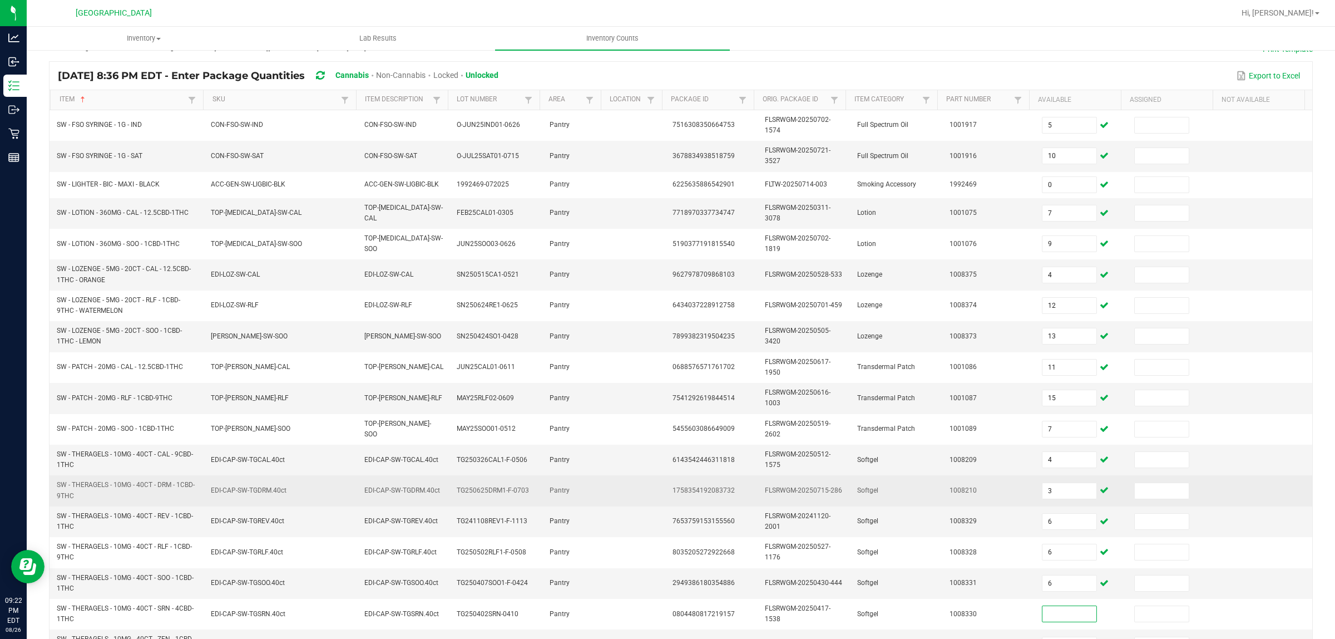
scroll to position [195, 0]
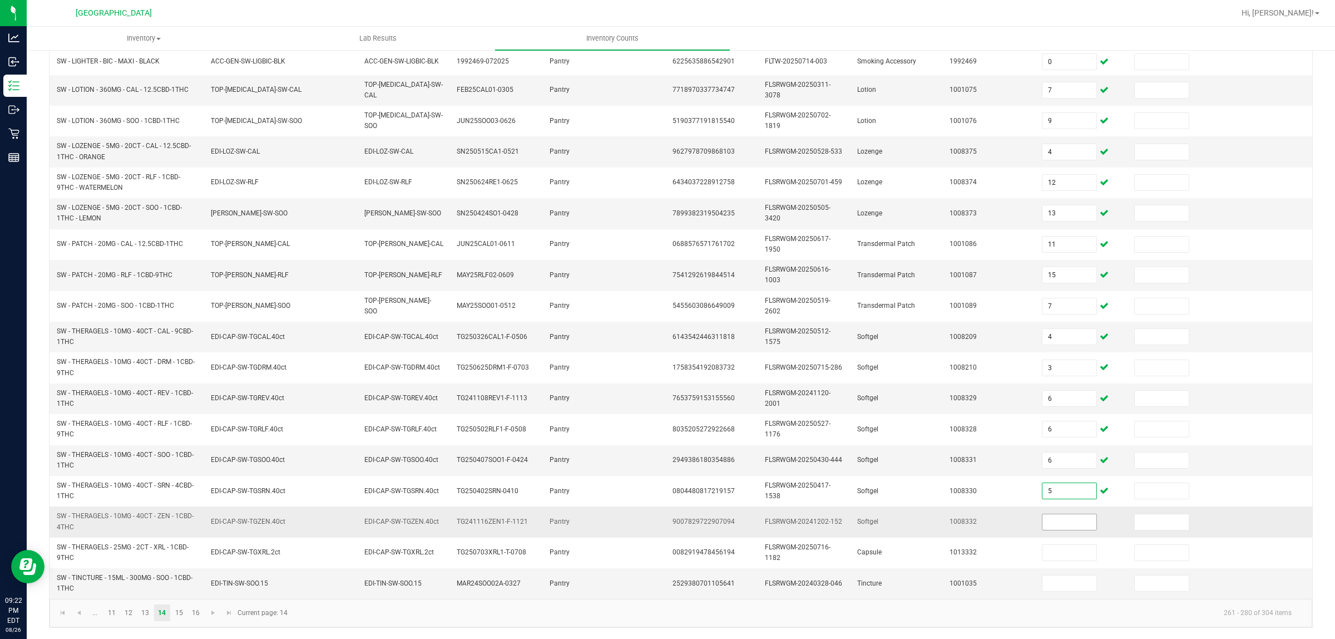
click at [1060, 511] on input at bounding box center [1070, 522] width 54 height 16
click at [1058, 511] on input at bounding box center [1070, 583] width 54 height 16
click at [176, 511] on link "15" at bounding box center [179, 612] width 16 height 17
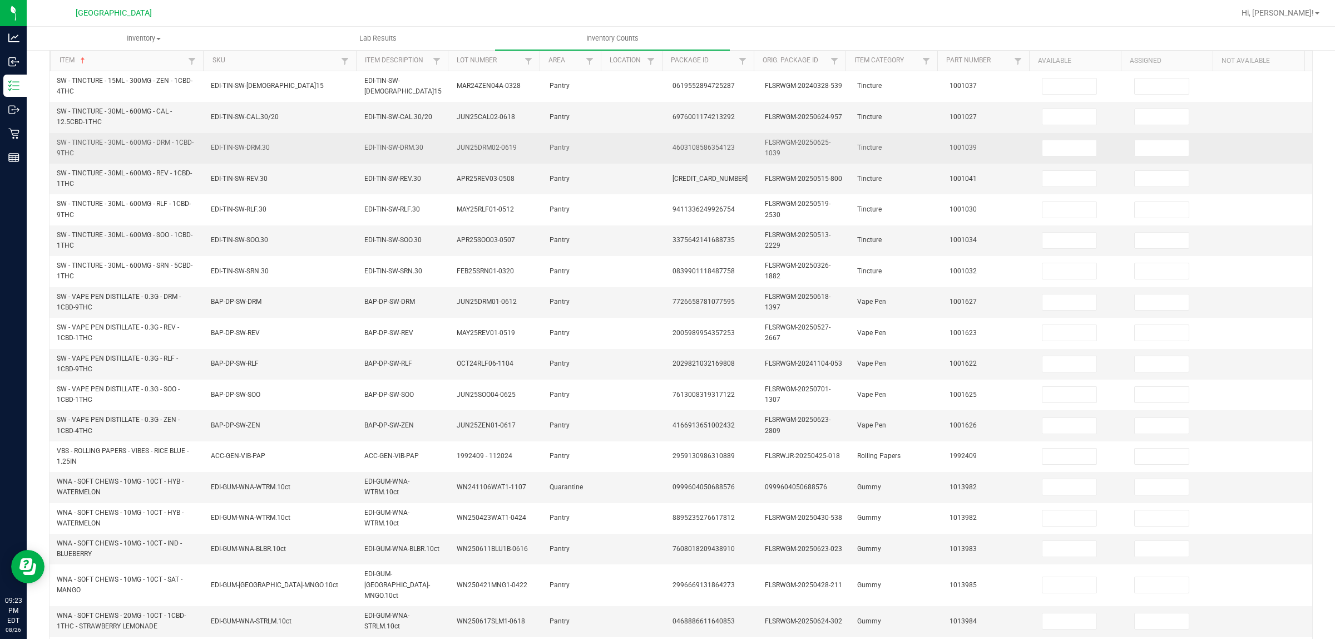
scroll to position [0, 0]
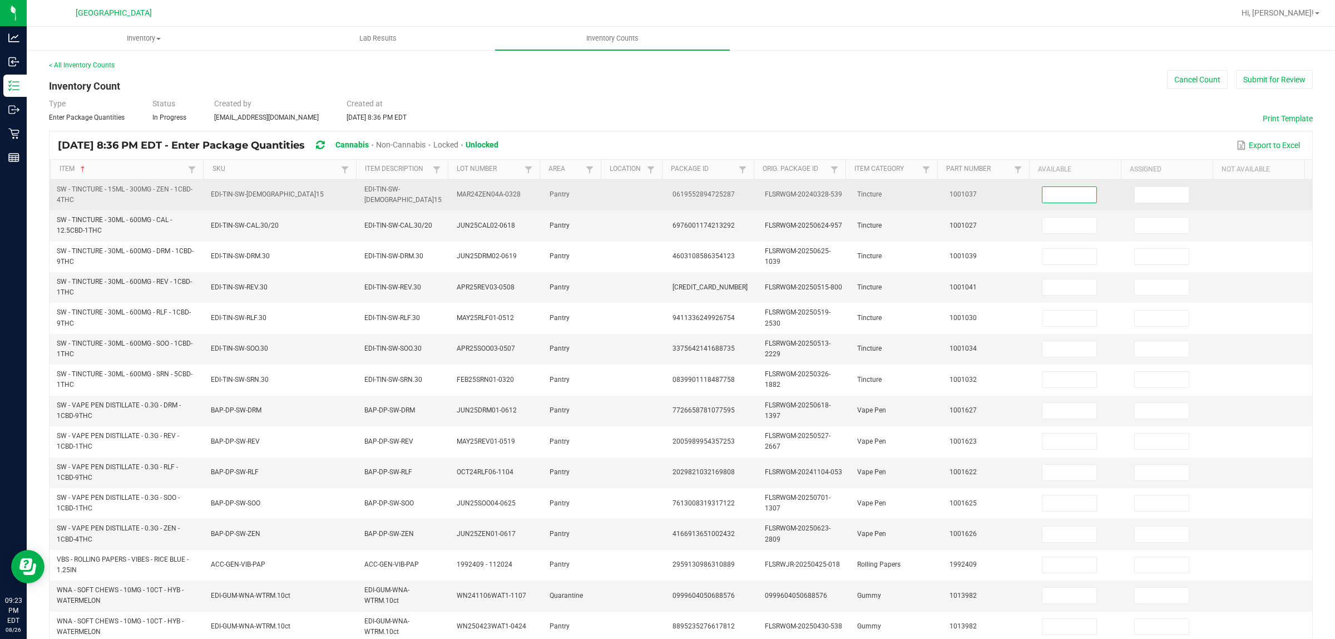
click at [1064, 195] on input at bounding box center [1070, 195] width 54 height 16
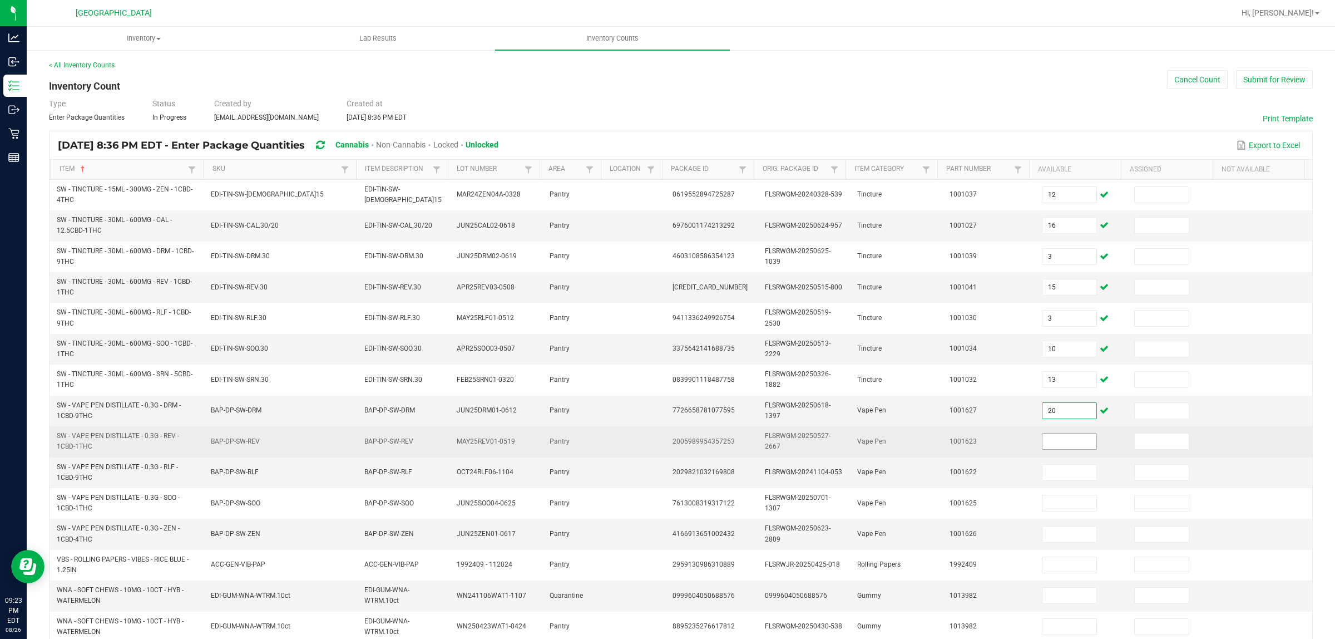
click at [1043, 438] on input at bounding box center [1070, 441] width 54 height 16
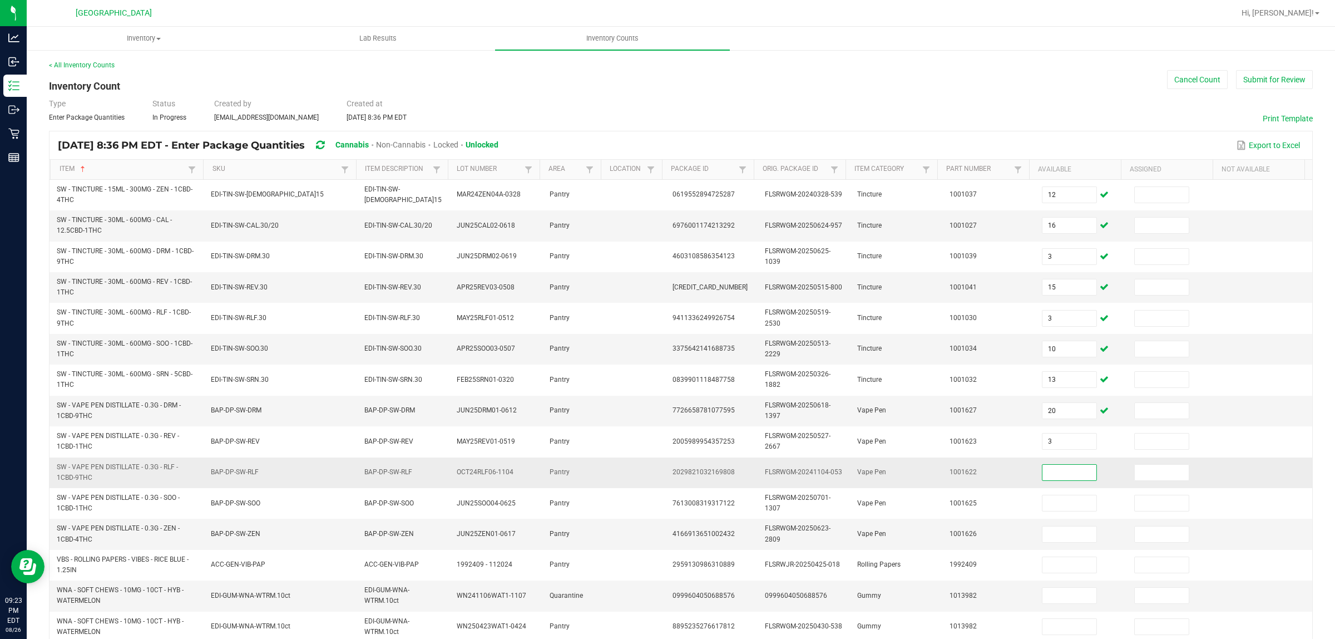
click at [1057, 475] on input at bounding box center [1070, 473] width 54 height 16
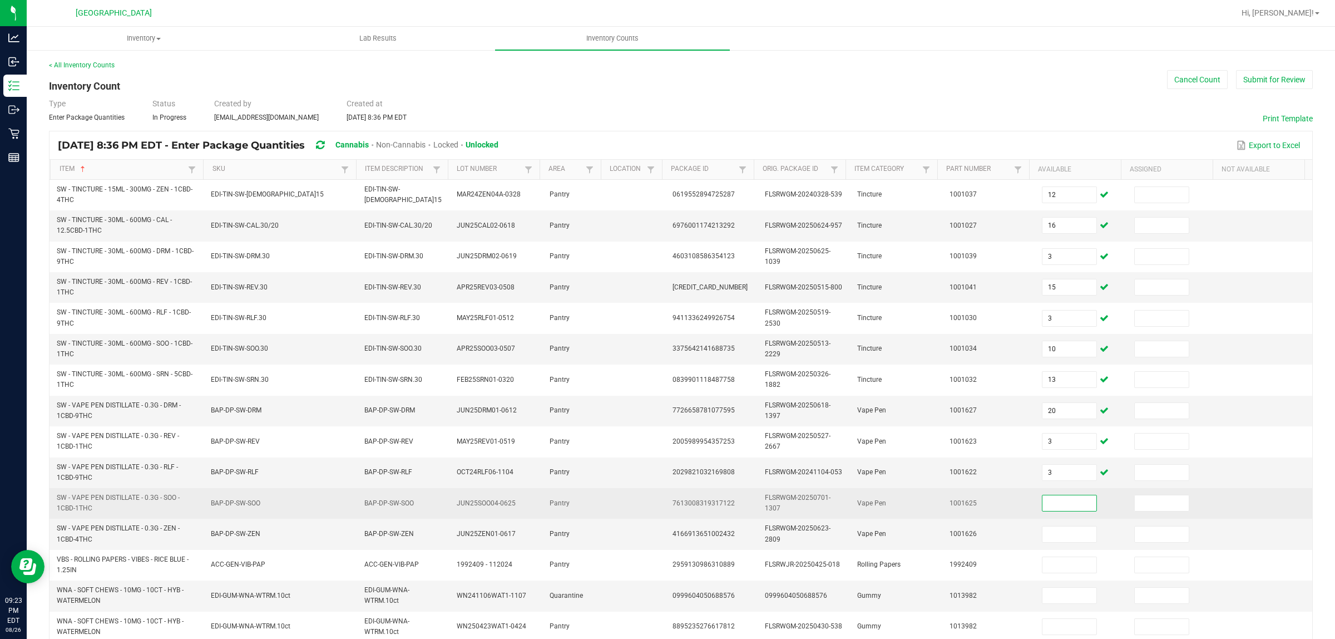
click at [1050, 500] on input at bounding box center [1070, 503] width 54 height 16
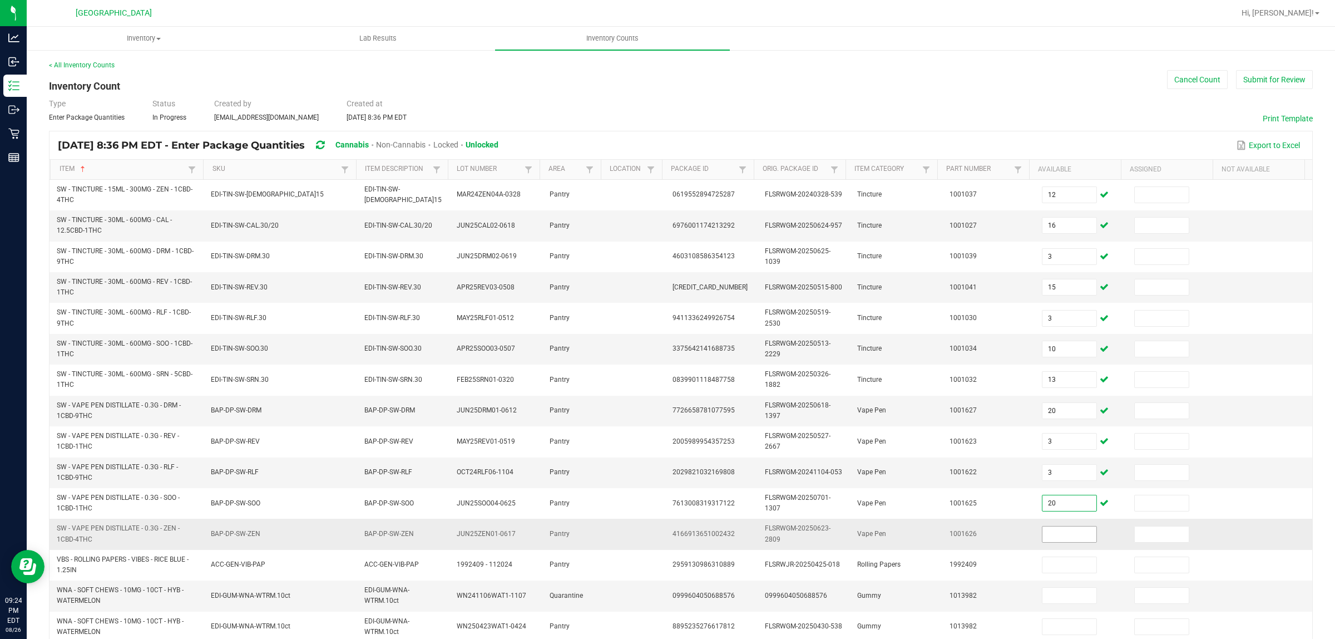
click at [1050, 511] on input at bounding box center [1070, 534] width 54 height 16
click at [1043, 511] on input at bounding box center [1070, 534] width 54 height 16
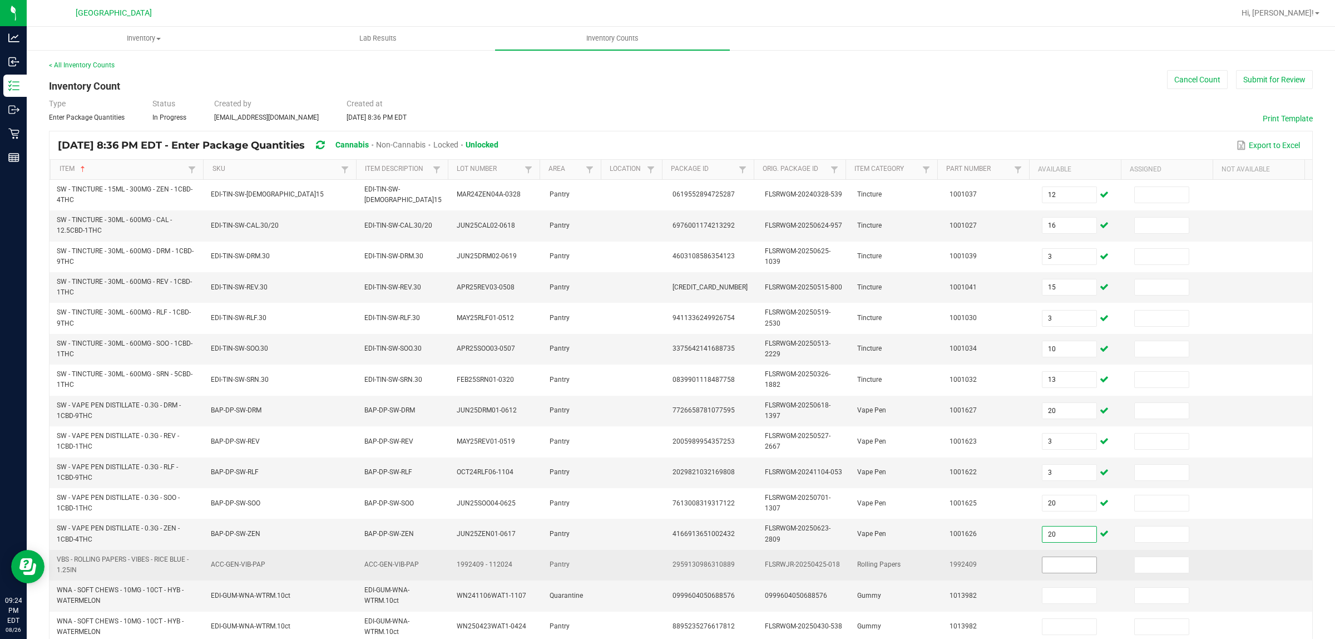
click at [1042, 511] on span at bounding box center [1069, 564] width 55 height 17
click at [1043, 511] on input at bounding box center [1070, 565] width 54 height 16
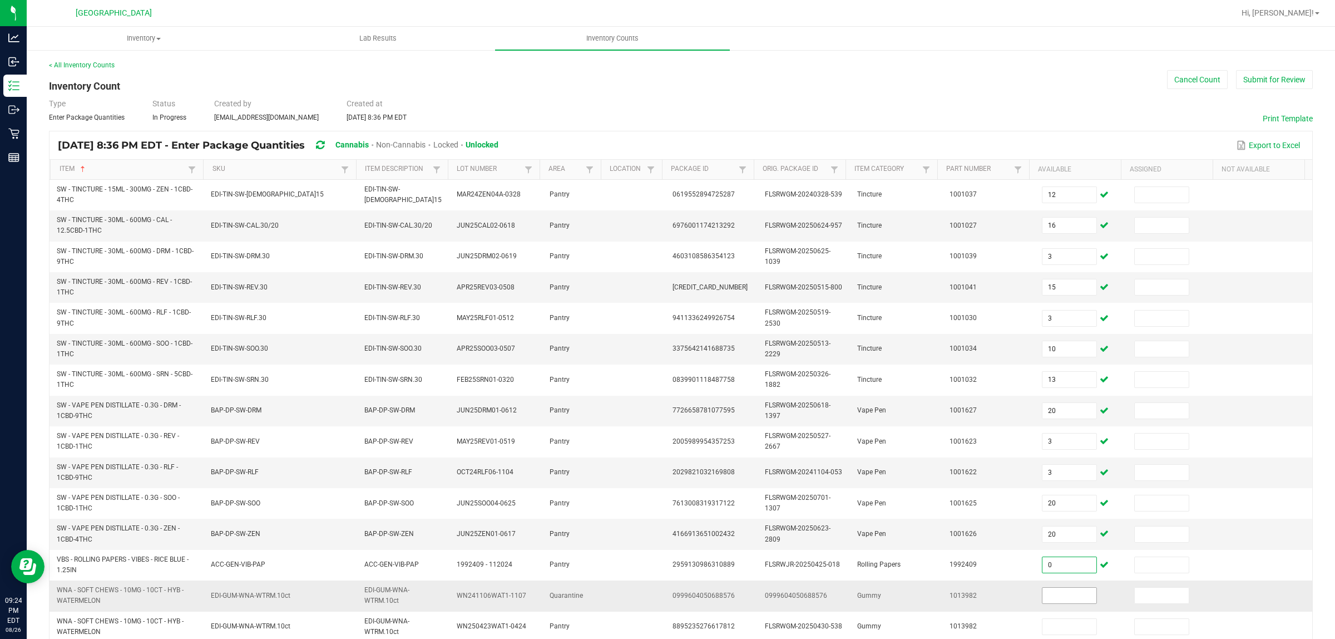
click at [1048, 511] on input at bounding box center [1070, 595] width 54 height 16
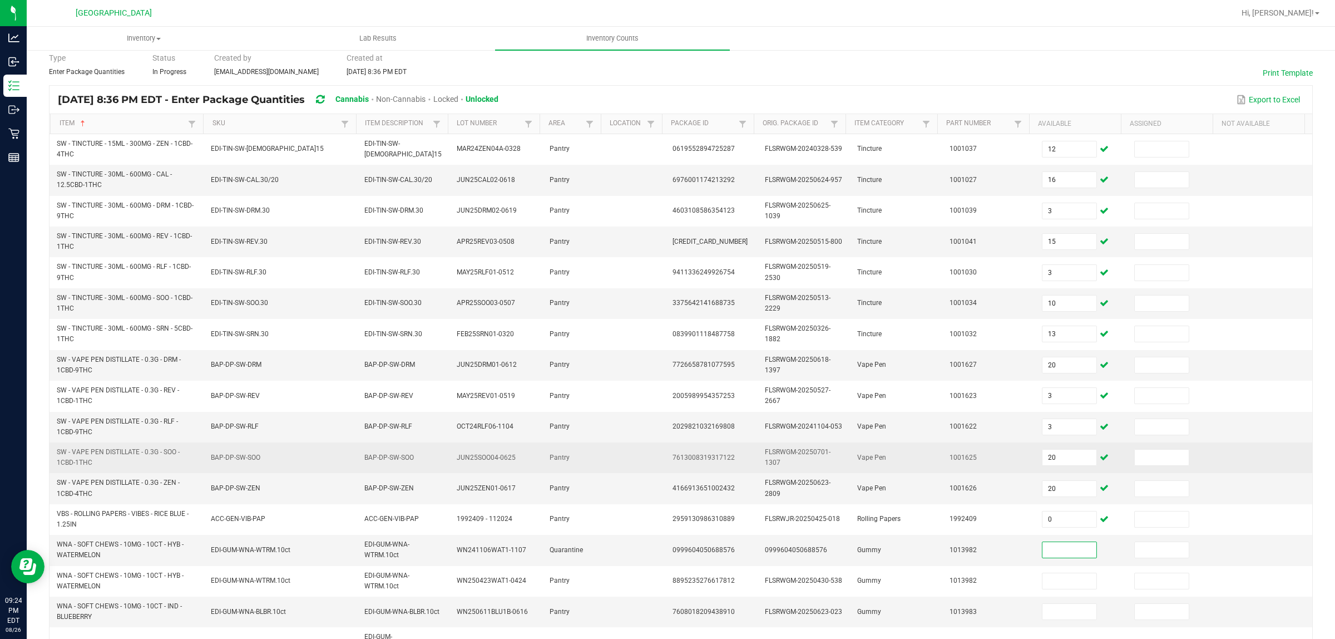
scroll to position [70, 0]
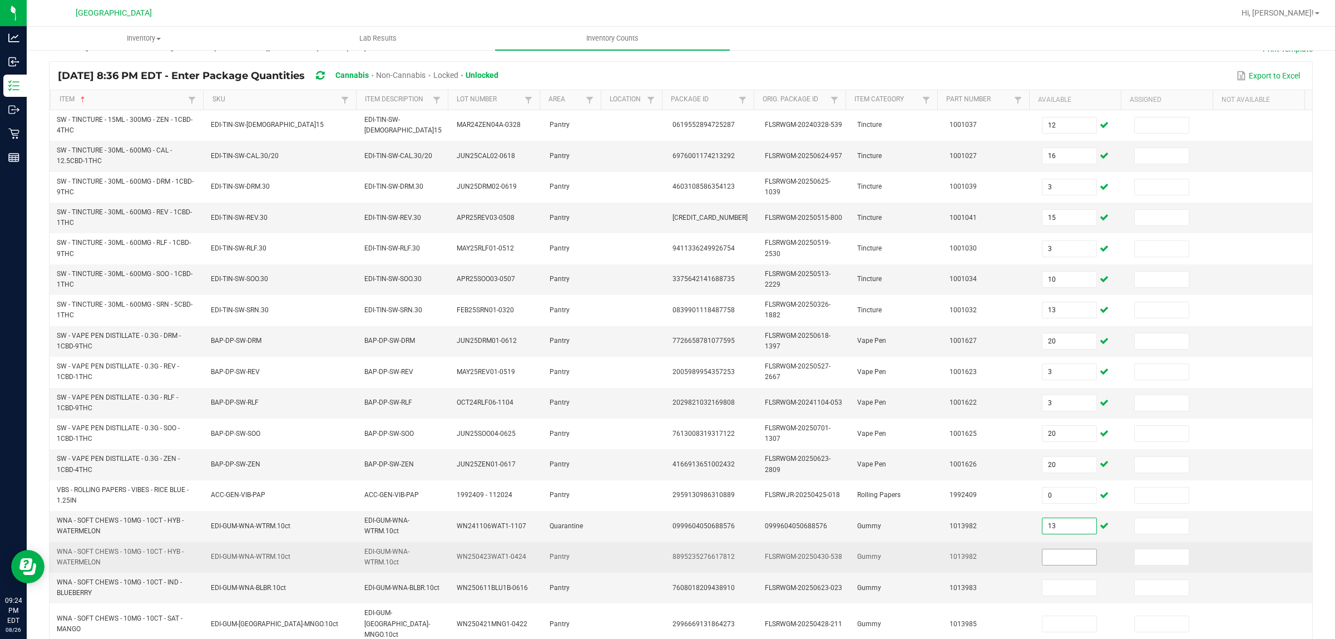
click at [1061, 511] on input at bounding box center [1070, 557] width 54 height 16
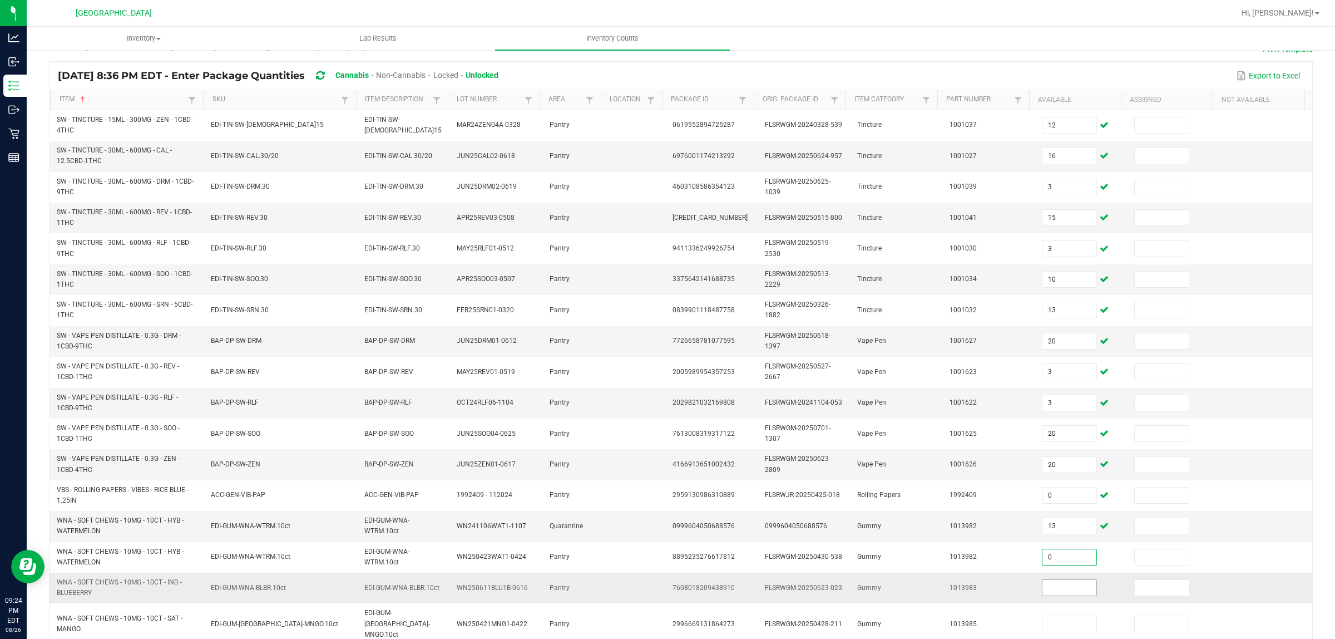
click at [1043, 511] on input at bounding box center [1070, 588] width 54 height 16
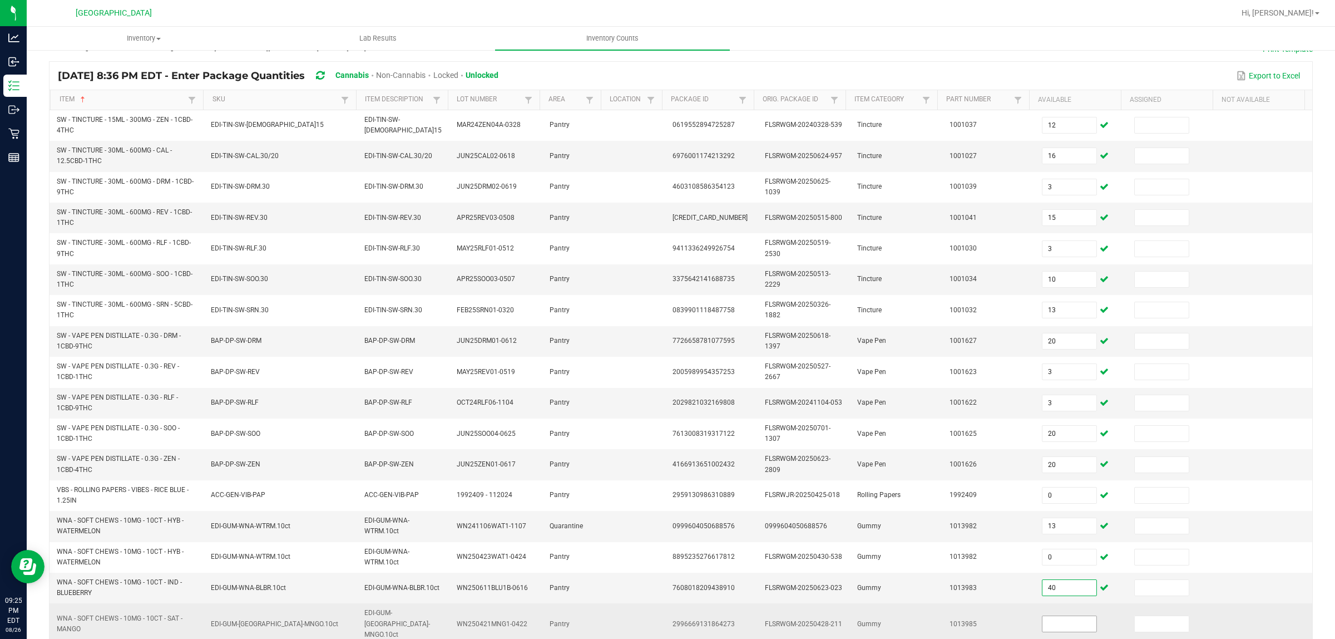
click at [1043, 511] on input at bounding box center [1070, 624] width 54 height 16
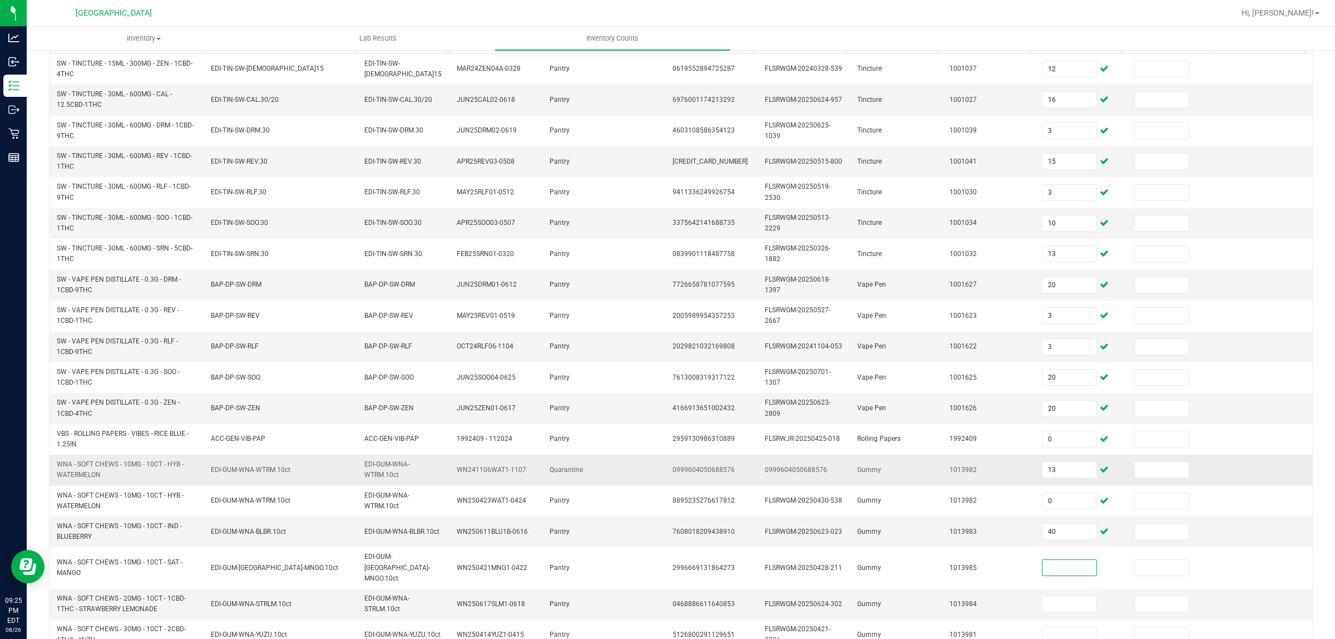
scroll to position [199, 0]
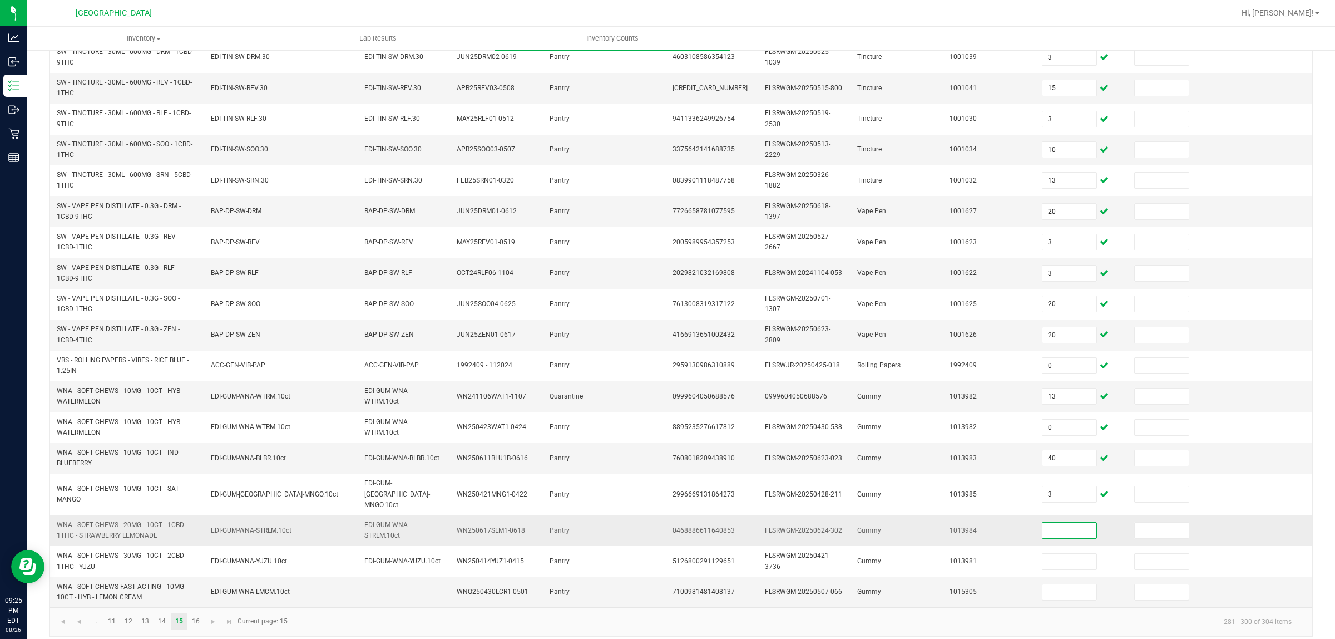
click at [1043, 511] on input at bounding box center [1070, 530] width 54 height 16
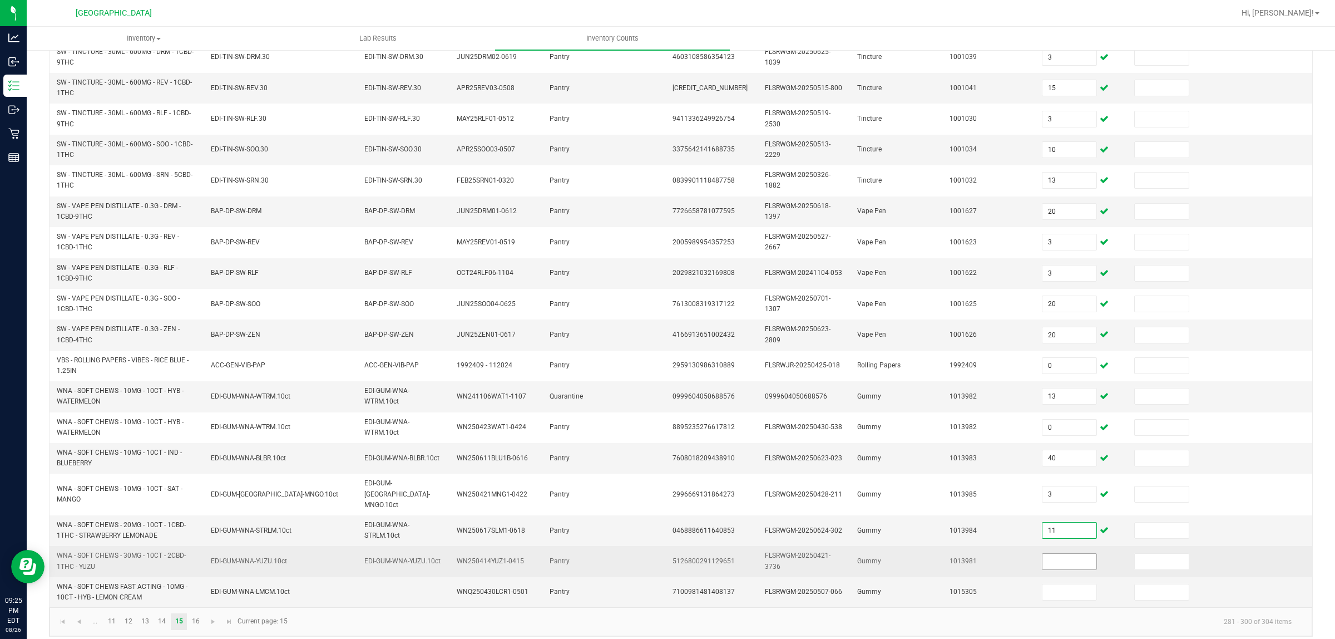
click at [1043, 511] on input at bounding box center [1070, 562] width 54 height 16
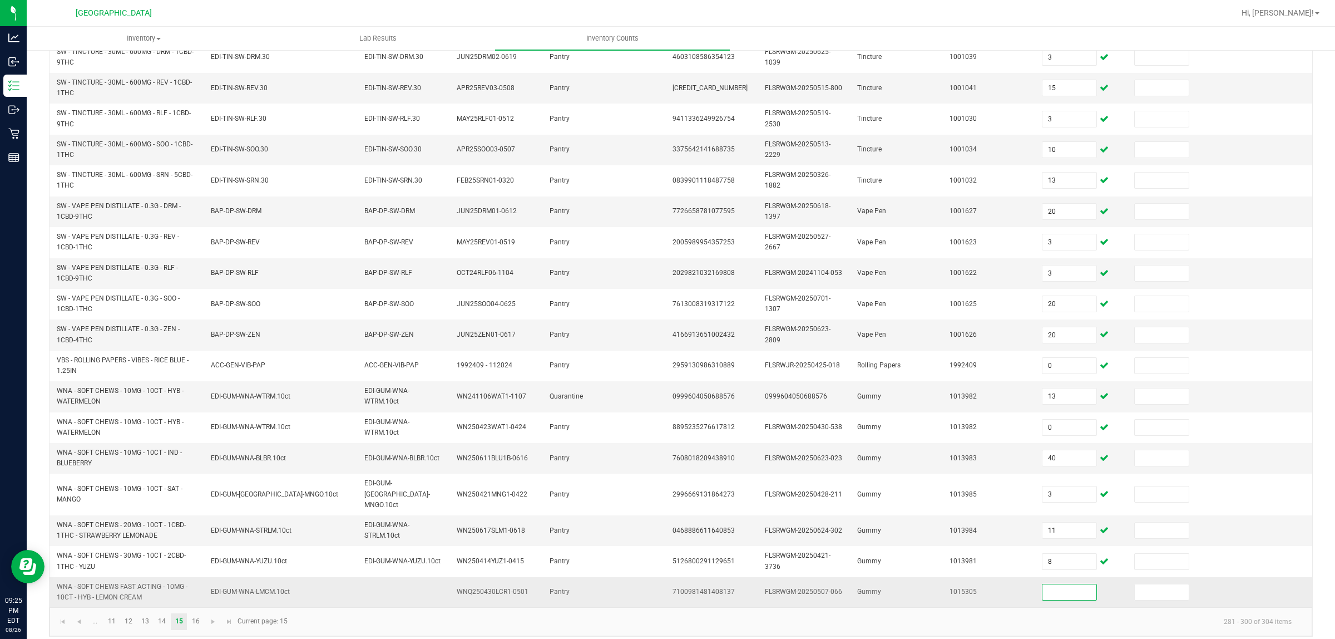
click at [1043, 511] on input at bounding box center [1070, 592] width 54 height 16
click at [195, 511] on link "16" at bounding box center [195, 621] width 16 height 17
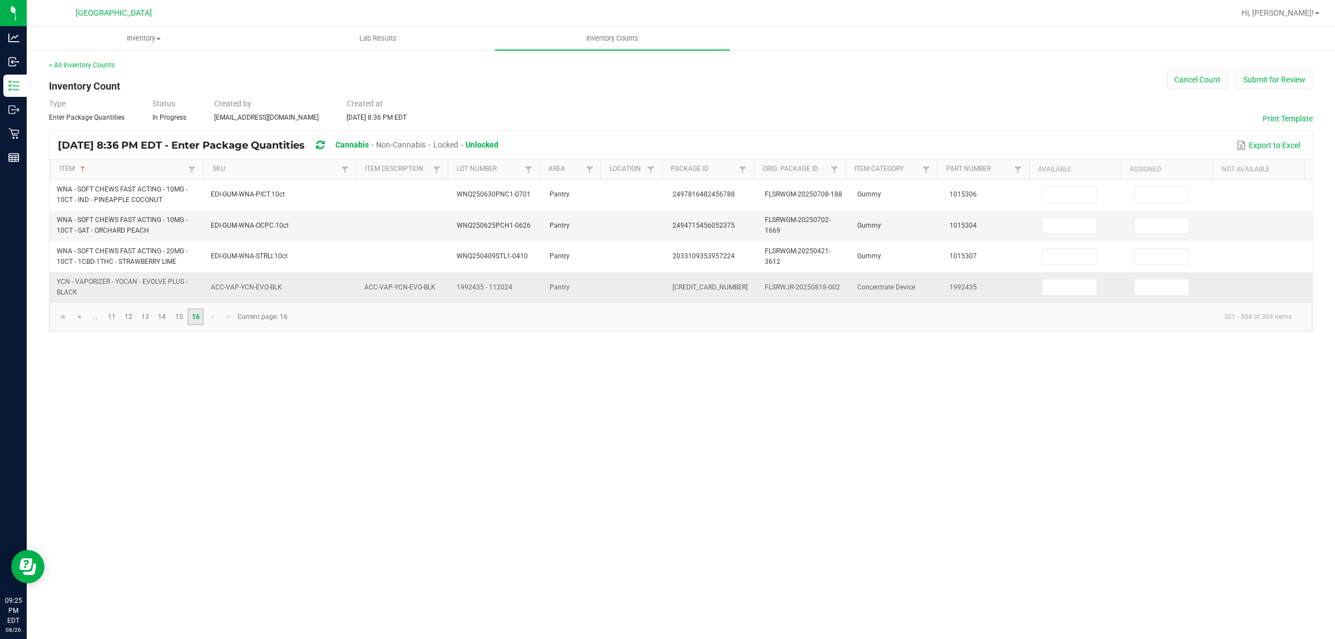
scroll to position [0, 0]
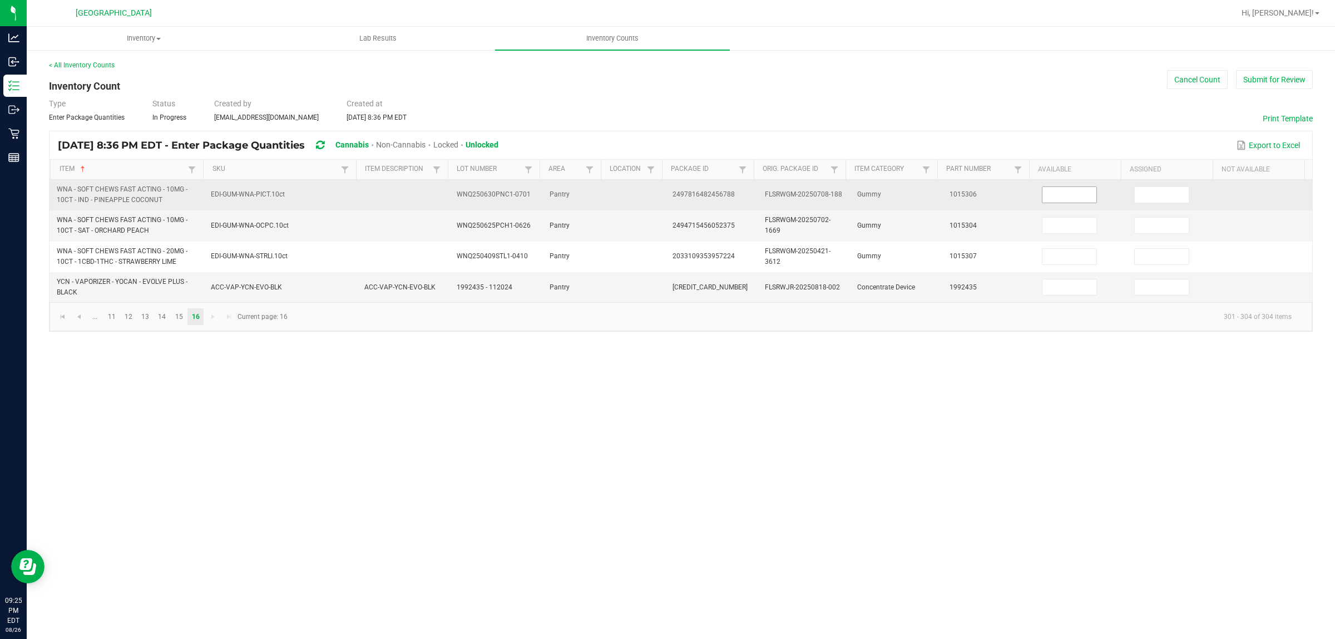
click at [1043, 196] on input at bounding box center [1070, 195] width 54 height 16
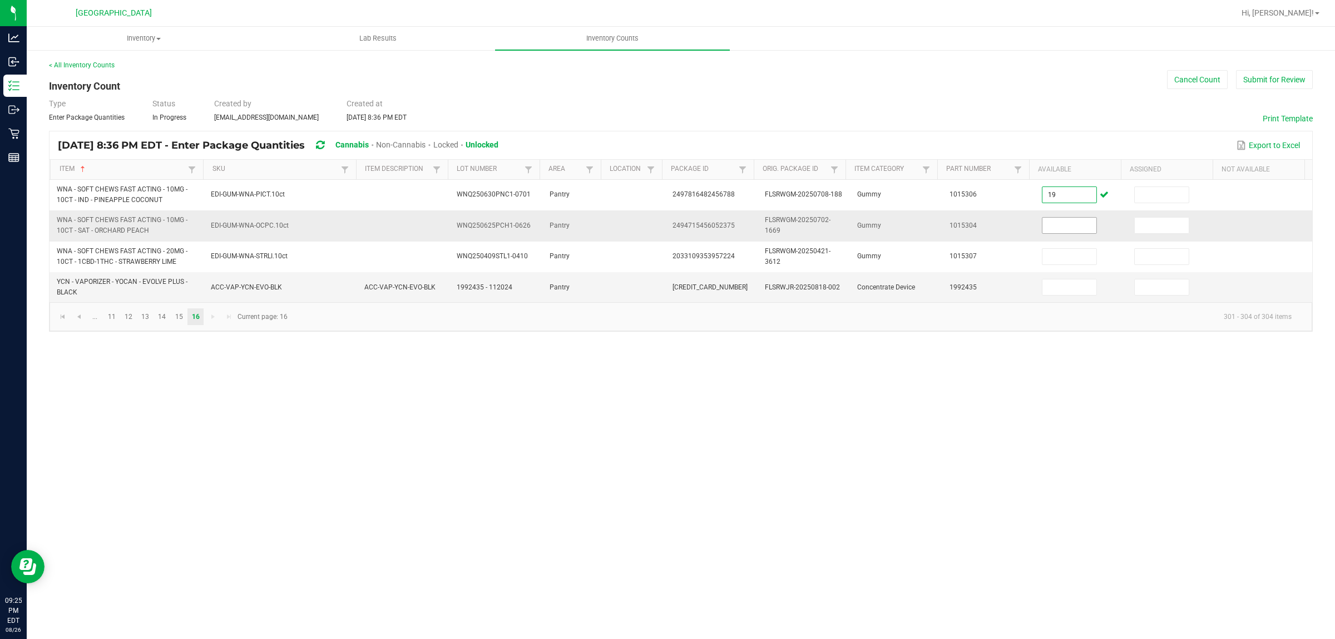
click at [1050, 221] on input at bounding box center [1070, 226] width 54 height 16
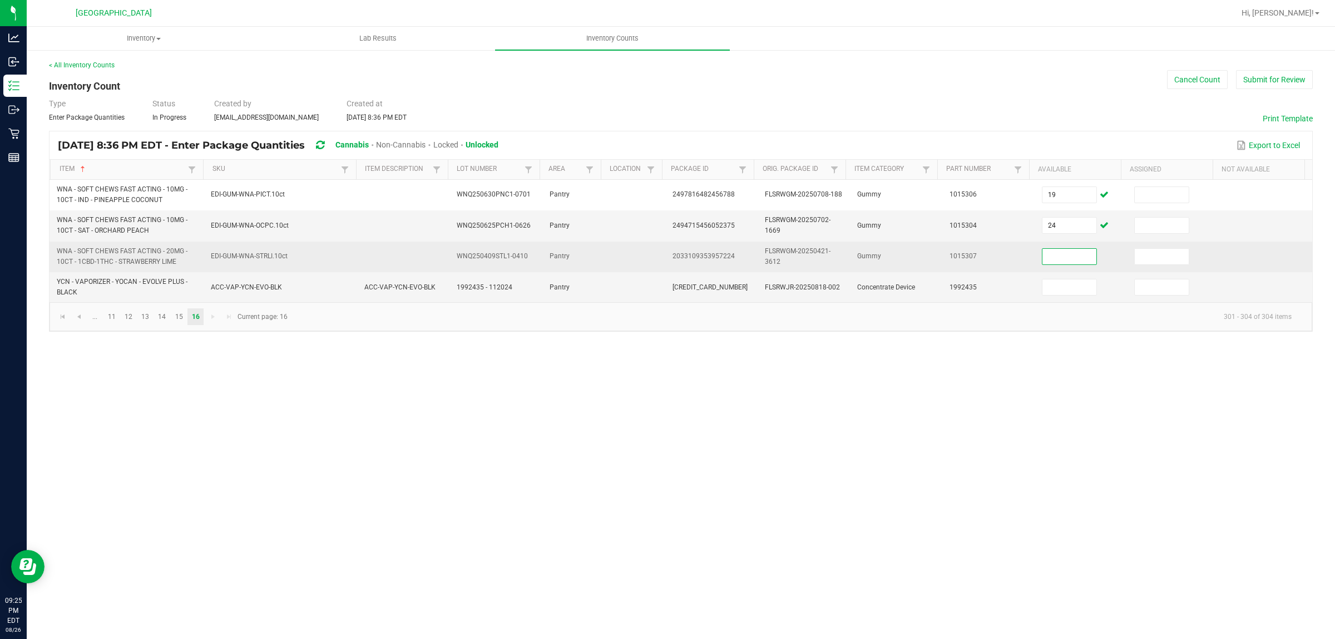
click at [1046, 263] on input at bounding box center [1070, 257] width 54 height 16
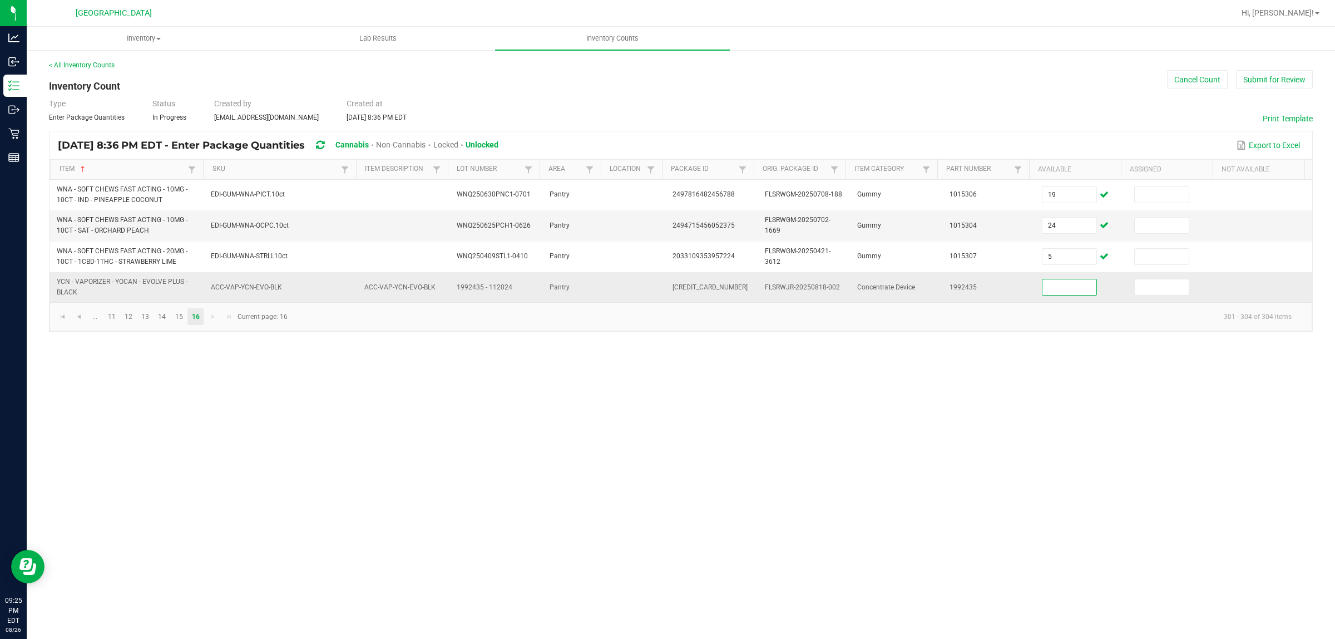
click at [1046, 282] on input at bounding box center [1070, 287] width 54 height 16
click at [1008, 436] on div "Inventory All packages All inventory Waste log Create inventory Lab Results Inv…" at bounding box center [681, 333] width 1309 height 612
click at [1068, 85] on button "Submit for Review" at bounding box center [1274, 79] width 77 height 19
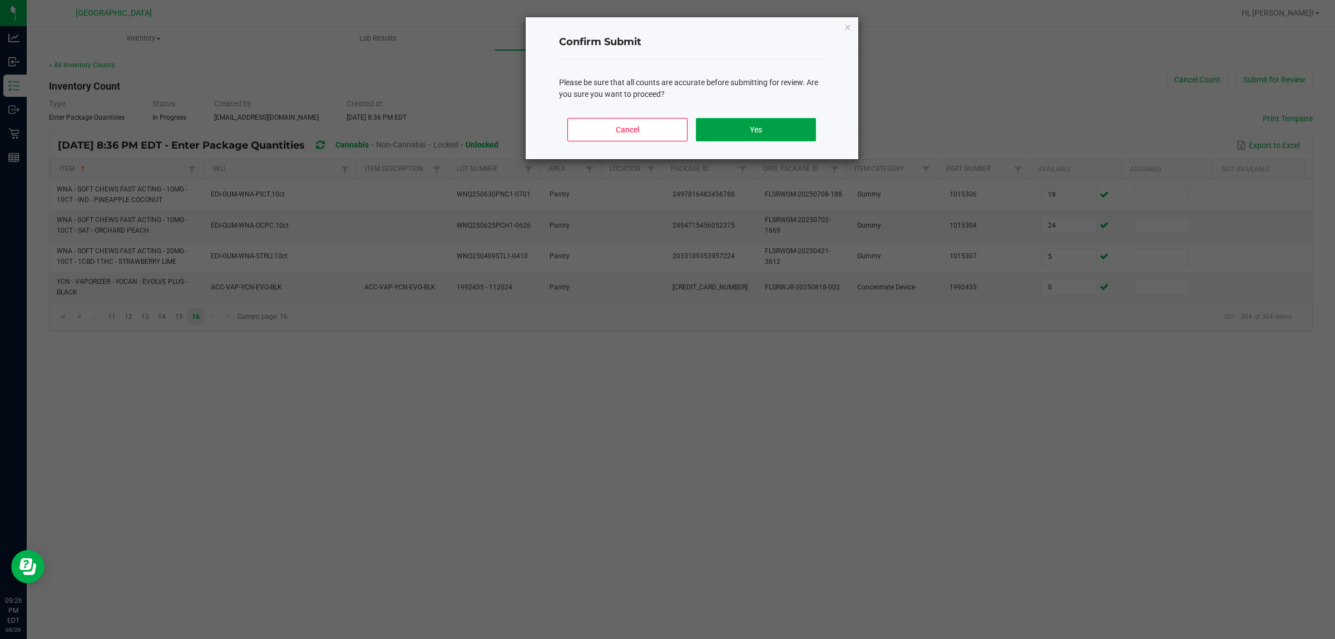
click at [774, 128] on button "Yes" at bounding box center [756, 129] width 120 height 23
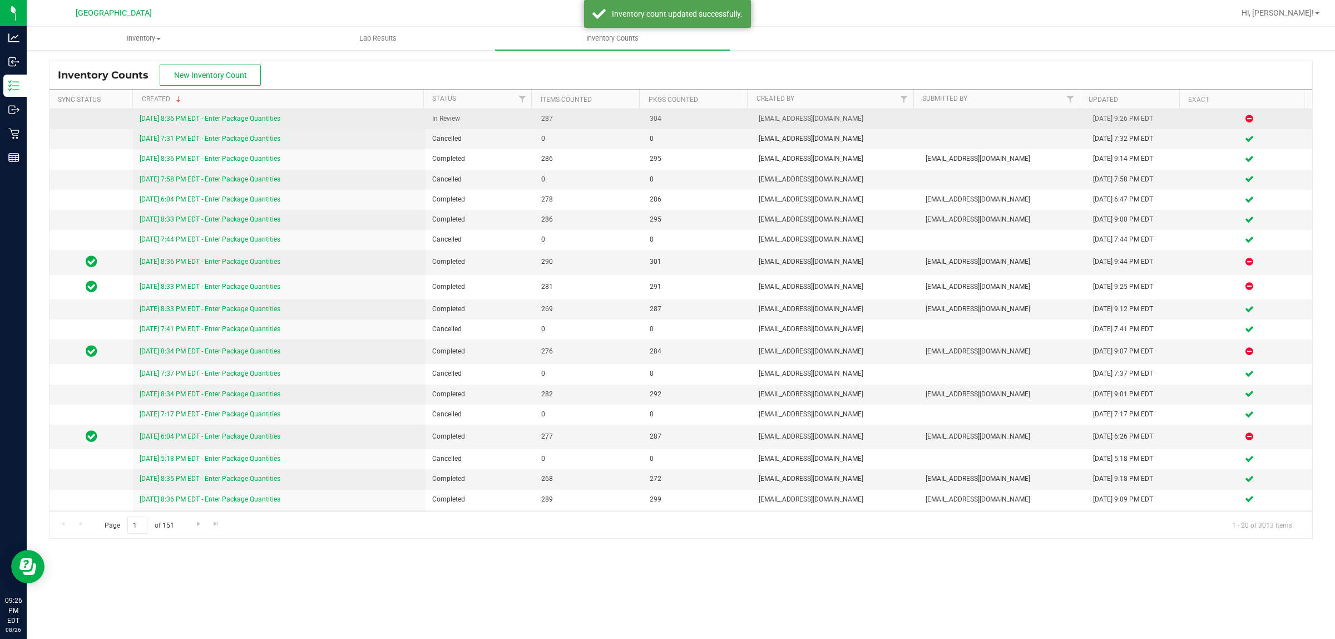
click at [184, 112] on td "[DATE] 8:36 PM EDT - Enter Package Quantities" at bounding box center [279, 119] width 293 height 20
click at [179, 115] on link "[DATE] 8:36 PM EDT - Enter Package Quantities" at bounding box center [210, 119] width 141 height 8
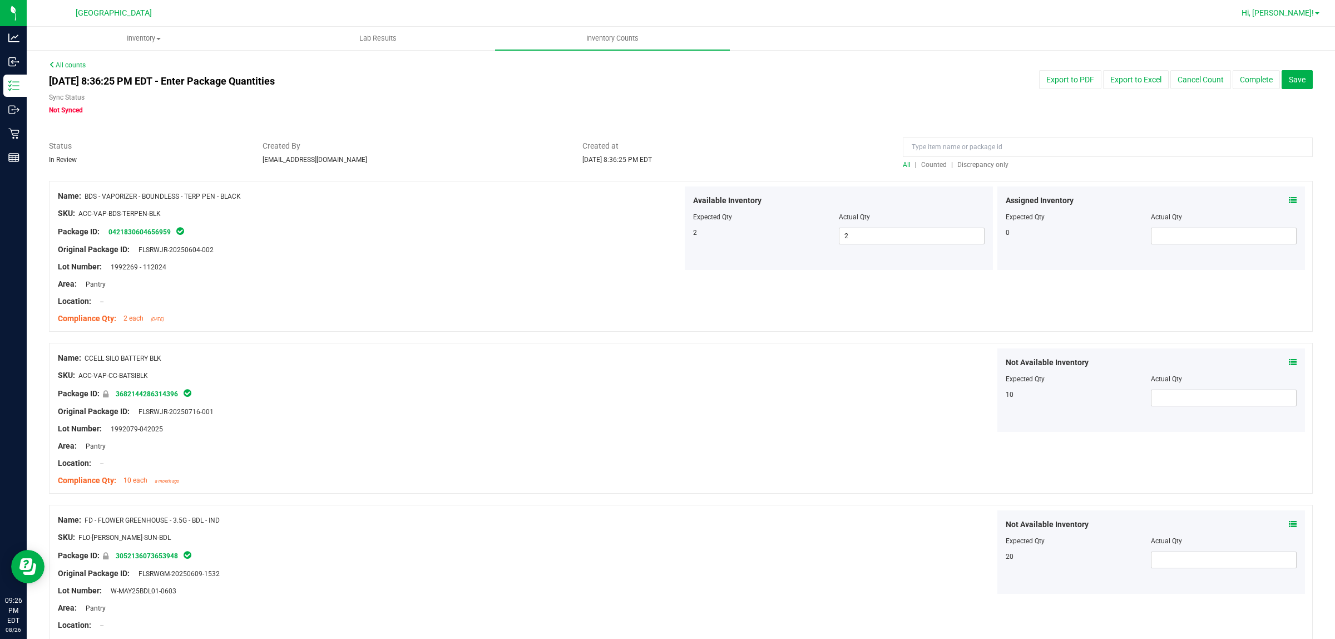
click at [1068, 11] on span "Hi, [PERSON_NAME]!" at bounding box center [1278, 12] width 72 height 9
click at [1068, 103] on span "Sign Out" at bounding box center [1277, 98] width 32 height 11
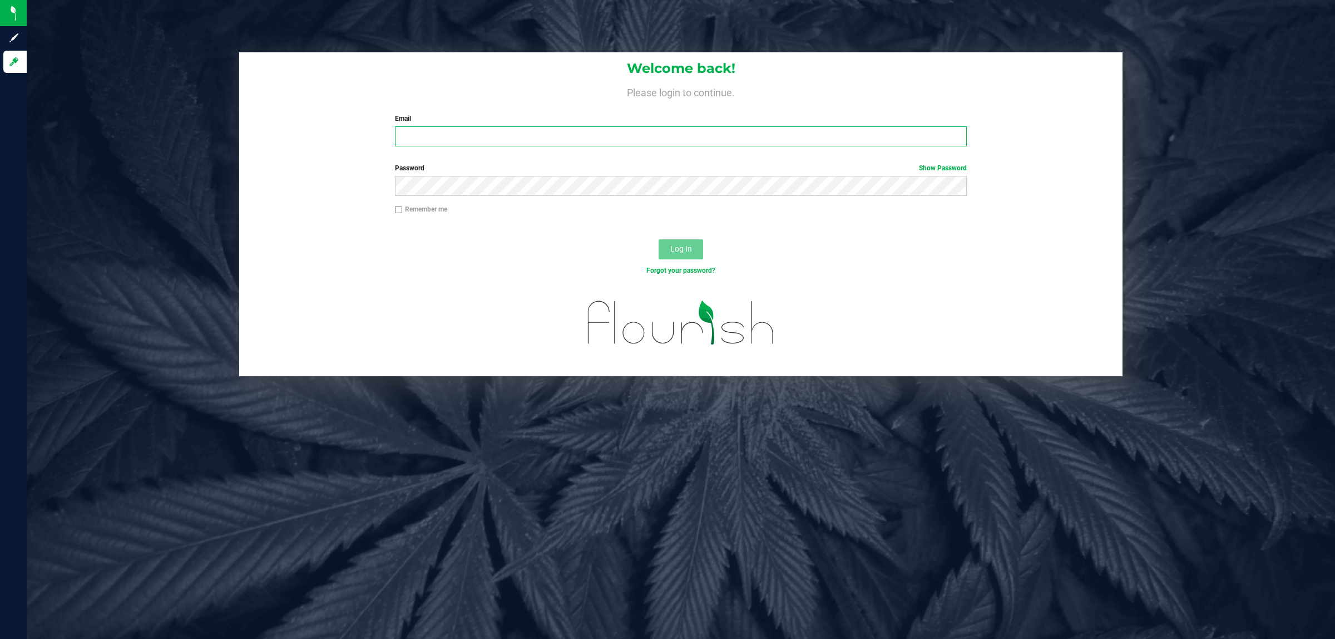
click at [452, 141] on input "Email" at bounding box center [681, 136] width 572 height 20
click at [659, 239] on button "Log In" at bounding box center [681, 249] width 45 height 20
